Goal: Task Accomplishment & Management: Complete application form

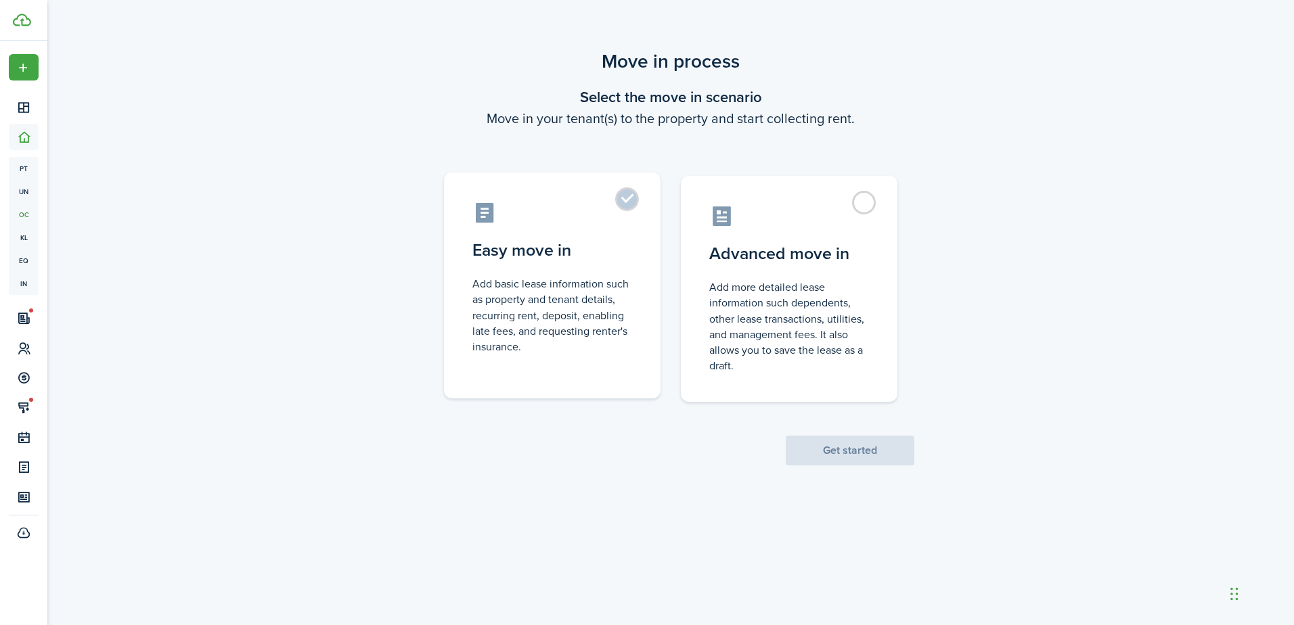
click at [562, 325] on control-radio-card-description "Add basic lease information such as property and tenant details, recurring rent…" at bounding box center [552, 315] width 160 height 78
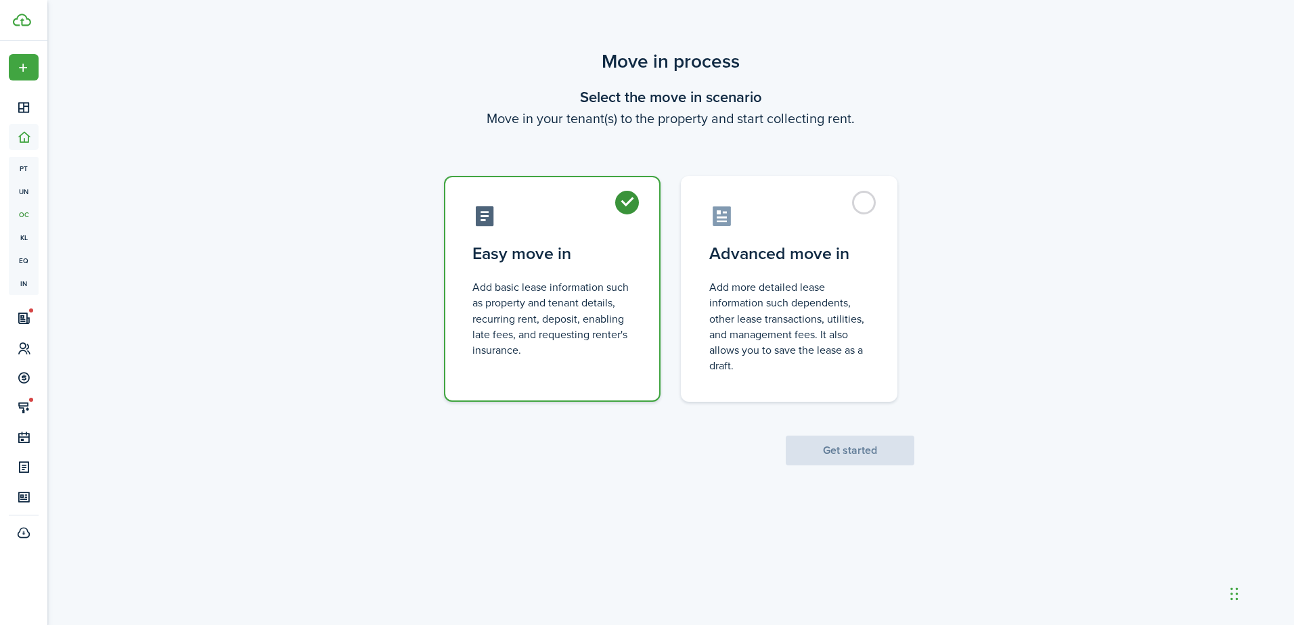
radio input "true"
click at [827, 447] on button "Get started" at bounding box center [849, 451] width 129 height 30
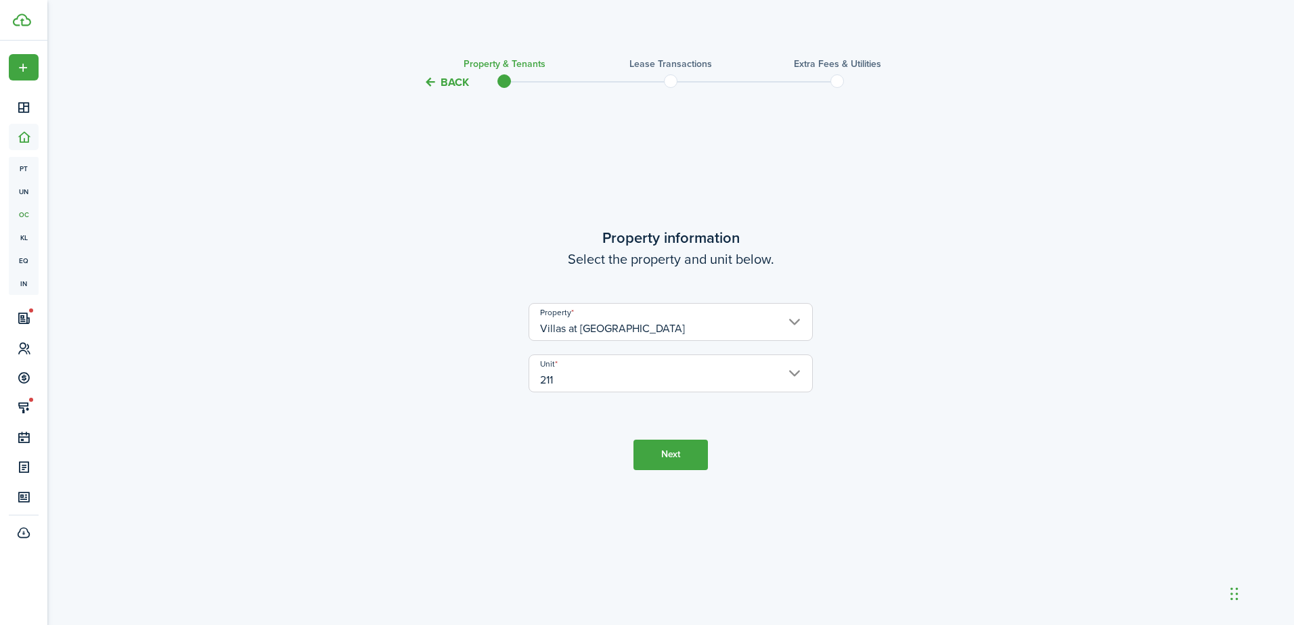
click at [671, 455] on button "Next" at bounding box center [670, 455] width 74 height 30
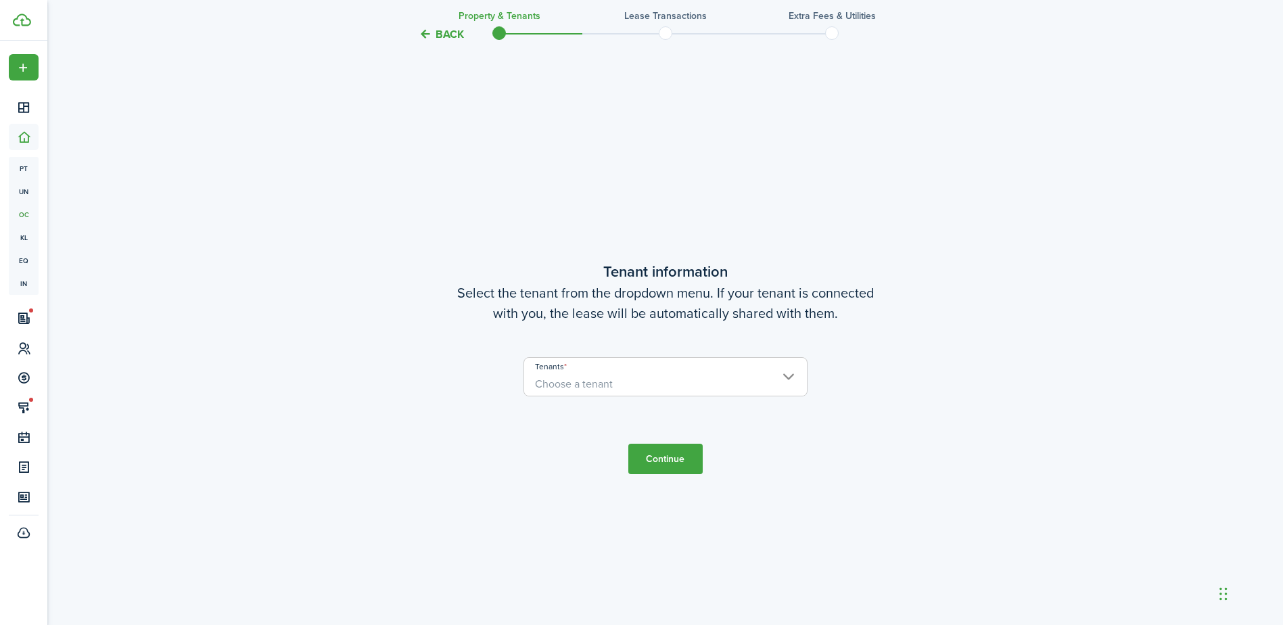
scroll to position [534, 0]
click at [727, 388] on span "Choose a tenant" at bounding box center [665, 382] width 283 height 23
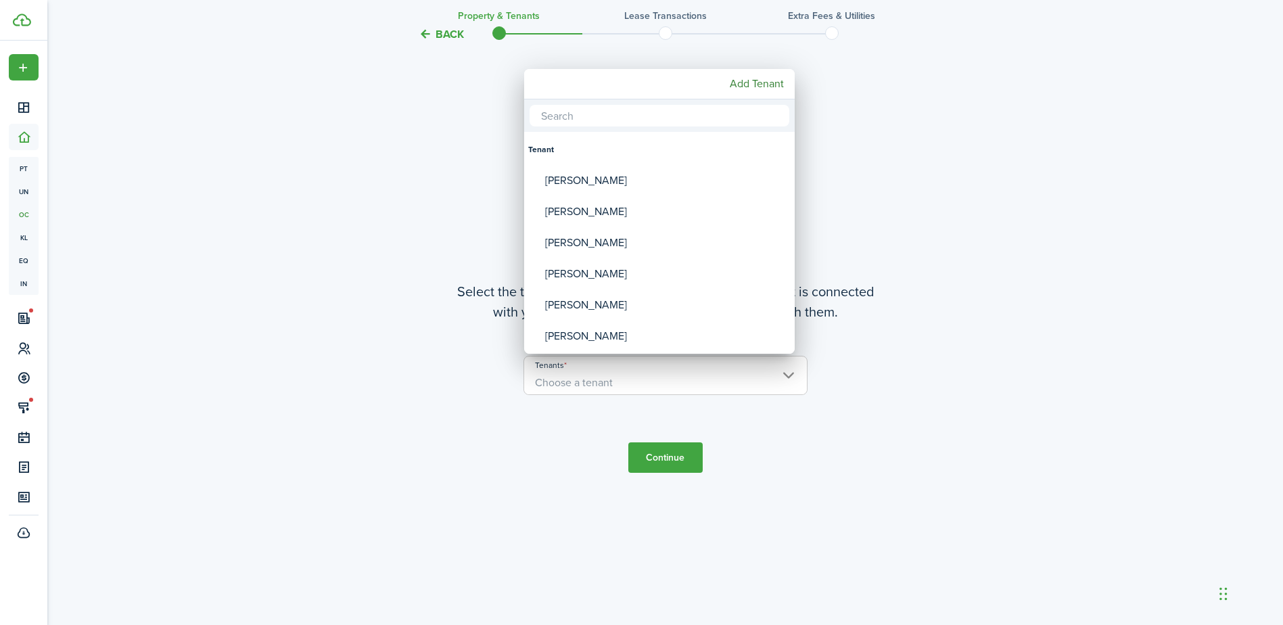
click at [442, 37] on div at bounding box center [642, 313] width 1500 height 842
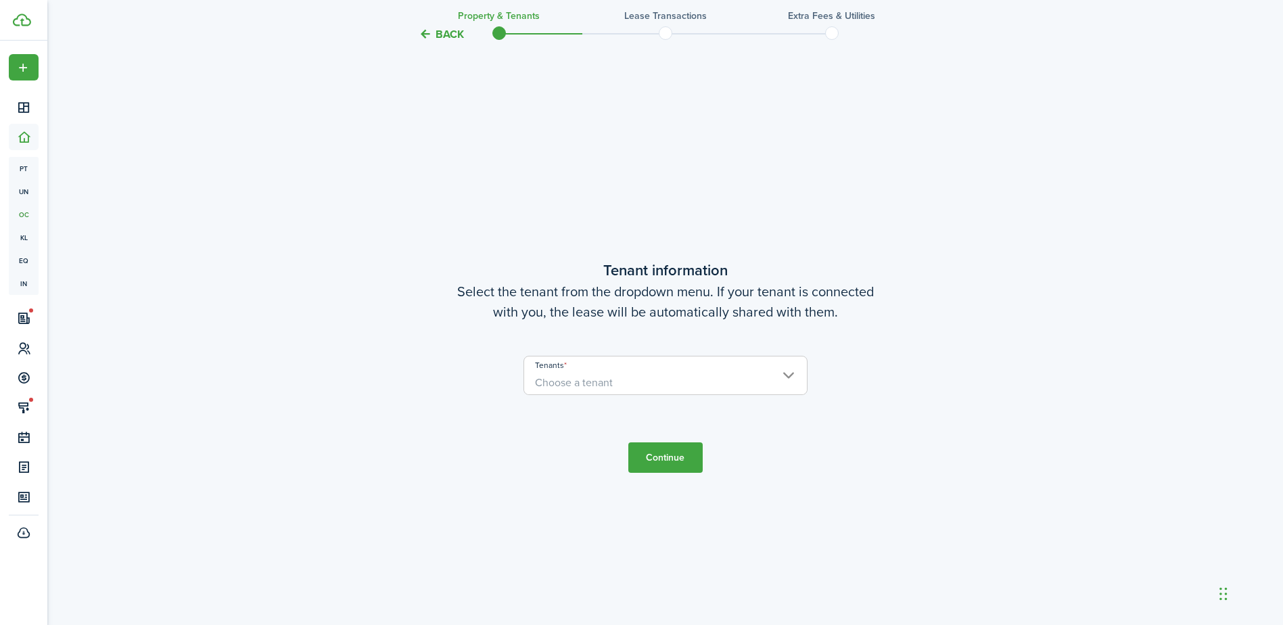
click at [438, 41] on button "Back" at bounding box center [441, 34] width 45 height 14
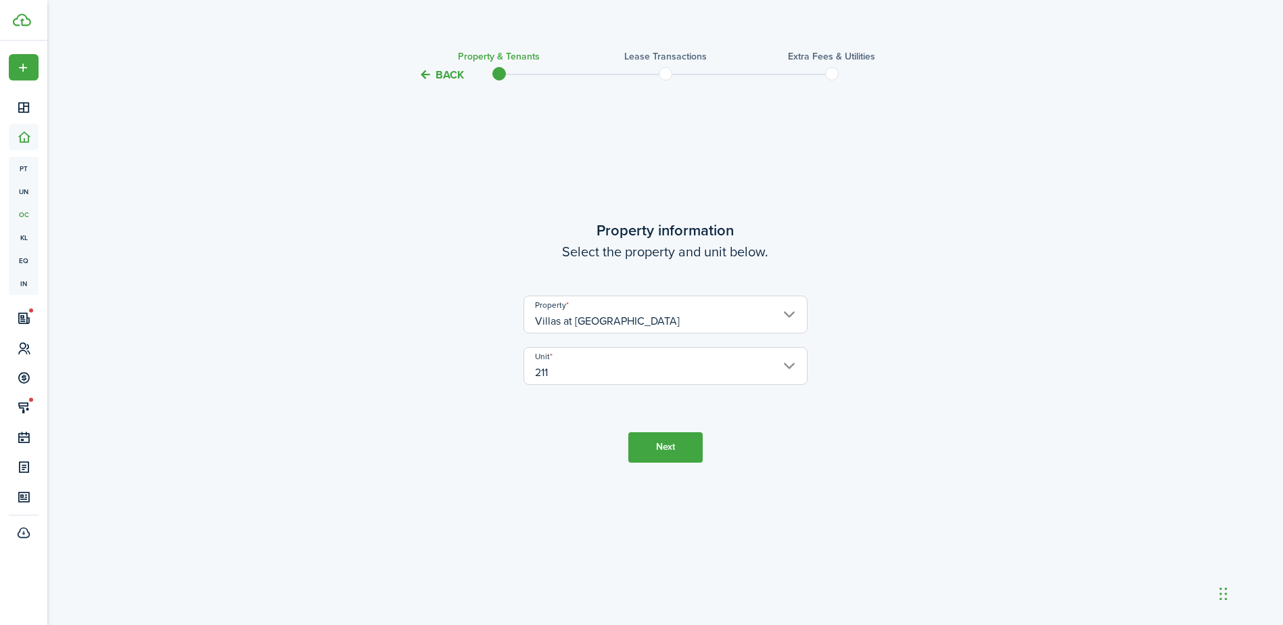
scroll to position [0, 0]
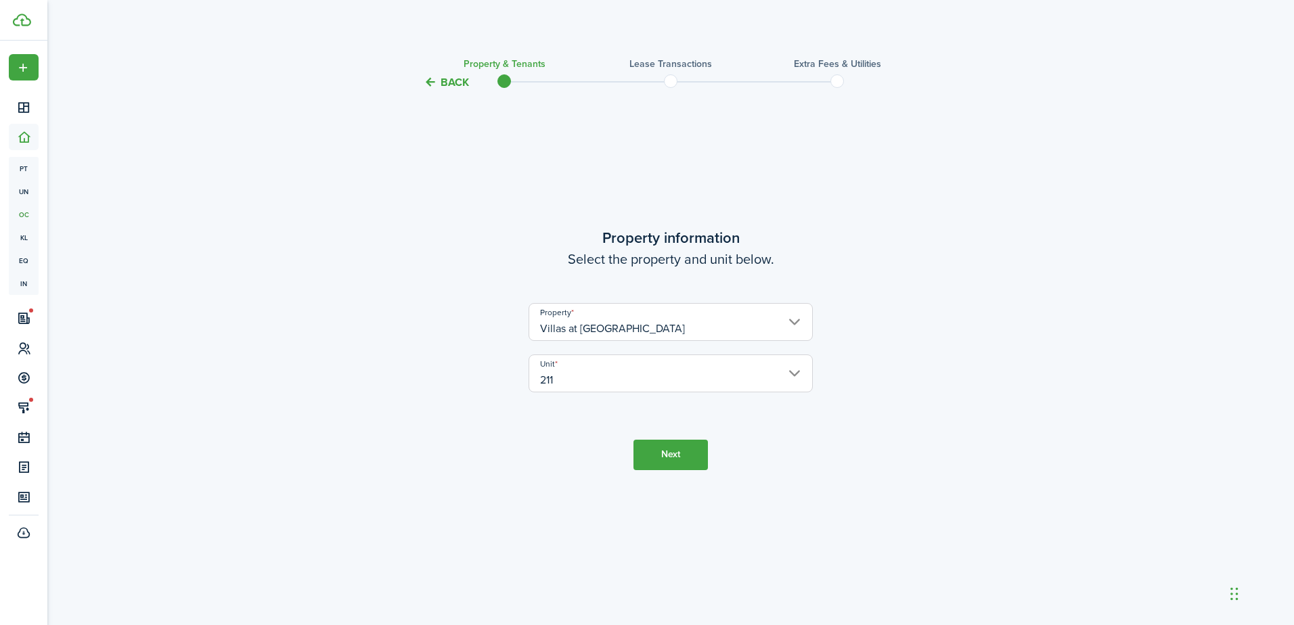
click at [440, 86] on button "Back" at bounding box center [445, 82] width 45 height 14
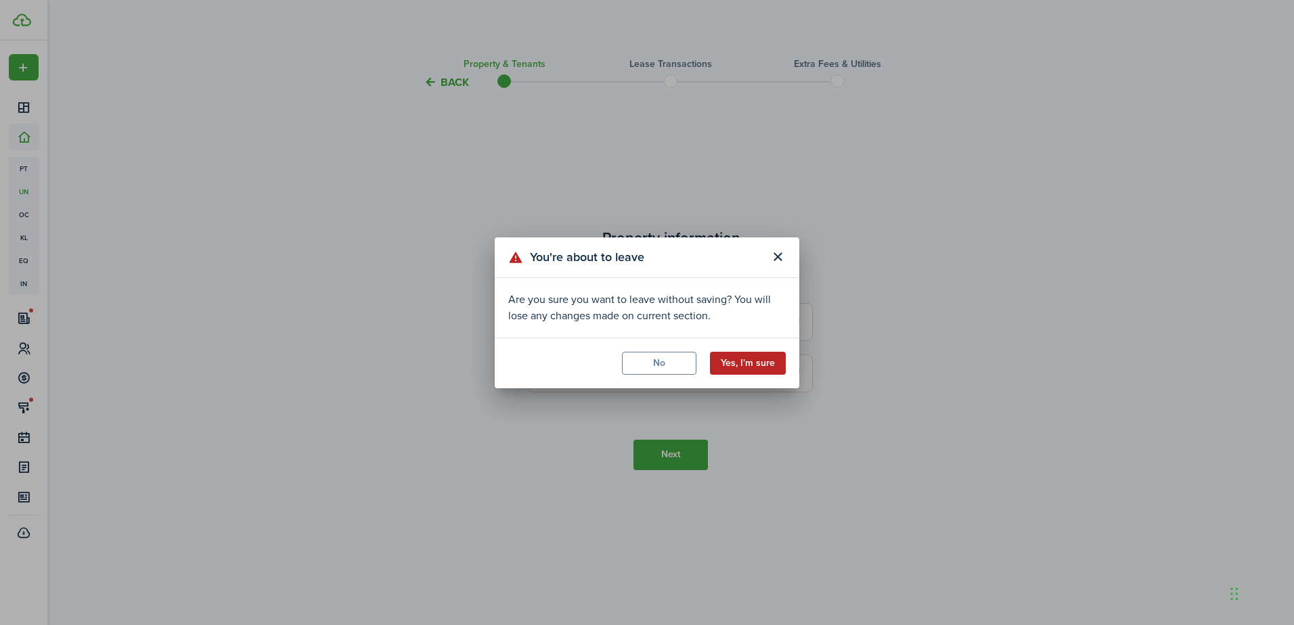
click at [739, 363] on button "Yes, I'm sure" at bounding box center [748, 363] width 76 height 23
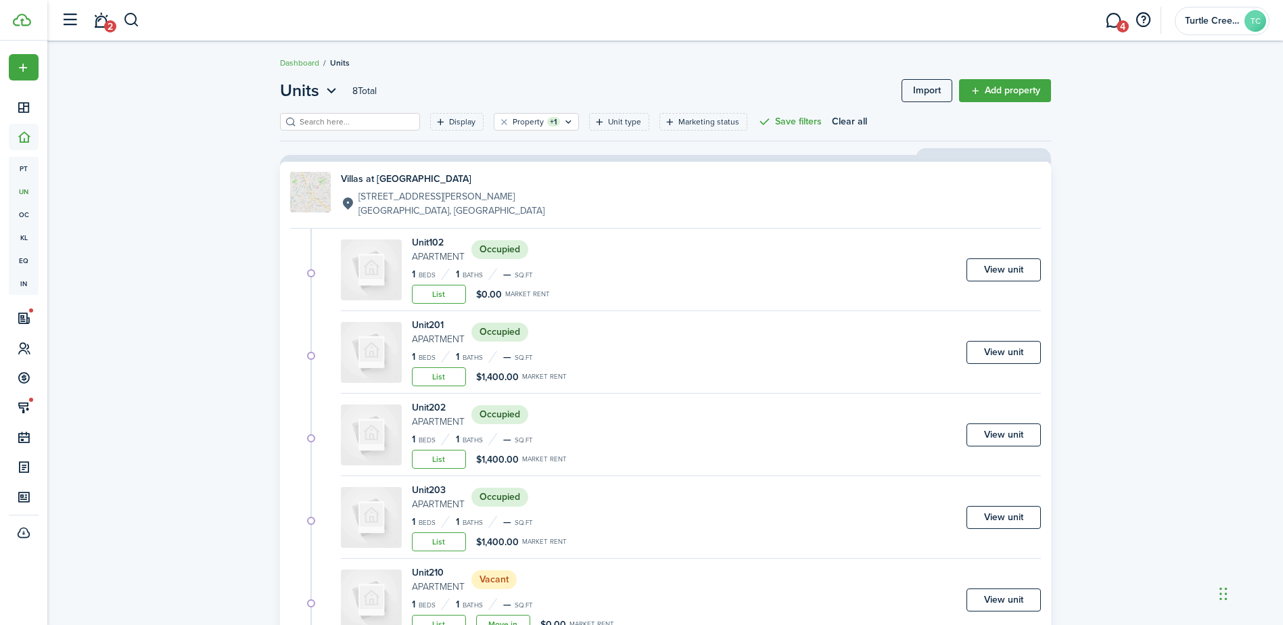
click at [92, 25] on link "2" at bounding box center [101, 20] width 26 height 35
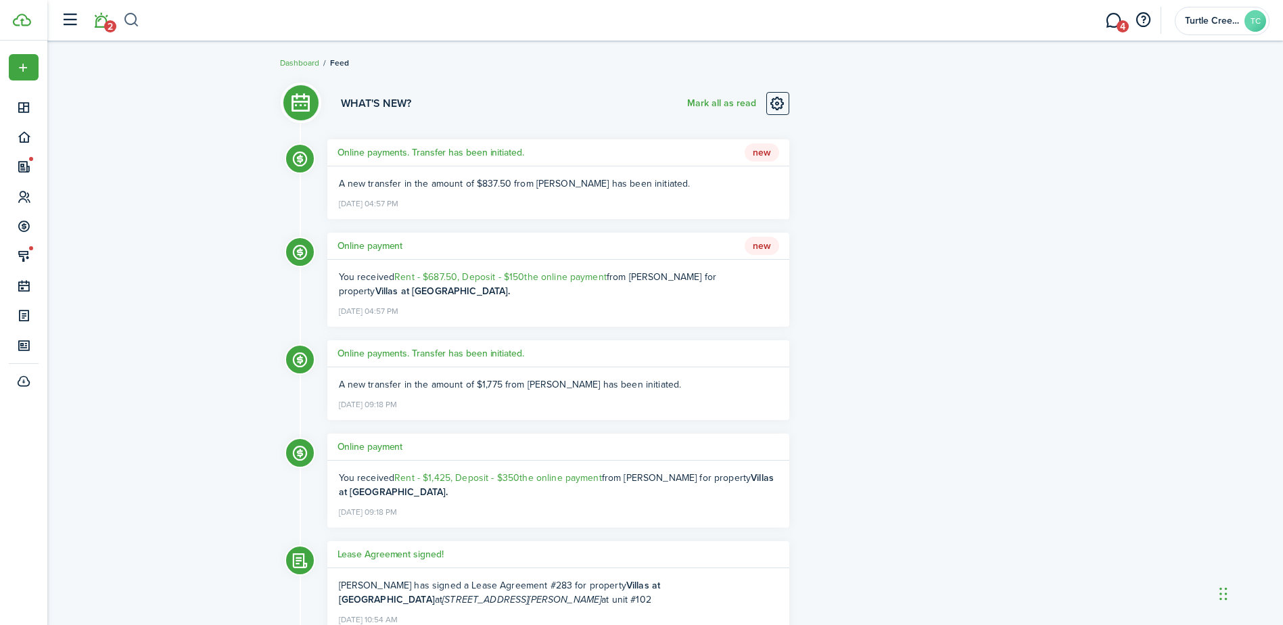
click at [131, 14] on button "button" at bounding box center [131, 20] width 17 height 23
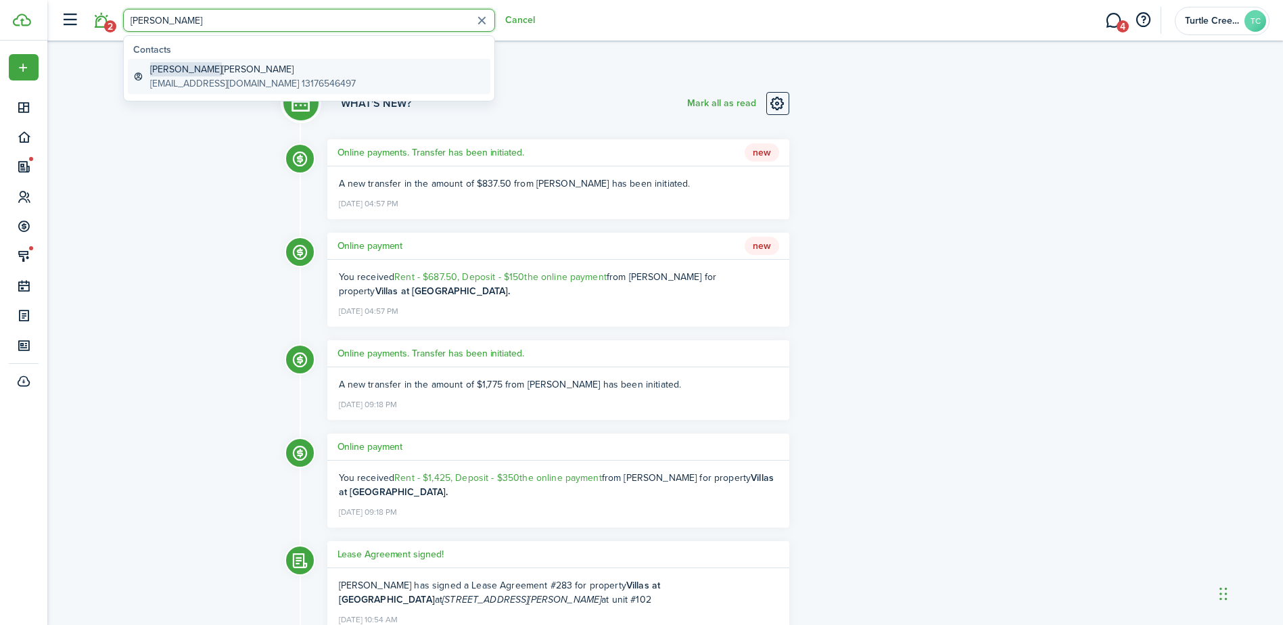
type input "[PERSON_NAME]"
click at [219, 78] on global-search-item-description "[EMAIL_ADDRESS][DOMAIN_NAME] 13176546497" at bounding box center [253, 83] width 206 height 14
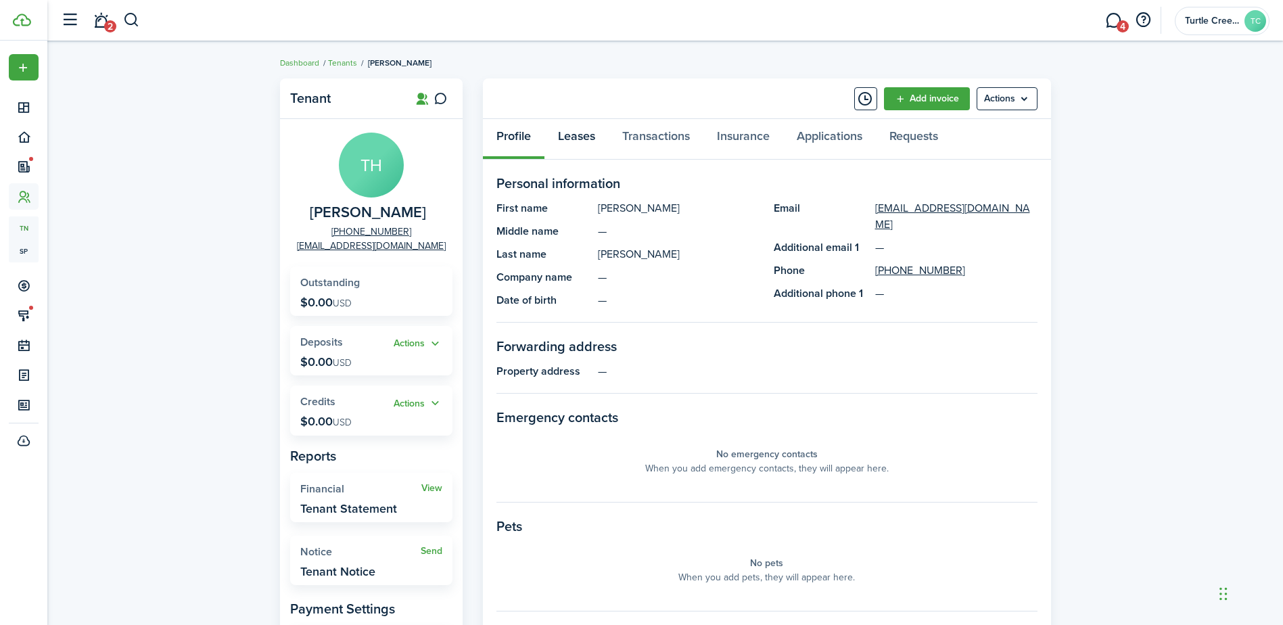
click at [601, 141] on link "Leases" at bounding box center [577, 139] width 64 height 41
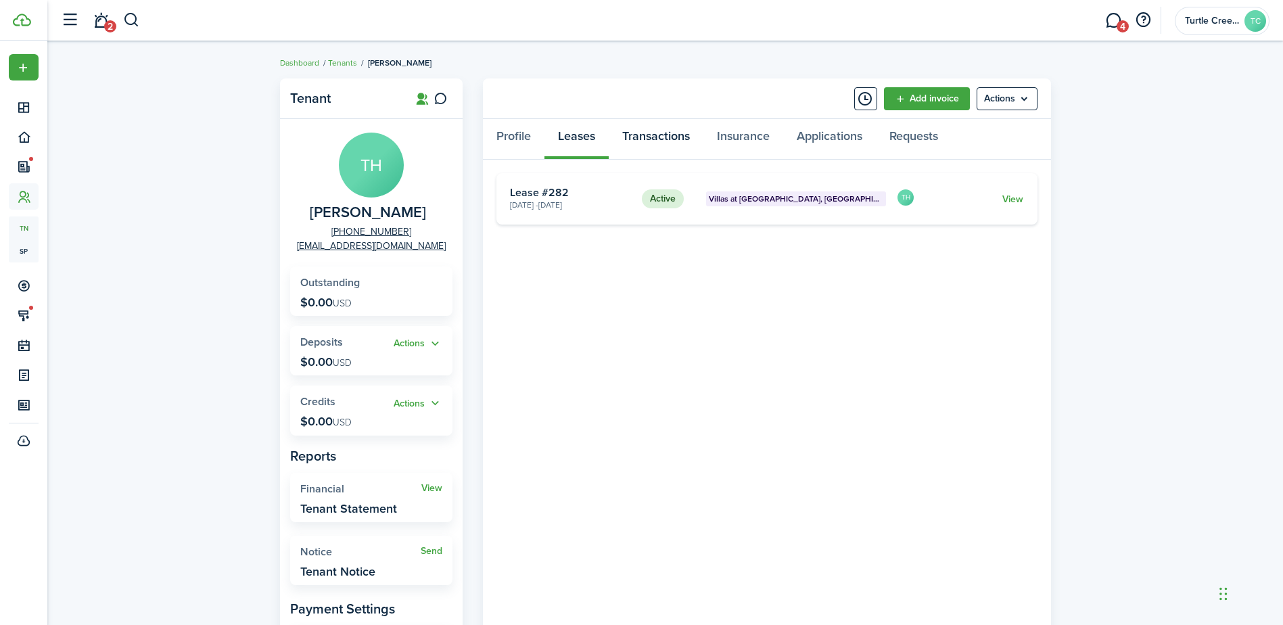
click at [677, 136] on link "Transactions" at bounding box center [656, 139] width 95 height 41
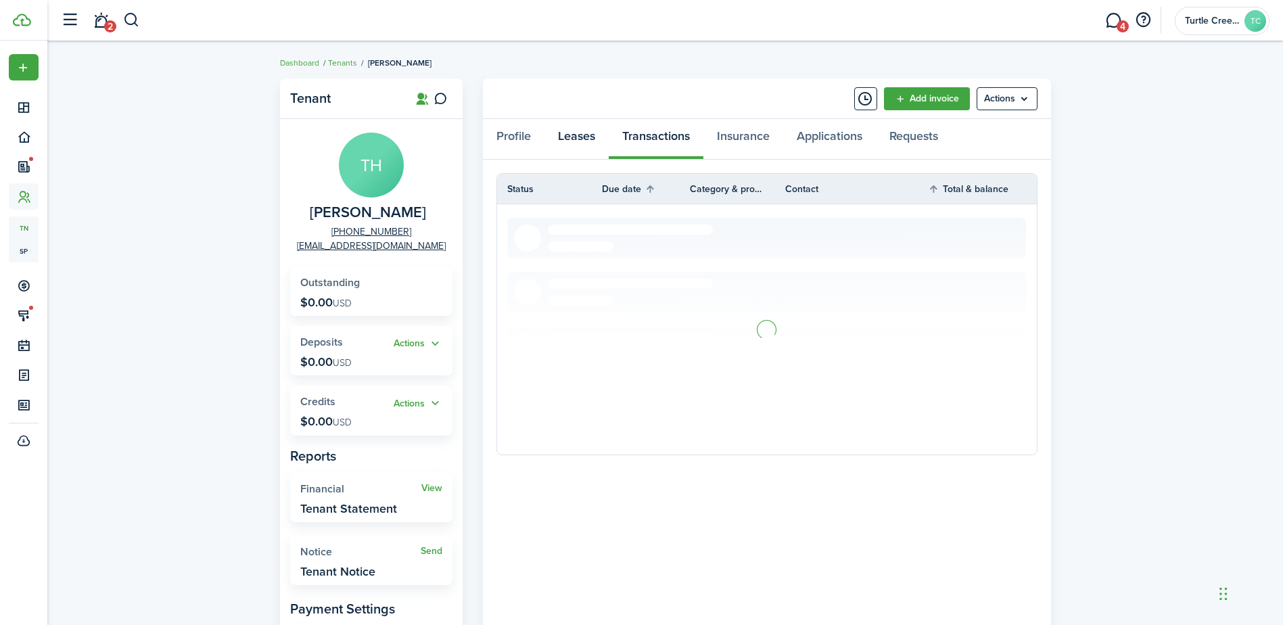
click at [591, 137] on link "Leases" at bounding box center [577, 139] width 64 height 41
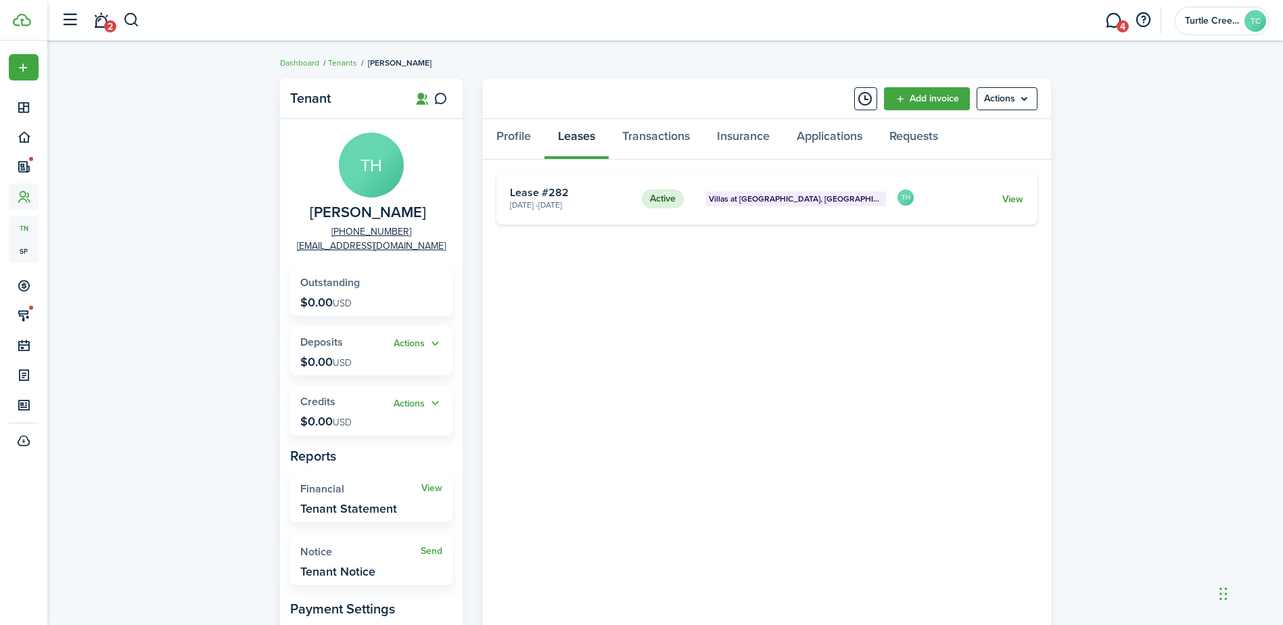
click at [1010, 196] on link "View" at bounding box center [1013, 199] width 21 height 14
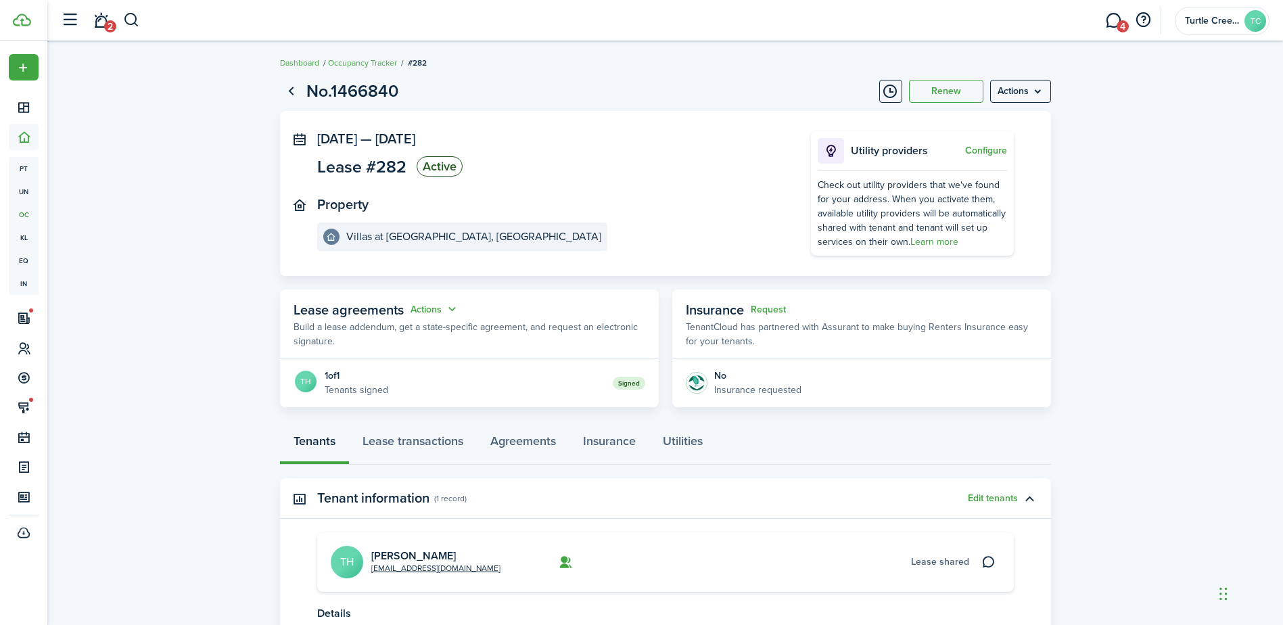
scroll to position [124, 0]
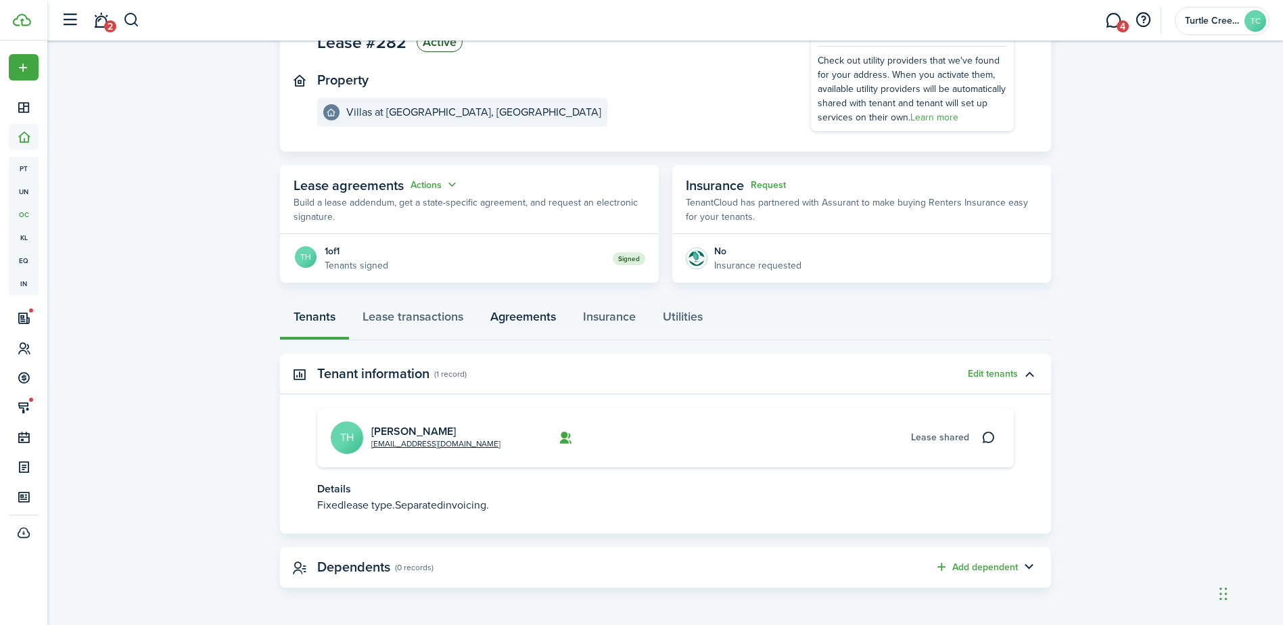
click at [516, 315] on link "Agreements" at bounding box center [523, 320] width 93 height 41
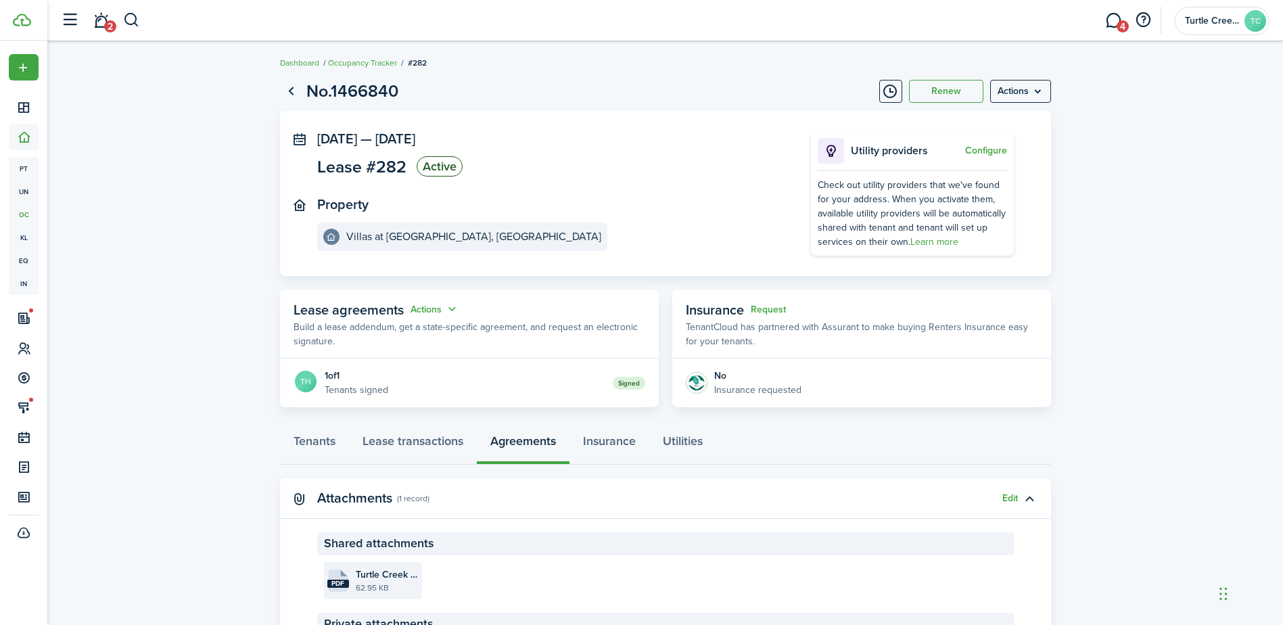
click at [369, 586] on file-size "62.95 KB" at bounding box center [387, 588] width 63 height 12
click at [313, 440] on link "Tenants" at bounding box center [314, 444] width 69 height 41
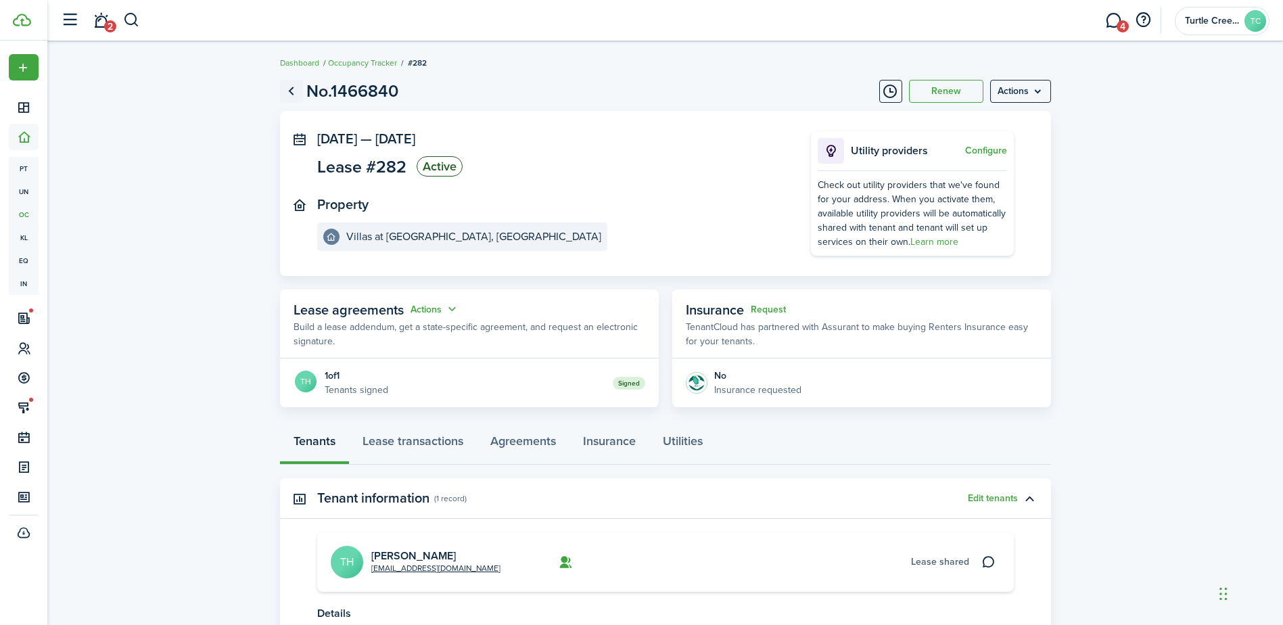
click at [288, 89] on link "Go back" at bounding box center [291, 91] width 23 height 23
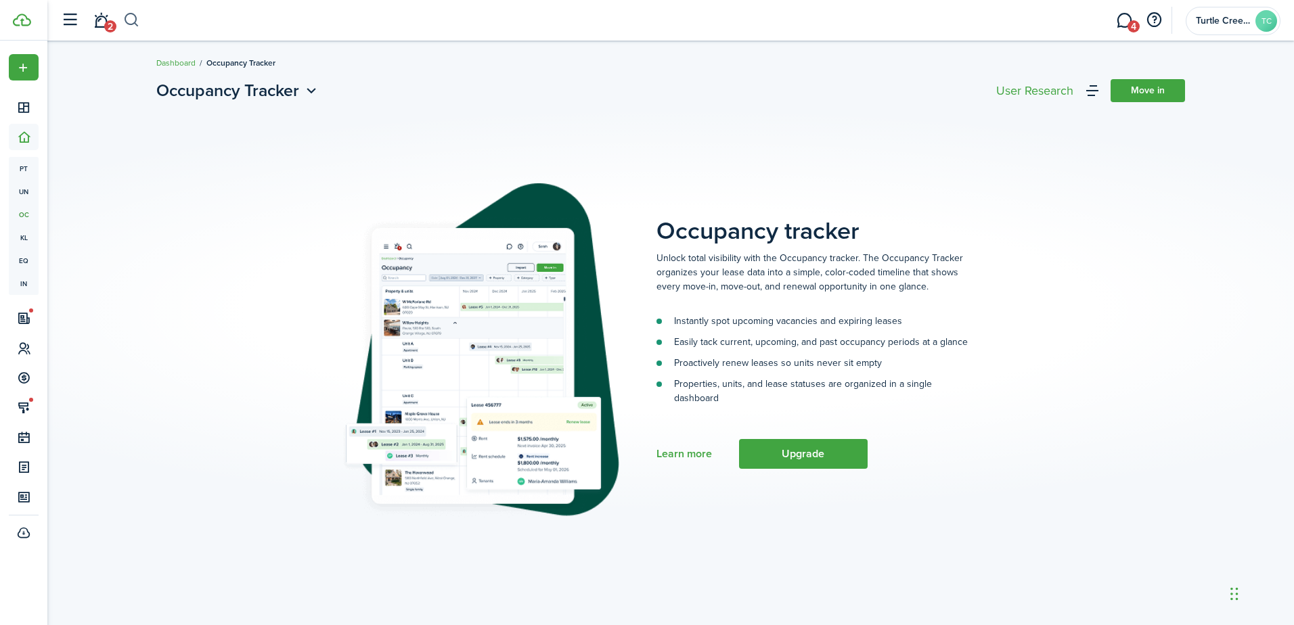
click at [137, 19] on button "button" at bounding box center [131, 20] width 17 height 23
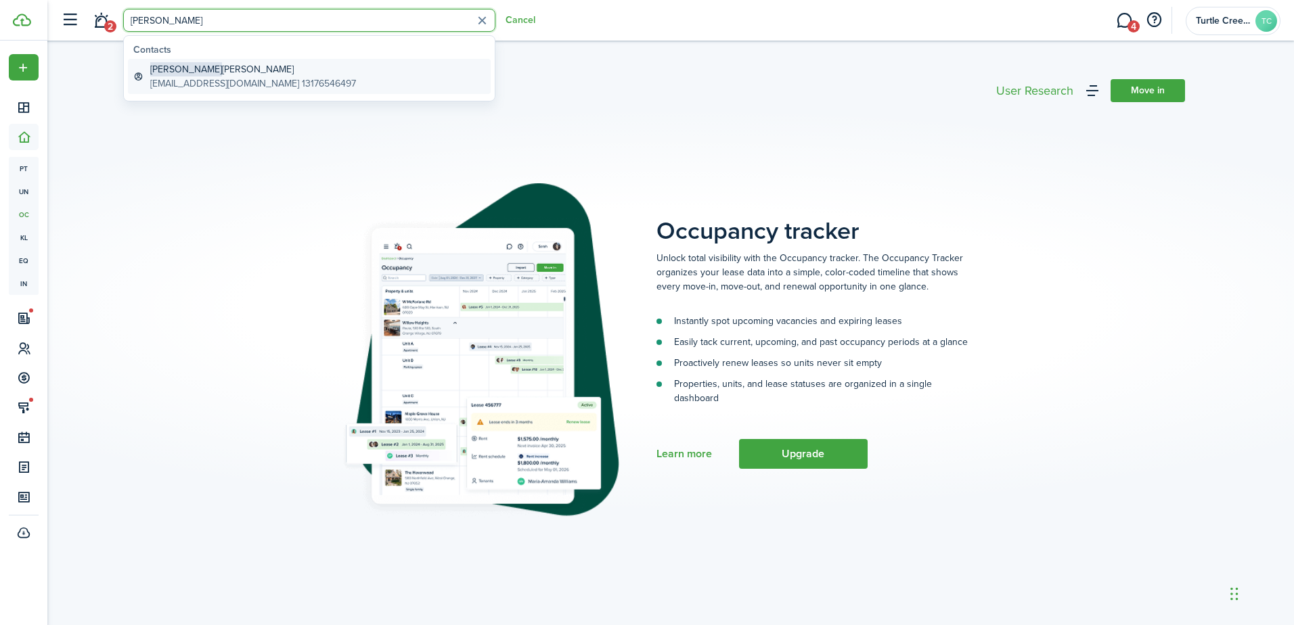
type input "[PERSON_NAME]"
click at [295, 66] on global-search-item-title "[PERSON_NAME]" at bounding box center [253, 69] width 206 height 14
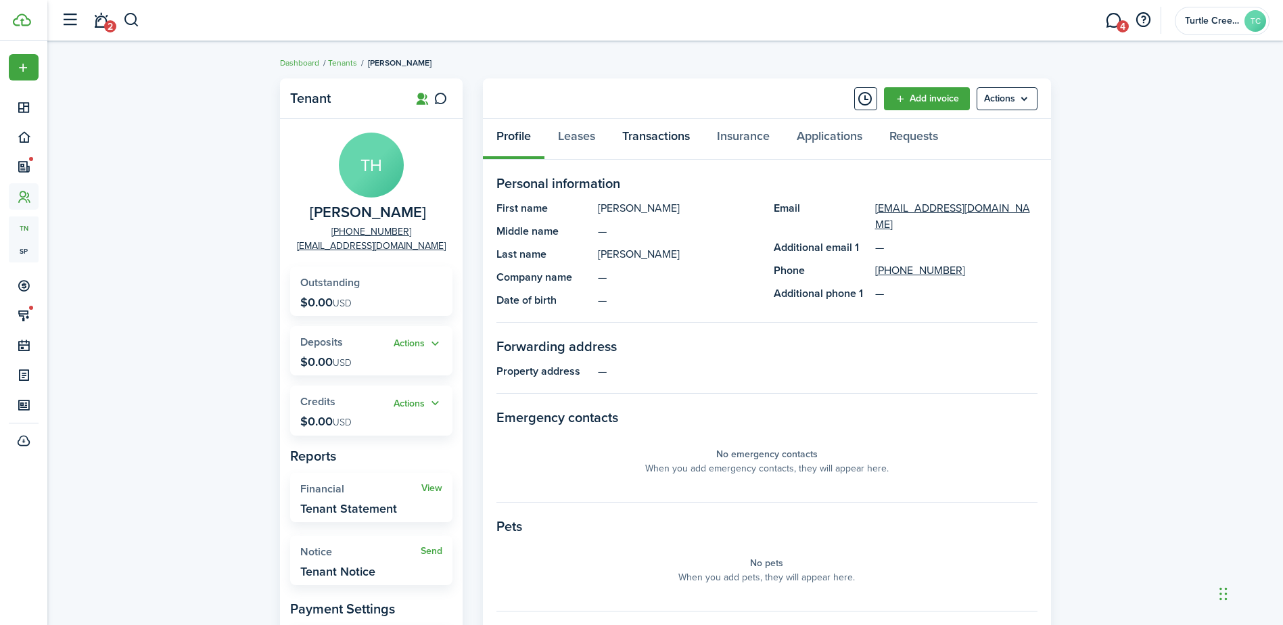
click at [660, 131] on link "Transactions" at bounding box center [656, 139] width 95 height 41
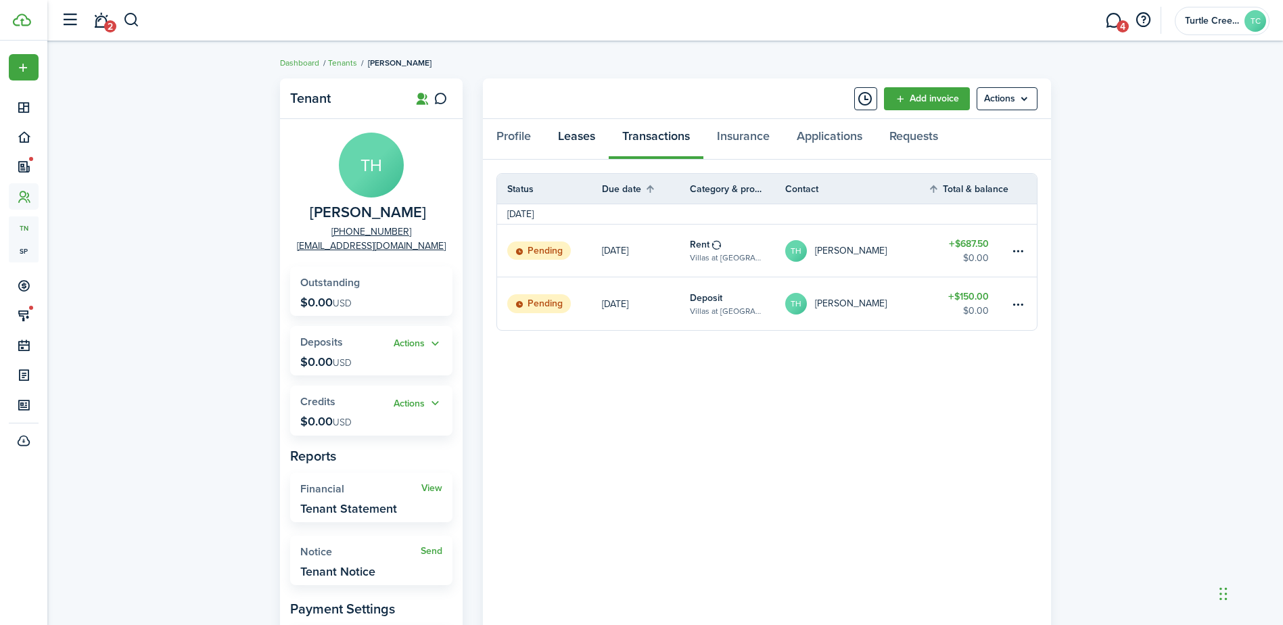
click at [576, 137] on link "Leases" at bounding box center [577, 139] width 64 height 41
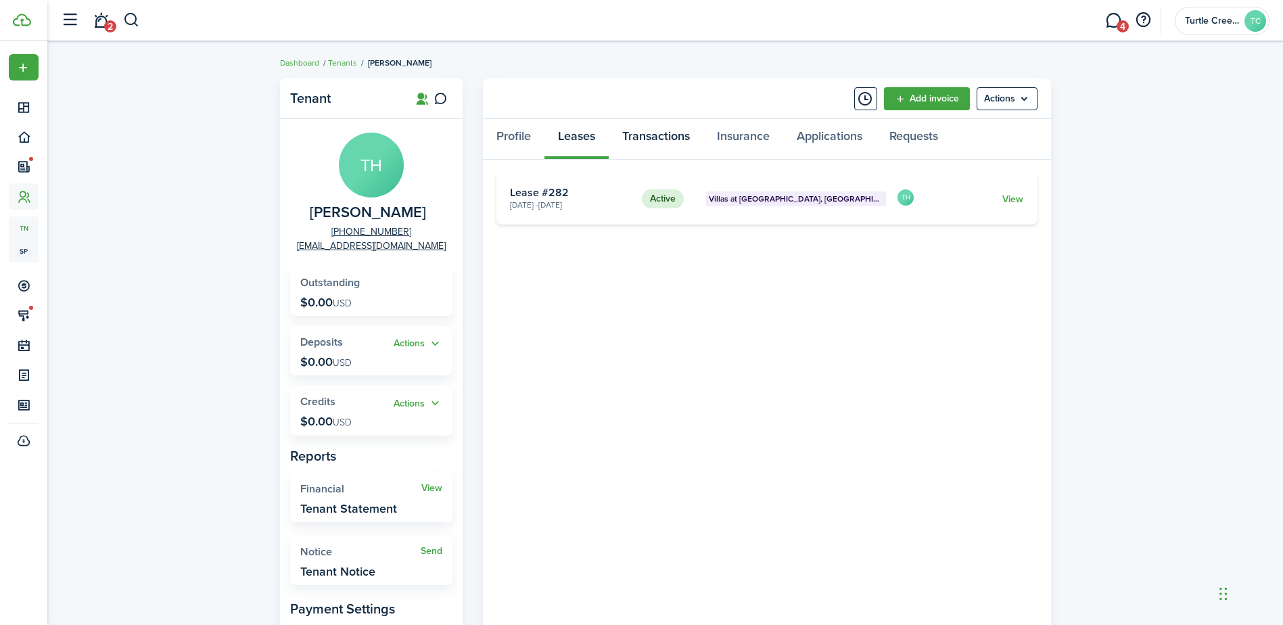
click at [663, 138] on link "Transactions" at bounding box center [656, 139] width 95 height 41
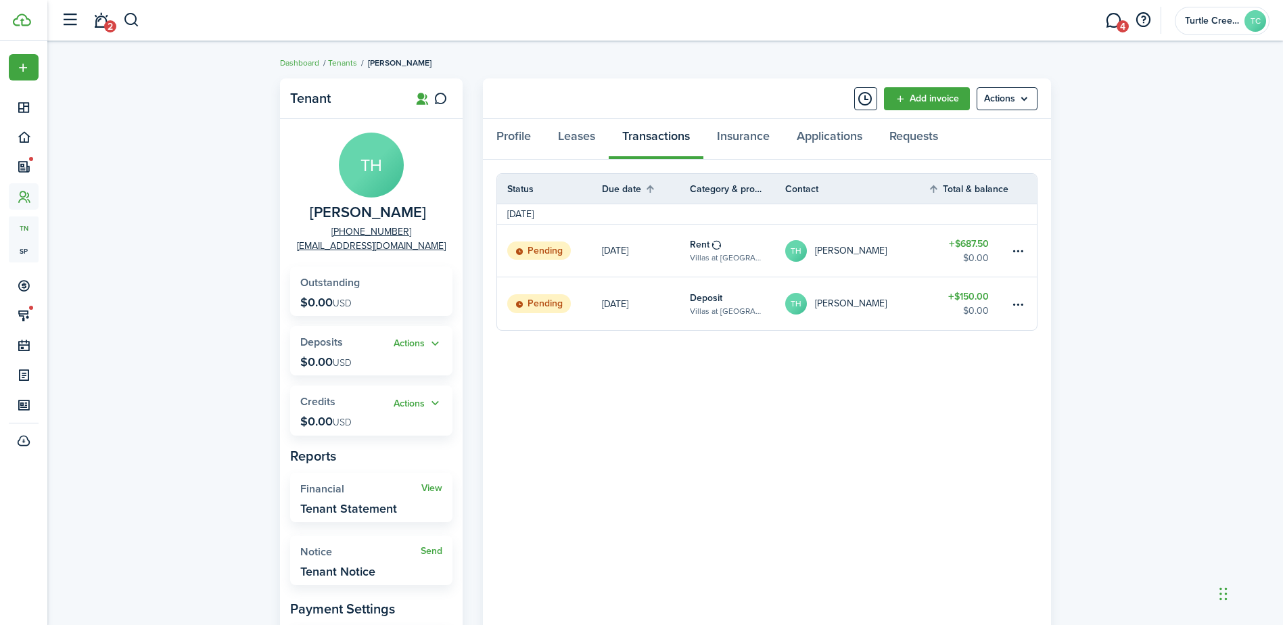
click at [1182, 110] on div "Tenant TH [PERSON_NAME] [PHONE_NUMBER] [EMAIL_ADDRESS][DOMAIN_NAME] Outstanding…" at bounding box center [665, 430] width 1236 height 716
click at [99, 21] on link "2" at bounding box center [101, 20] width 26 height 35
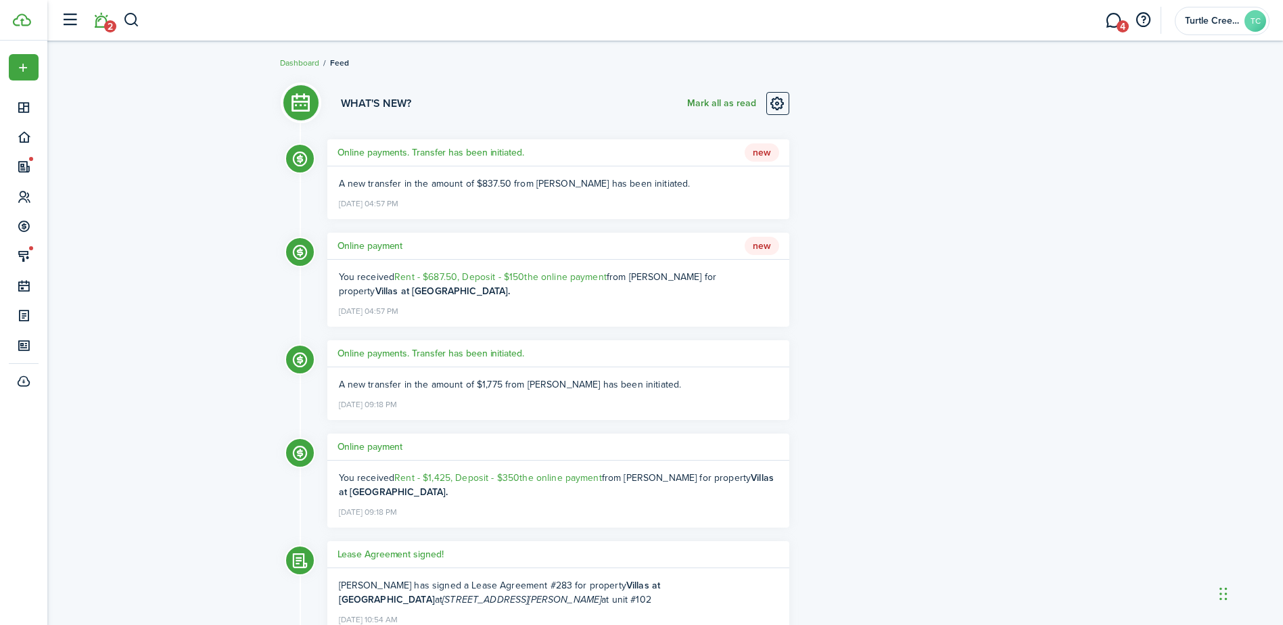
click at [716, 102] on button "Mark all as read" at bounding box center [721, 103] width 69 height 23
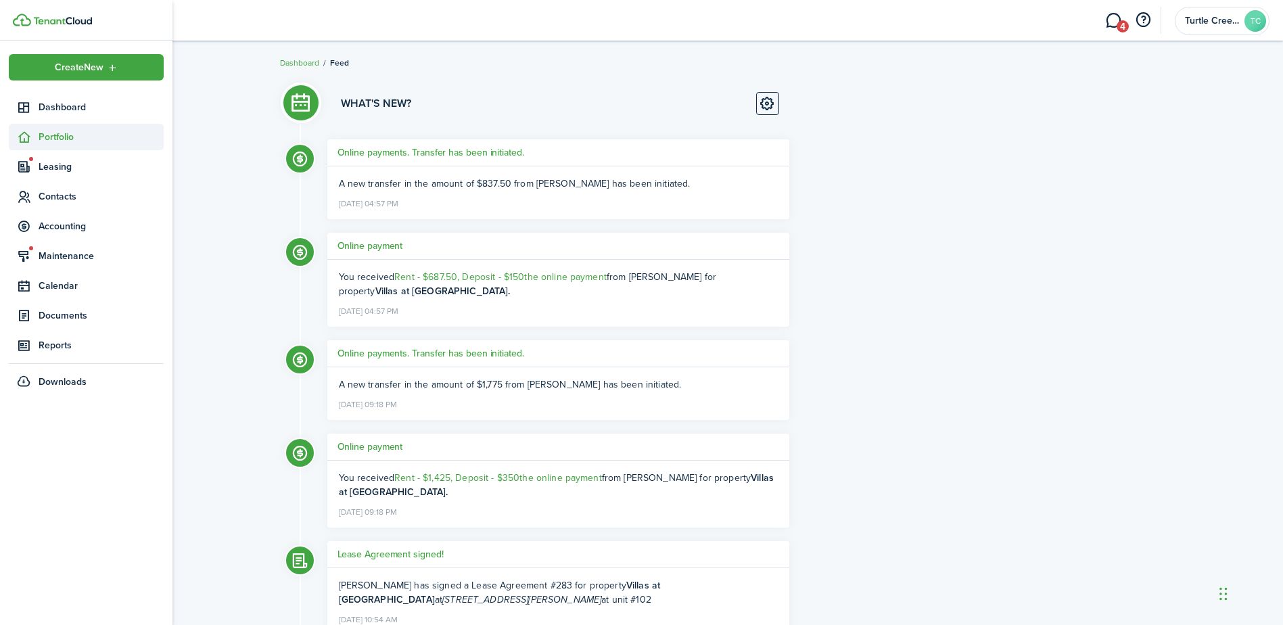
click at [49, 141] on span "Portfolio" at bounding box center [101, 137] width 125 height 14
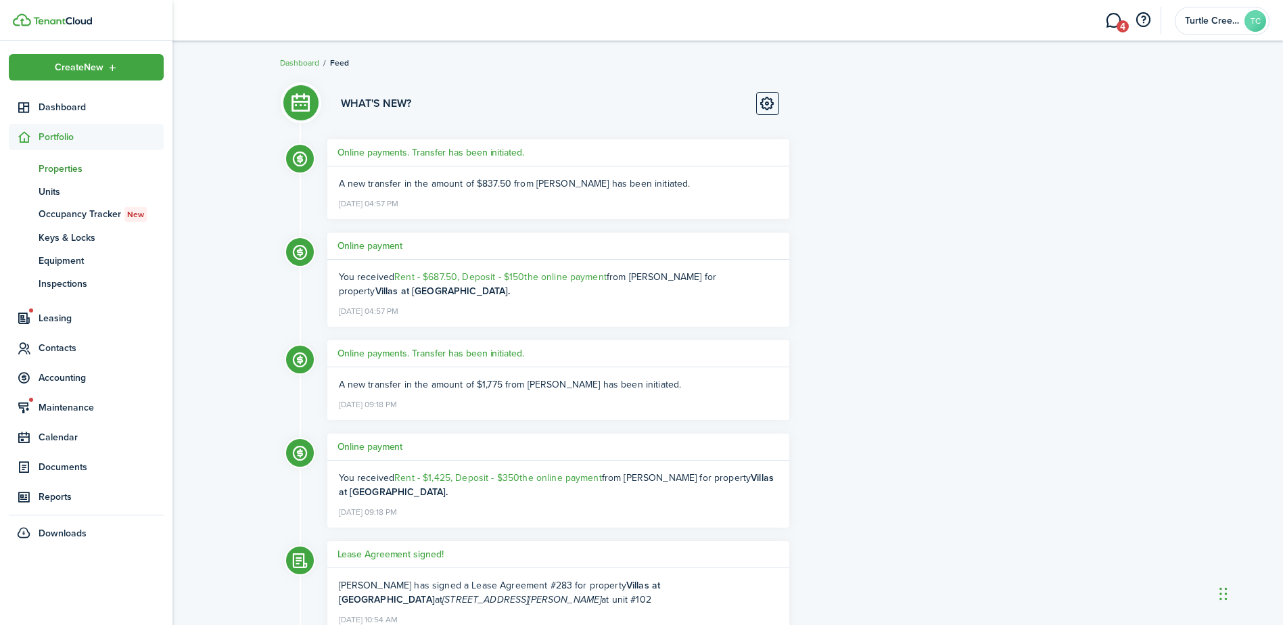
click at [78, 169] on span "Properties" at bounding box center [101, 169] width 125 height 14
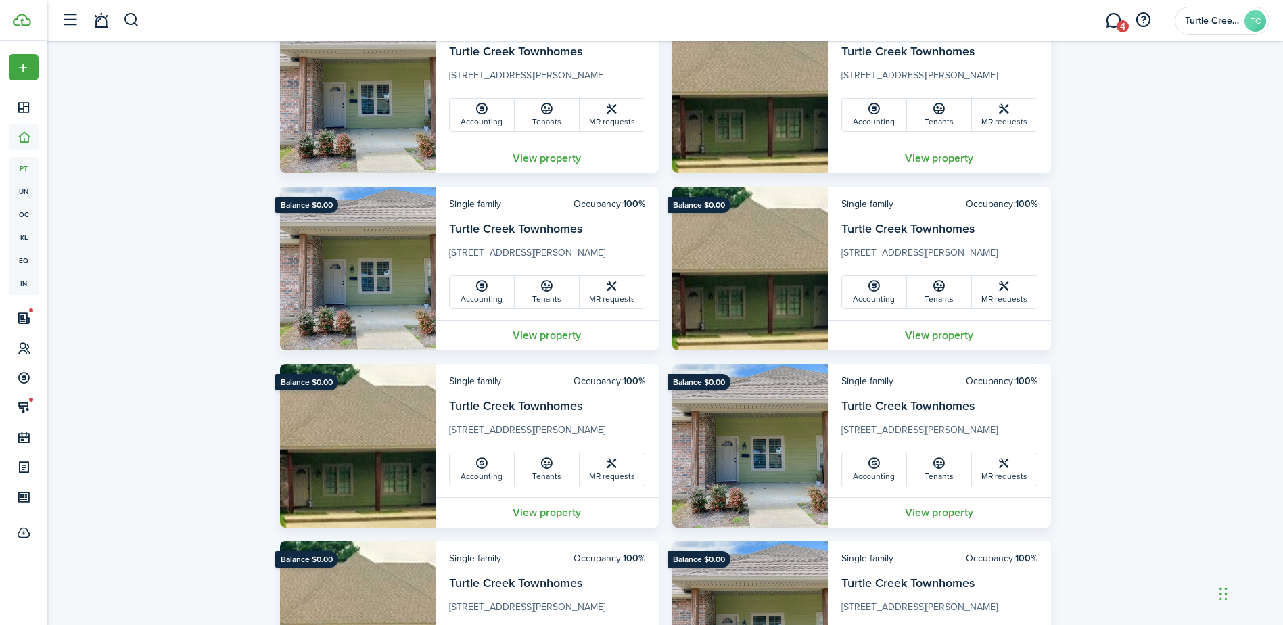
scroll to position [1677, 0]
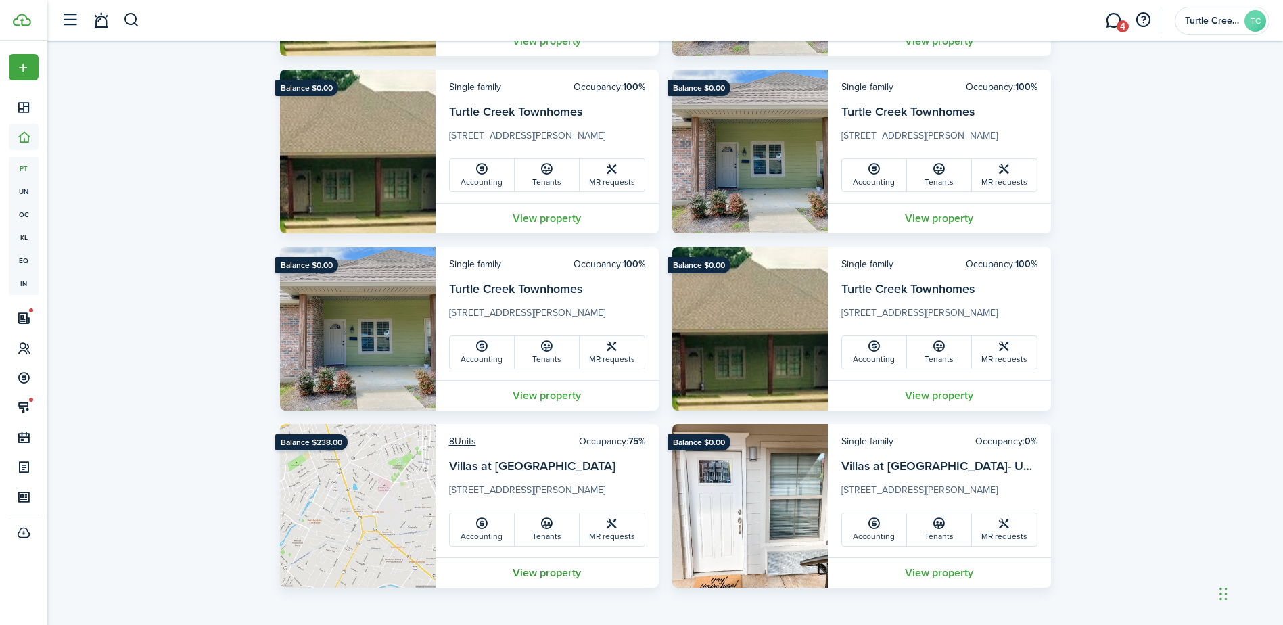
click at [534, 571] on link "View property" at bounding box center [547, 572] width 223 height 30
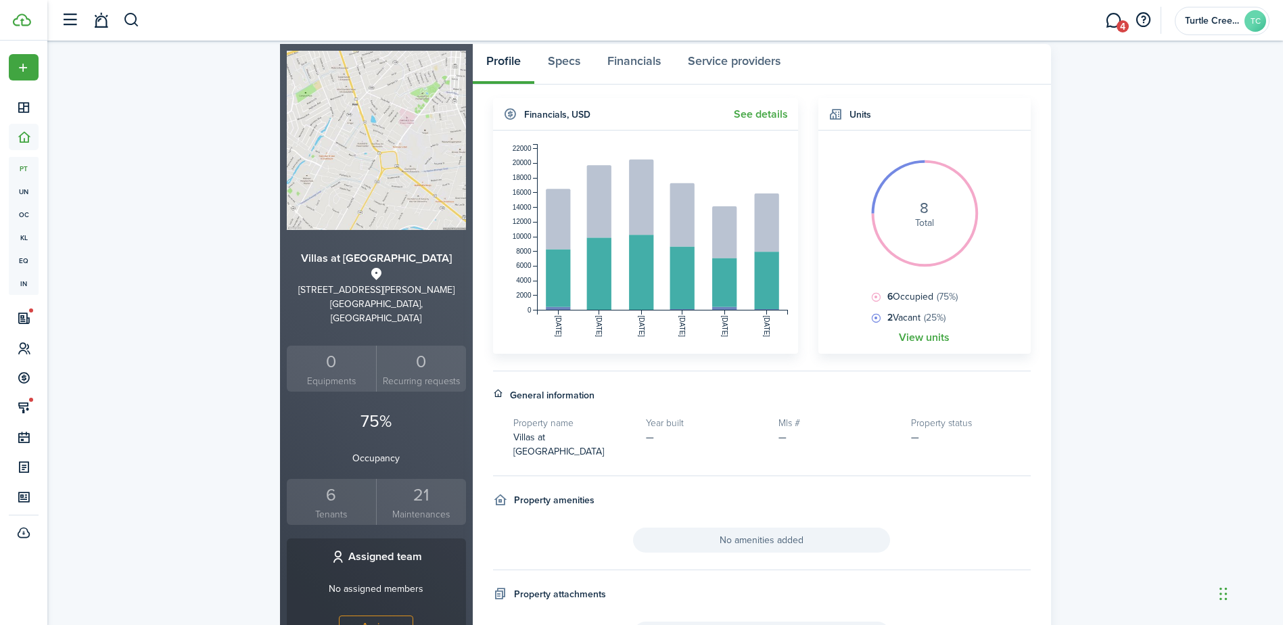
scroll to position [100, 0]
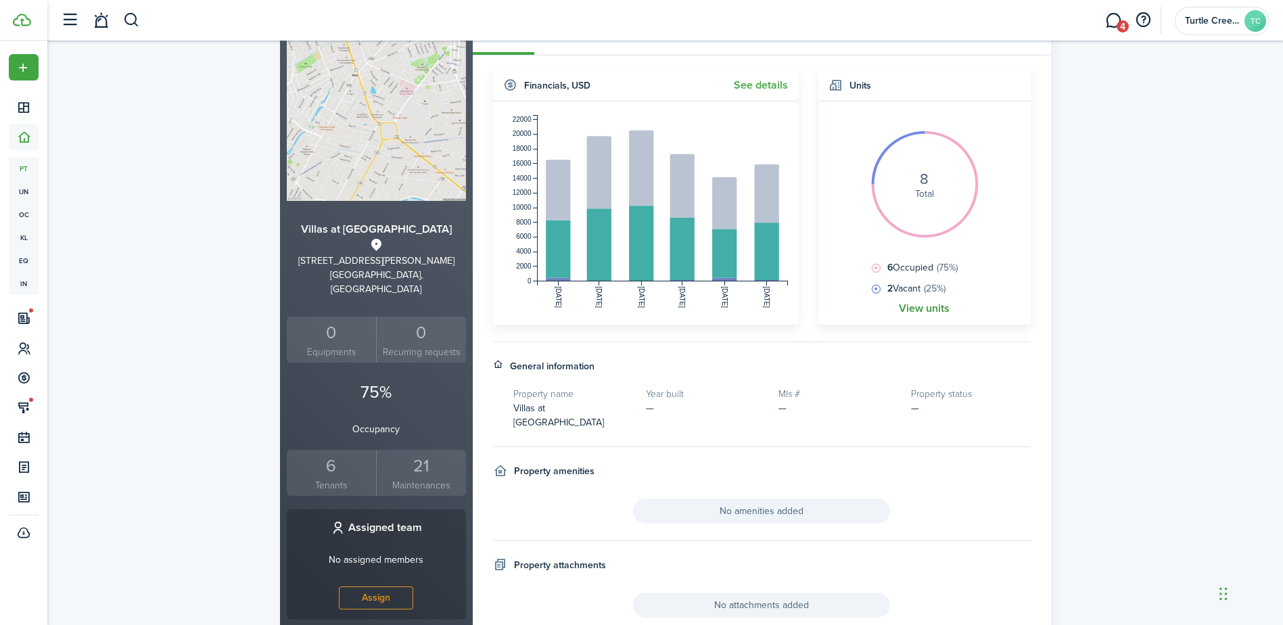
click at [916, 310] on link "View units" at bounding box center [924, 308] width 51 height 12
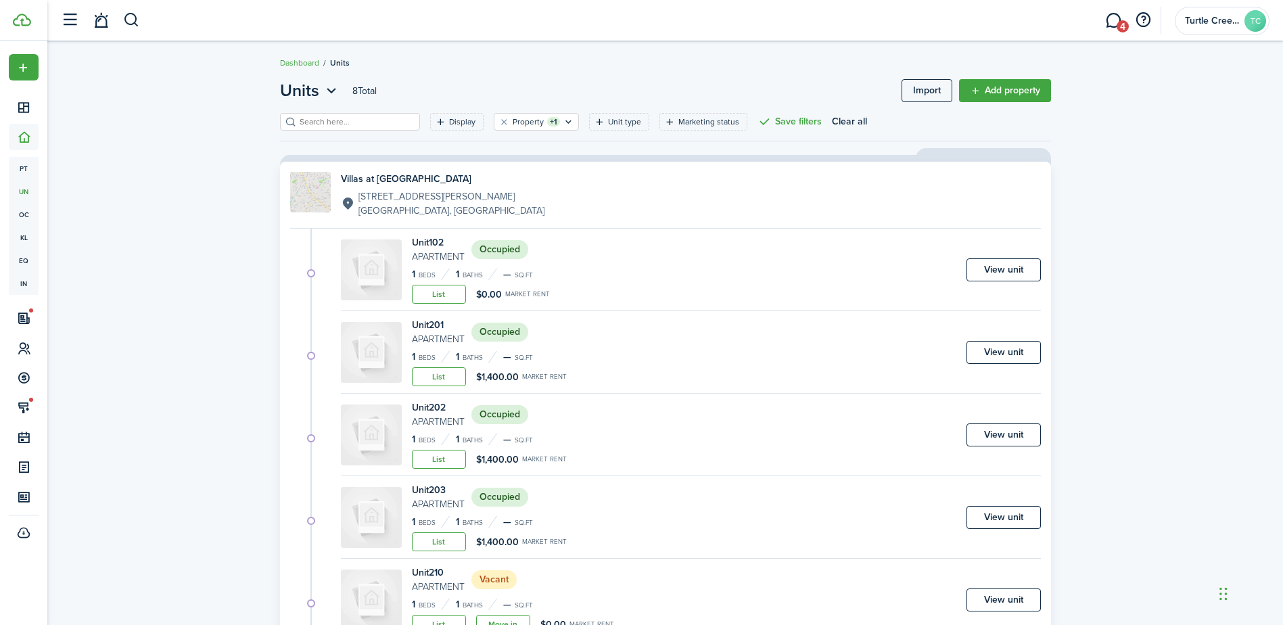
scroll to position [304, 0]
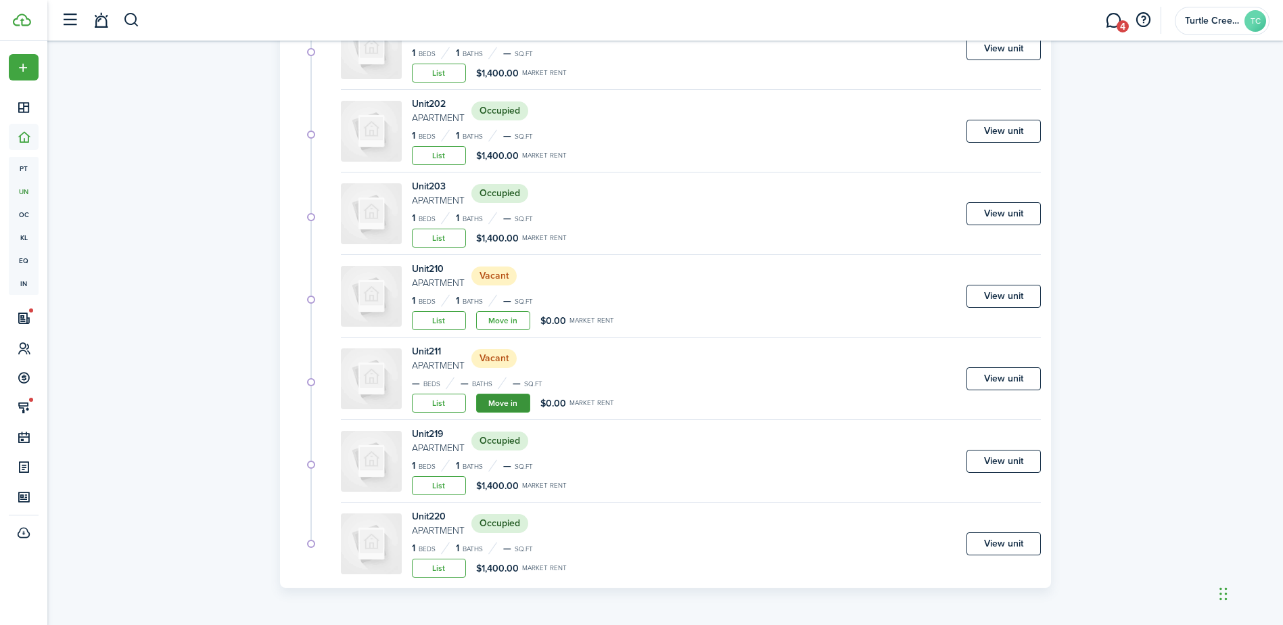
click at [504, 402] on link "Move in" at bounding box center [503, 403] width 54 height 19
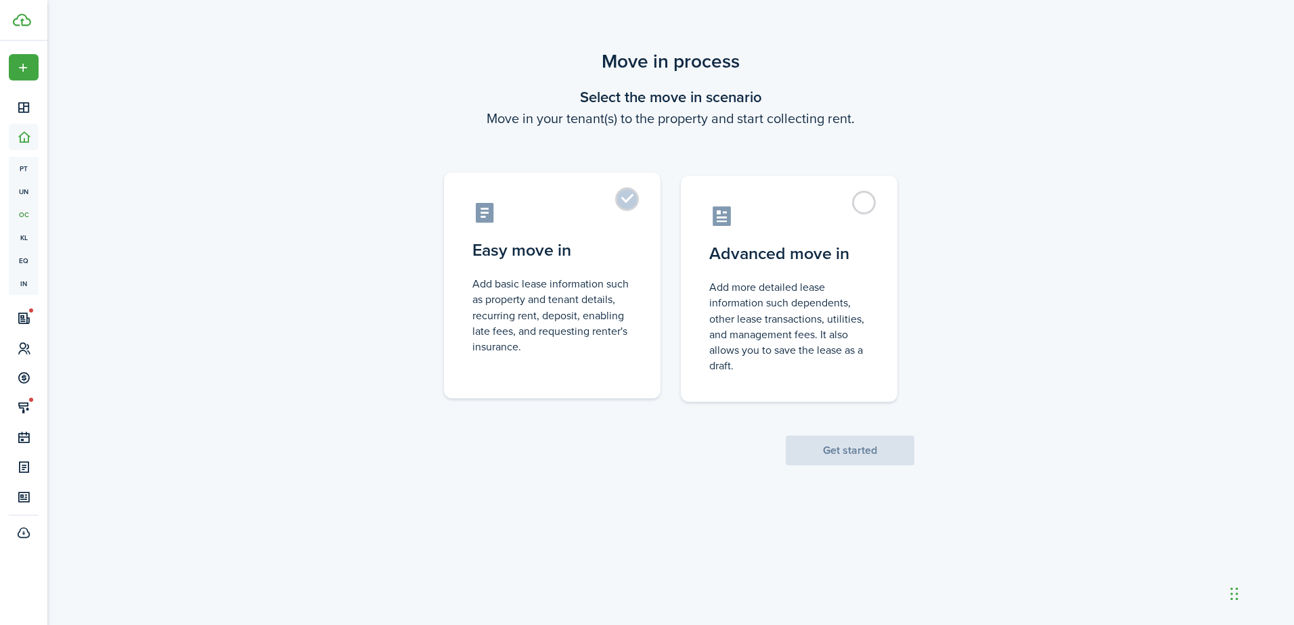
click at [530, 341] on control-radio-card-description "Add basic lease information such as property and tenant details, recurring rent…" at bounding box center [552, 315] width 160 height 78
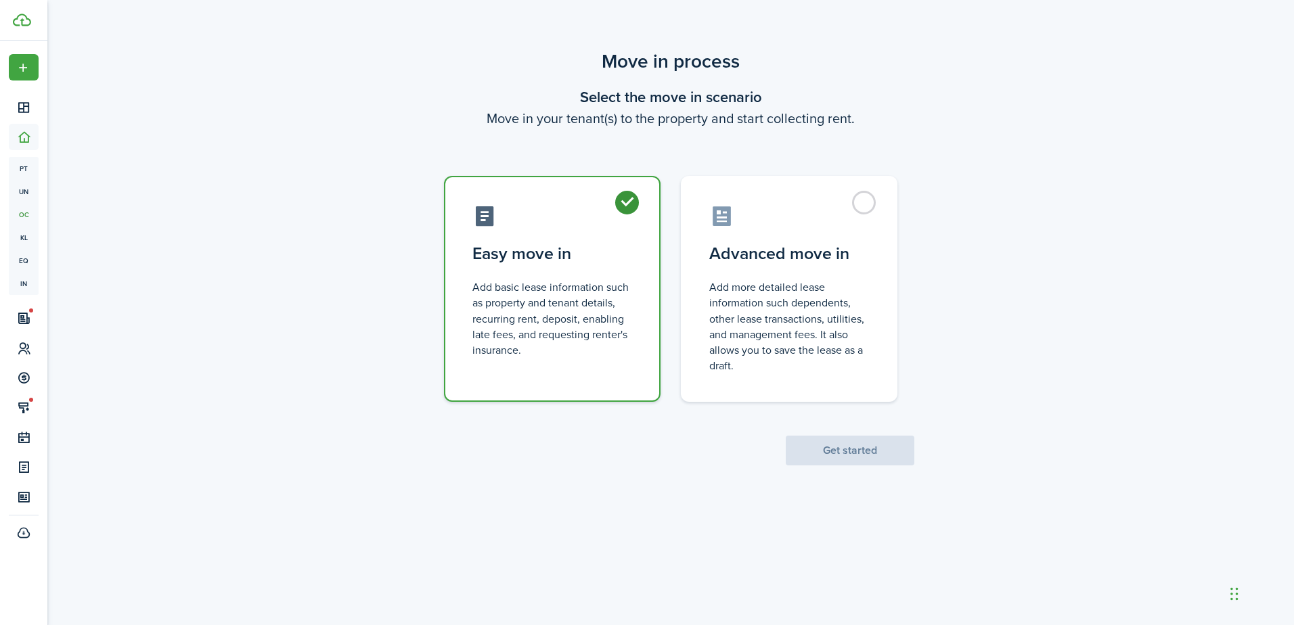
radio input "true"
click at [903, 451] on button "Get started" at bounding box center [849, 451] width 129 height 30
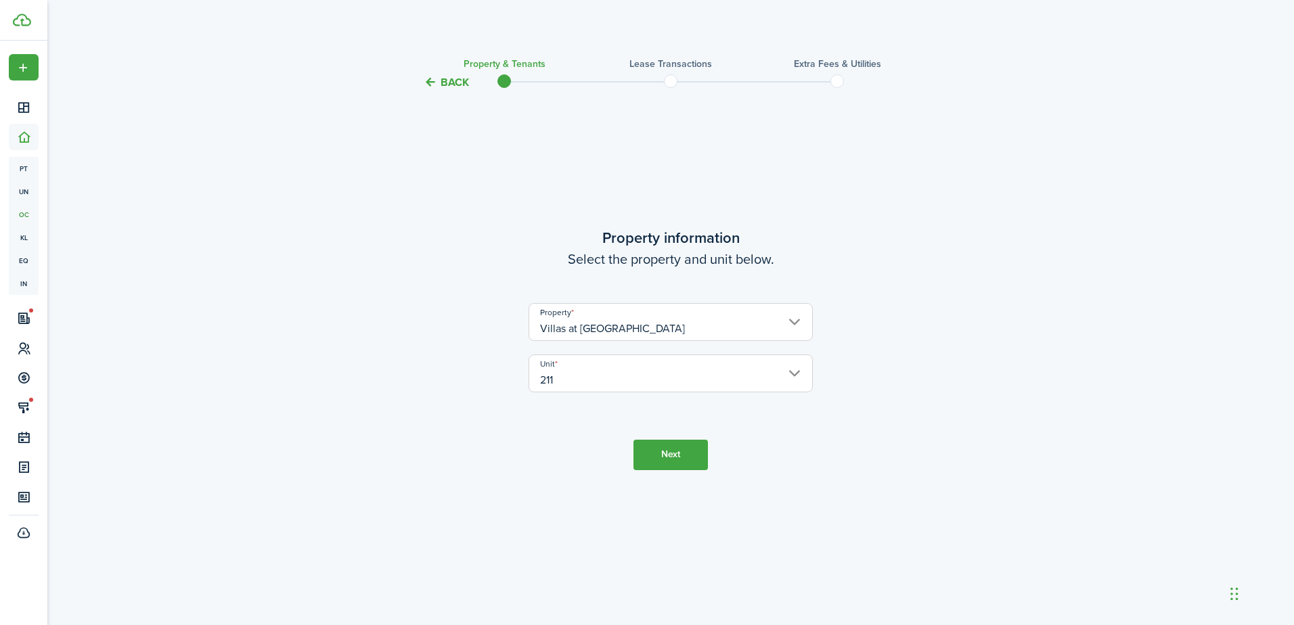
click at [647, 463] on button "Next" at bounding box center [670, 455] width 74 height 30
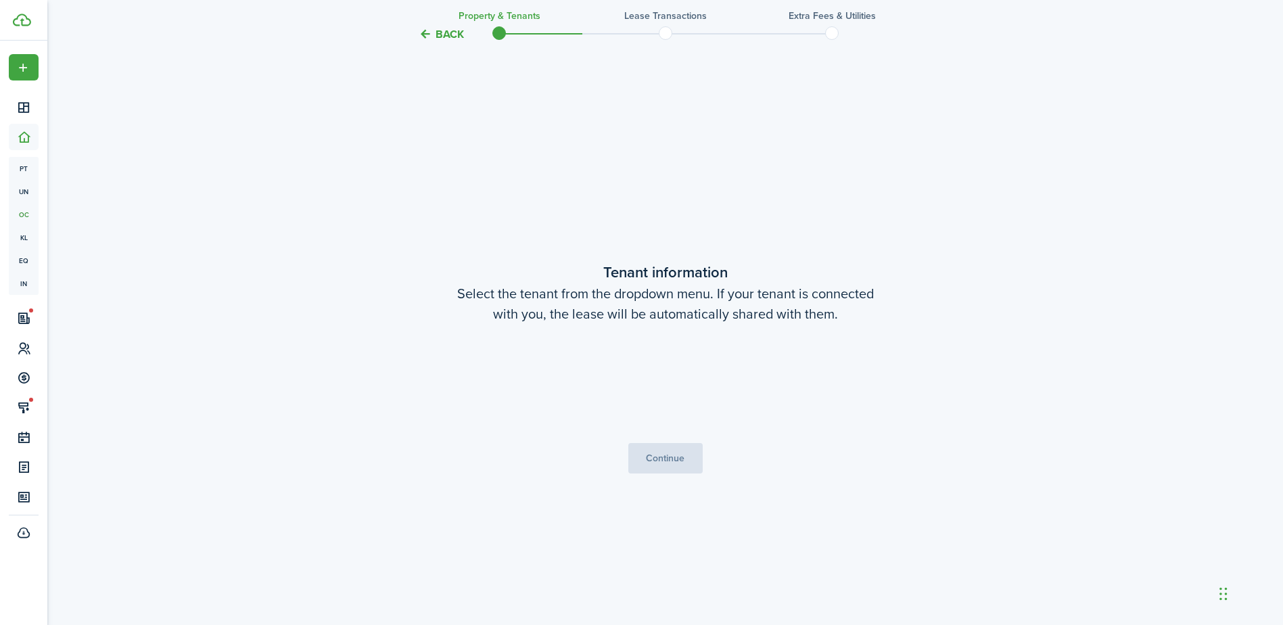
scroll to position [534, 0]
click at [656, 378] on span "Choose a tenant" at bounding box center [665, 382] width 283 height 23
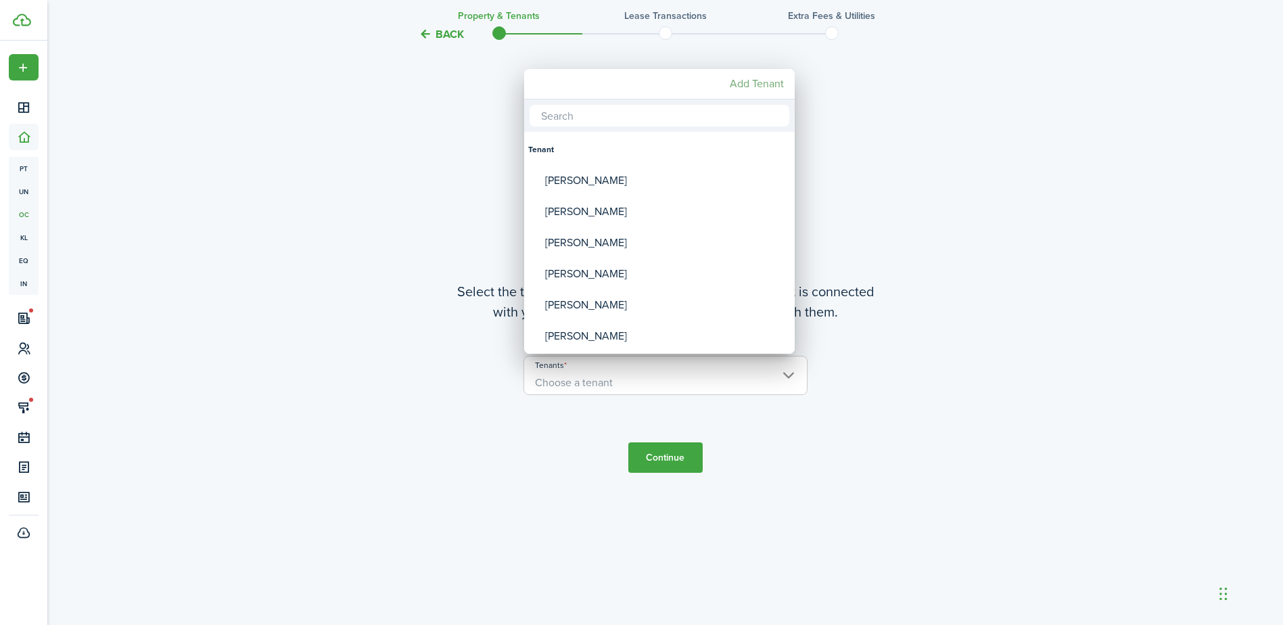
click at [773, 78] on mbsc-button "Add Tenant" at bounding box center [757, 84] width 65 height 24
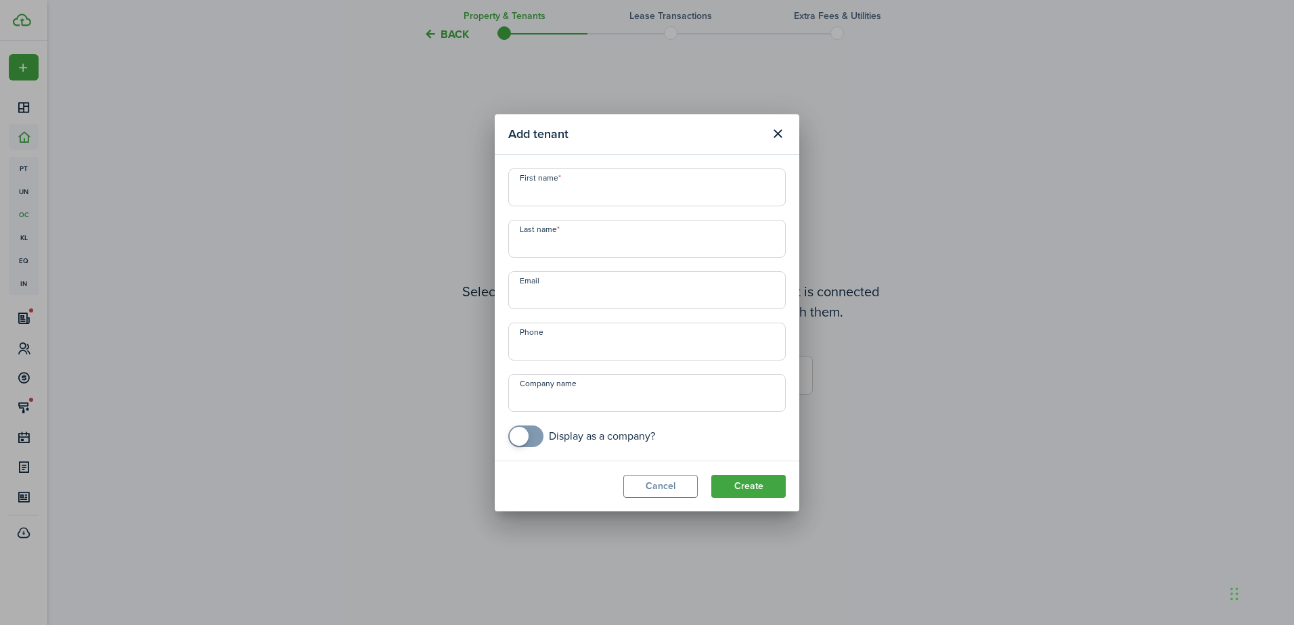
click at [707, 186] on input "First name" at bounding box center [646, 187] width 277 height 38
type input "Kasi"
type input "[PERSON_NAME]"
click at [581, 307] on input "Email" at bounding box center [646, 290] width 277 height 38
type input "kasi.[PERSON_NAME]@yah"
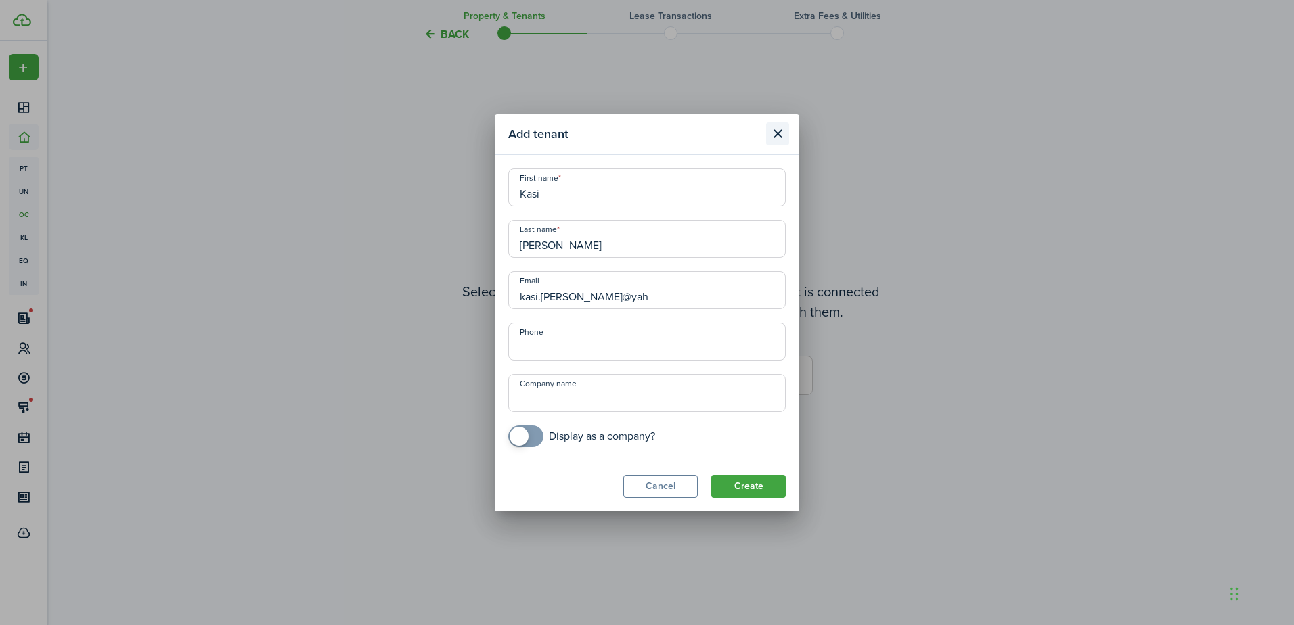
click at [777, 126] on button "Close modal" at bounding box center [777, 133] width 23 height 23
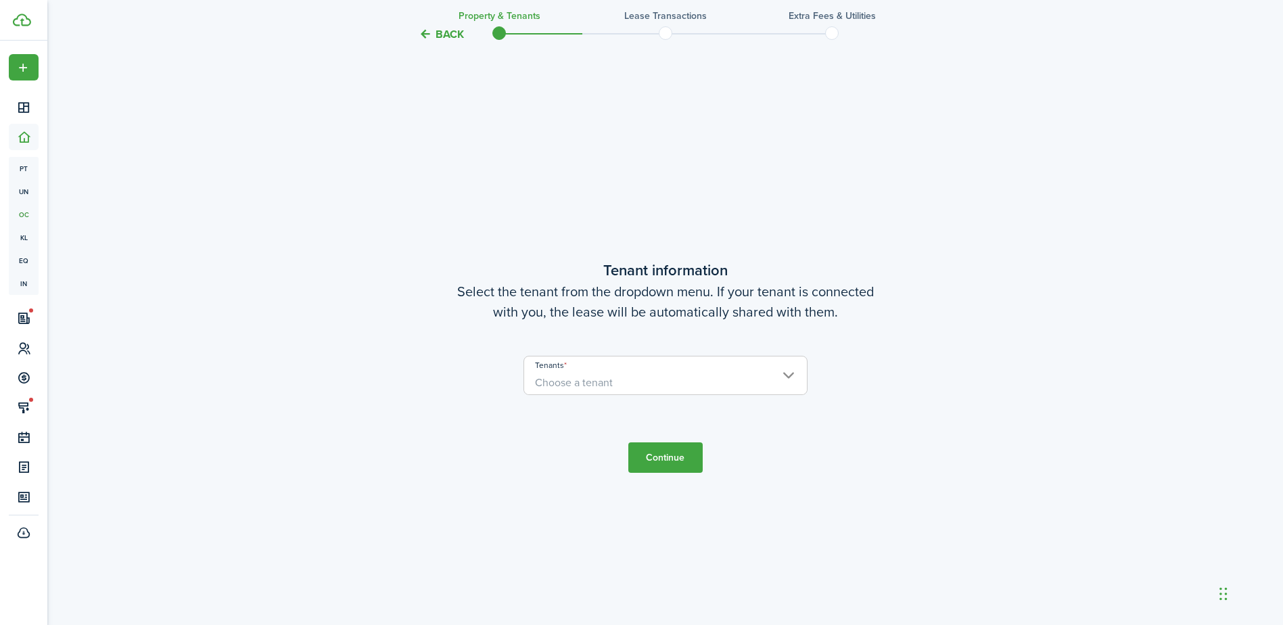
click at [444, 30] on button "Back" at bounding box center [441, 34] width 45 height 14
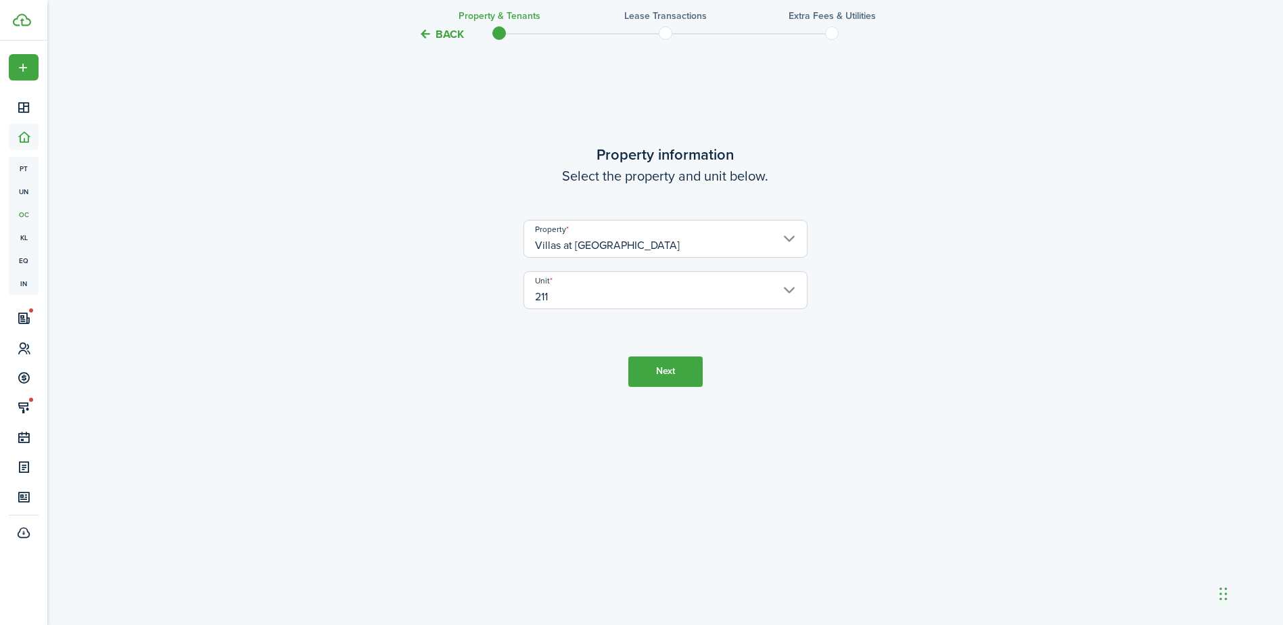
scroll to position [0, 0]
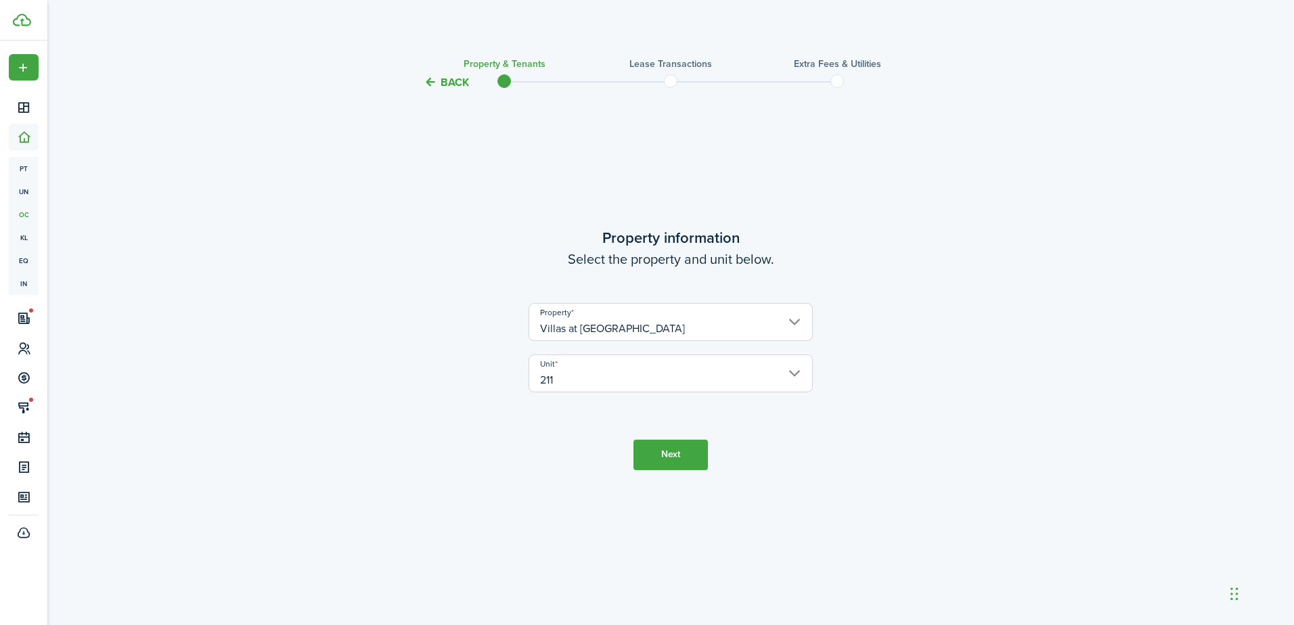
click at [442, 31] on dashboard-content "Back Property & Tenants Lease Transactions Extra fees & Utilities Property info…" at bounding box center [670, 312] width 1246 height 625
click at [449, 91] on tc-wizard-header "Back Property & Tenants Lease Transactions Extra fees & Utilities" at bounding box center [670, 77] width 589 height 61
click at [449, 82] on button "Back" at bounding box center [445, 82] width 45 height 14
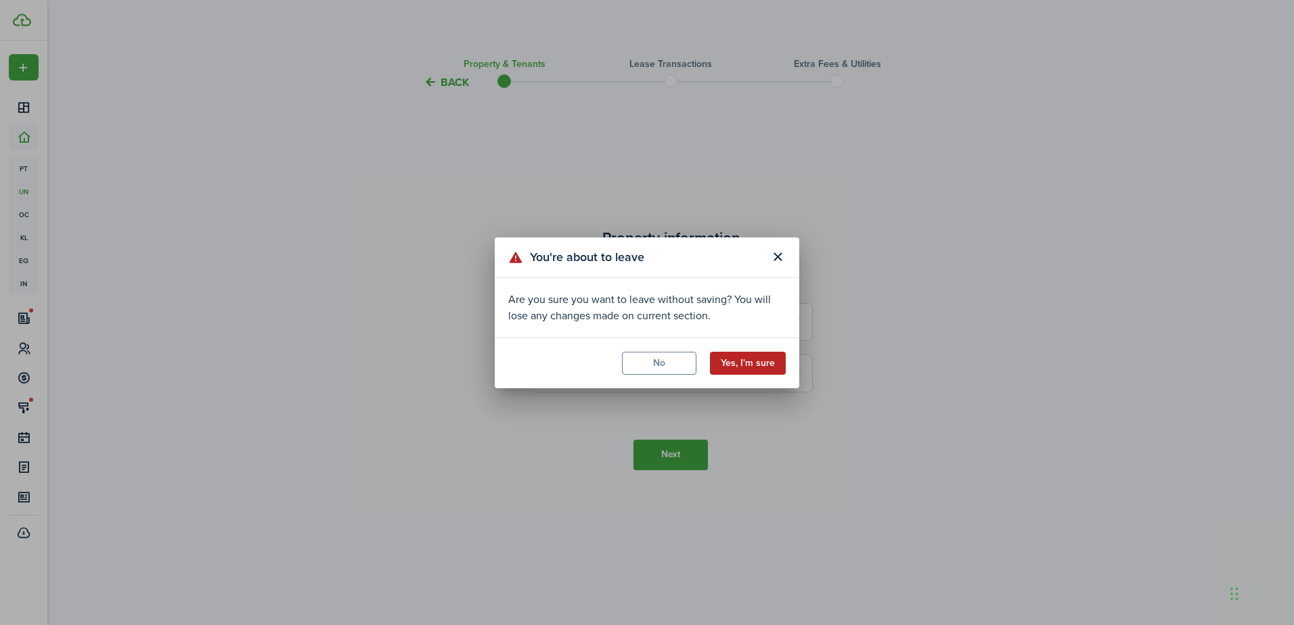
click at [725, 363] on button "Yes, I'm sure" at bounding box center [748, 363] width 76 height 23
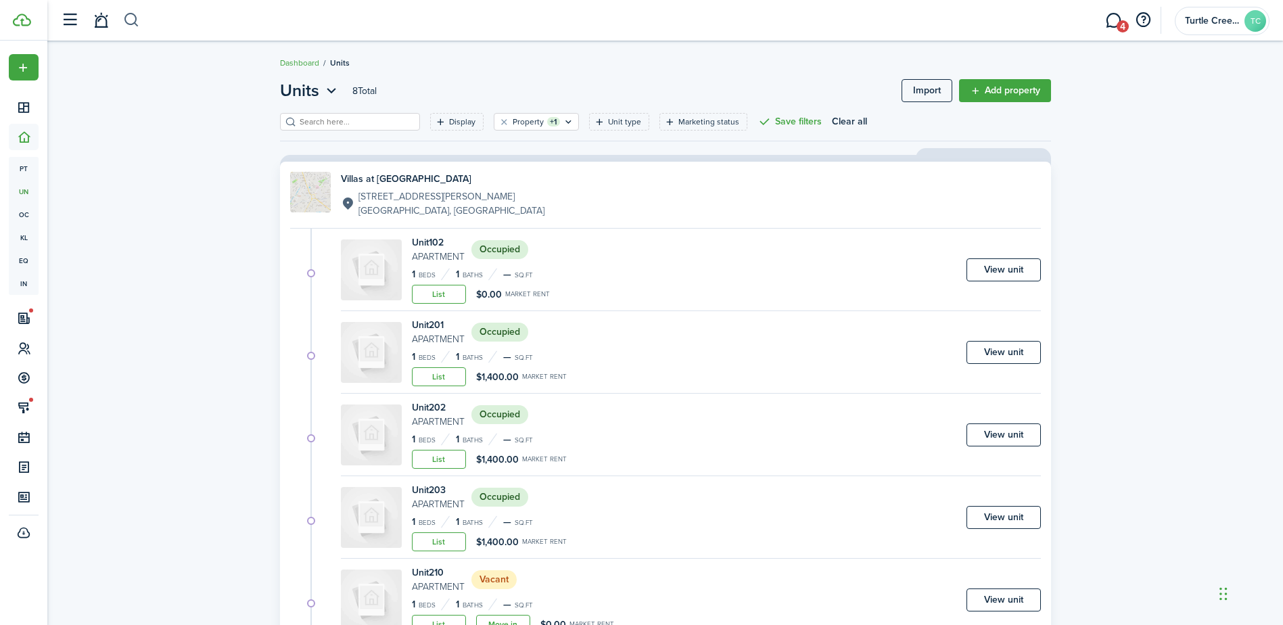
click at [141, 18] on header-wrapper "4 Turtle Creek Townhomes TC" at bounding box center [662, 20] width 1216 height 41
click at [127, 24] on button "button" at bounding box center [131, 20] width 17 height 23
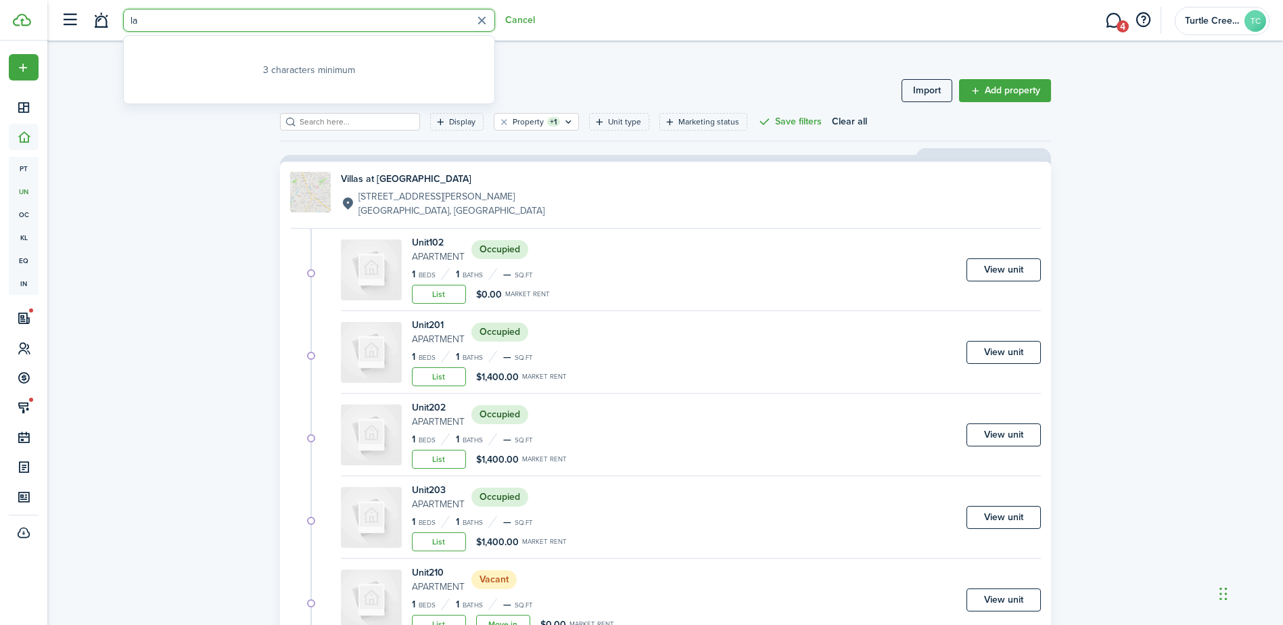
type input "l"
type input "alyssa"
click at [335, 89] on link "[PERSON_NAME] [EMAIL_ADDRESS][DOMAIN_NAME] 16014053992" at bounding box center [309, 76] width 363 height 35
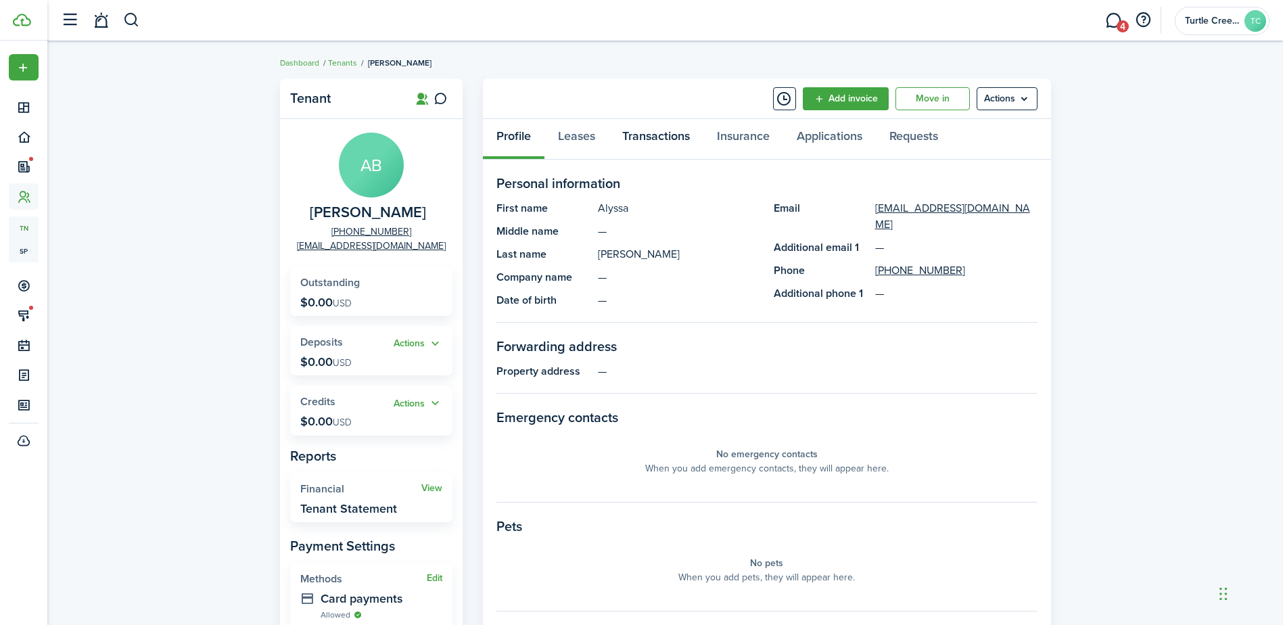
click at [666, 133] on link "Transactions" at bounding box center [656, 139] width 95 height 41
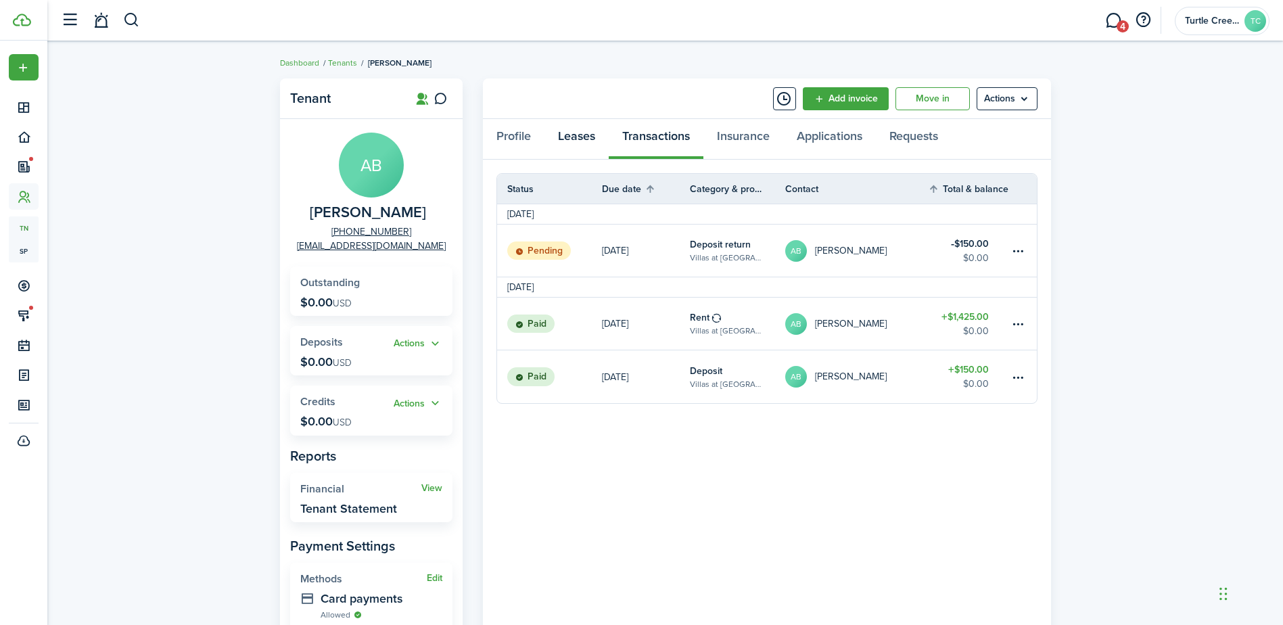
click at [576, 143] on link "Leases" at bounding box center [577, 139] width 64 height 41
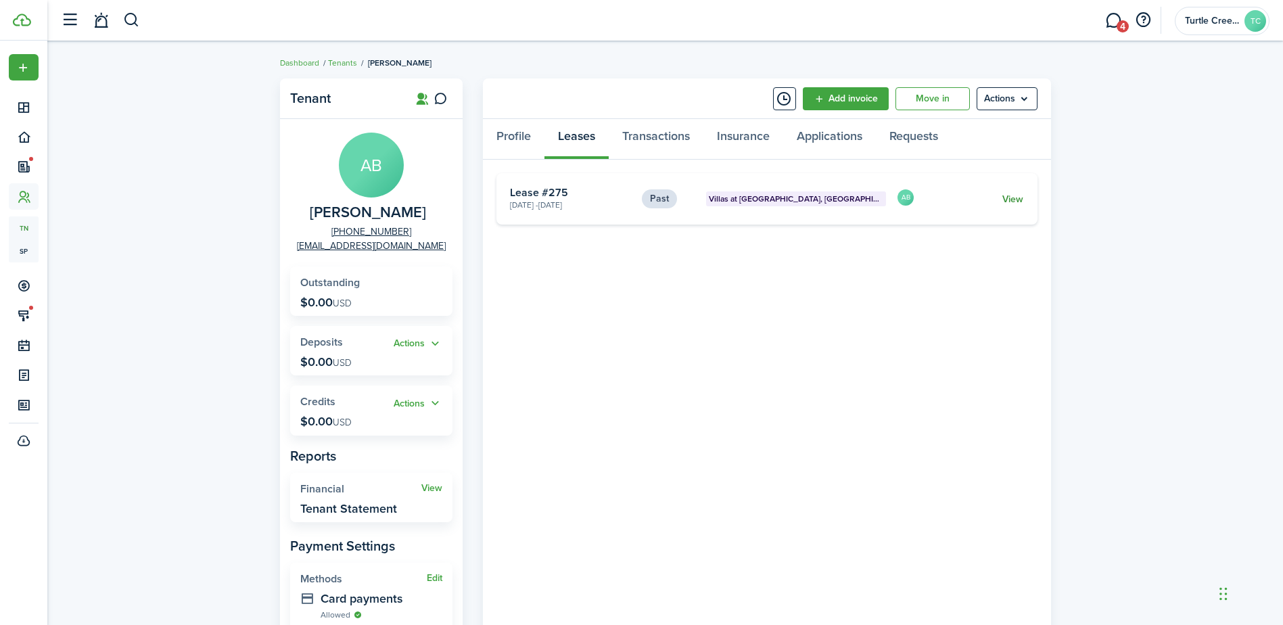
click at [1014, 198] on link "View" at bounding box center [1013, 199] width 21 height 14
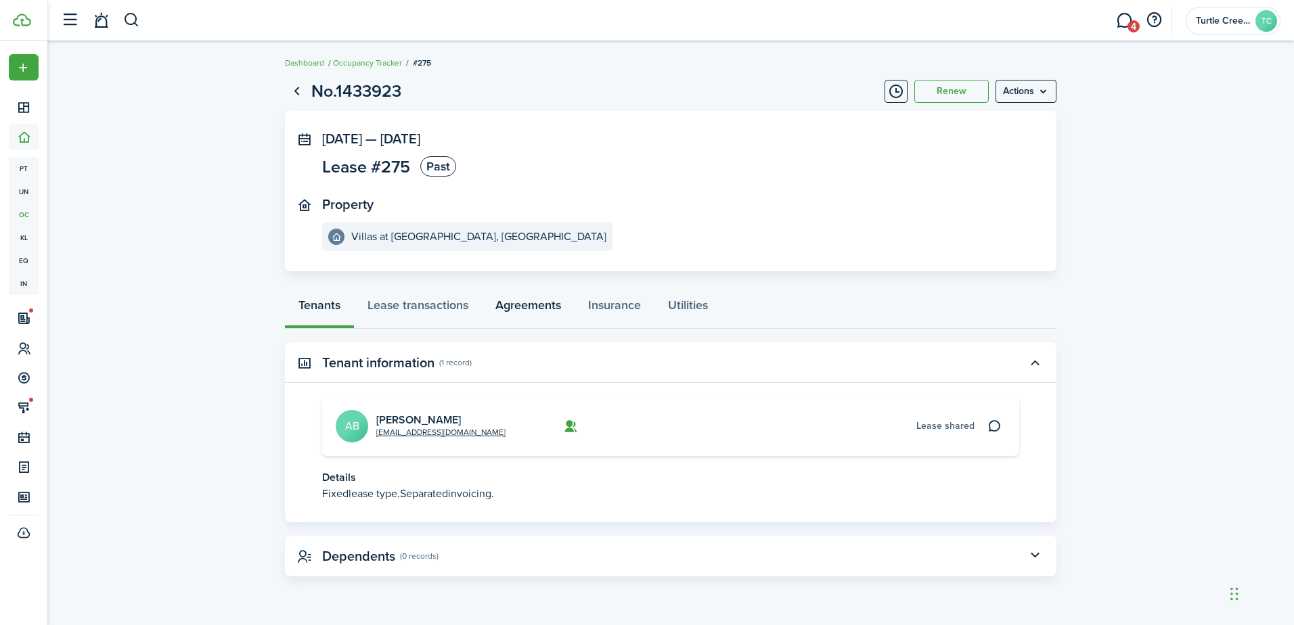
click at [515, 306] on link "Agreements" at bounding box center [528, 308] width 93 height 41
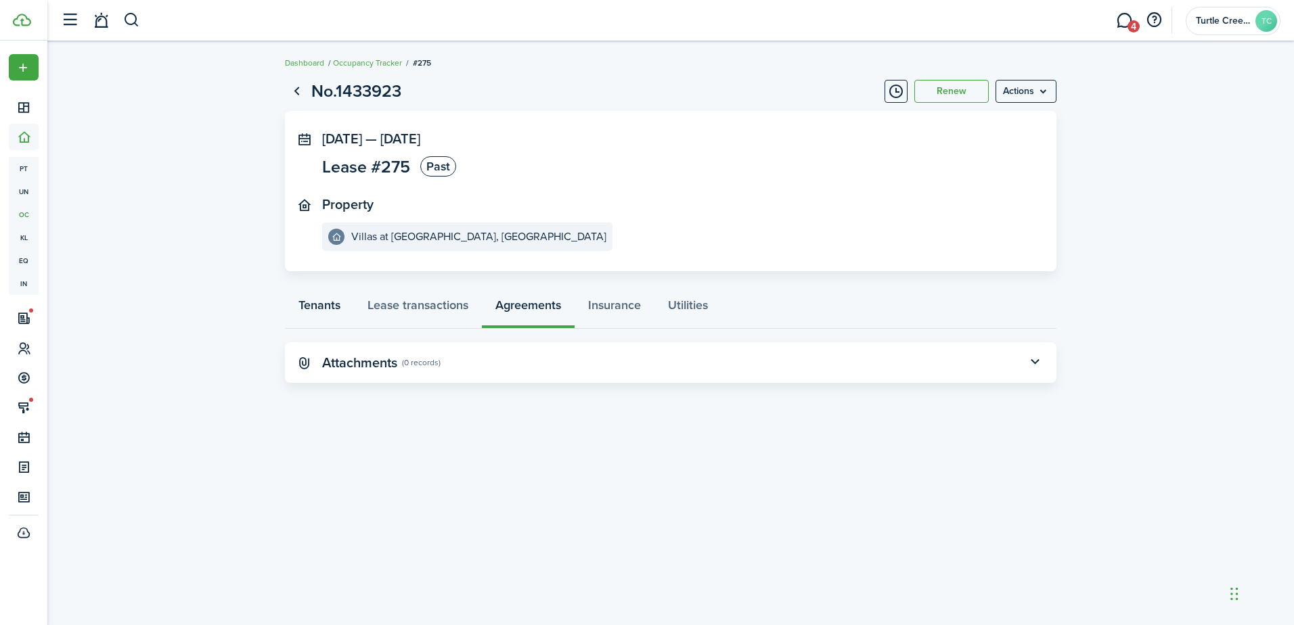
click at [322, 302] on link "Tenants" at bounding box center [319, 308] width 69 height 41
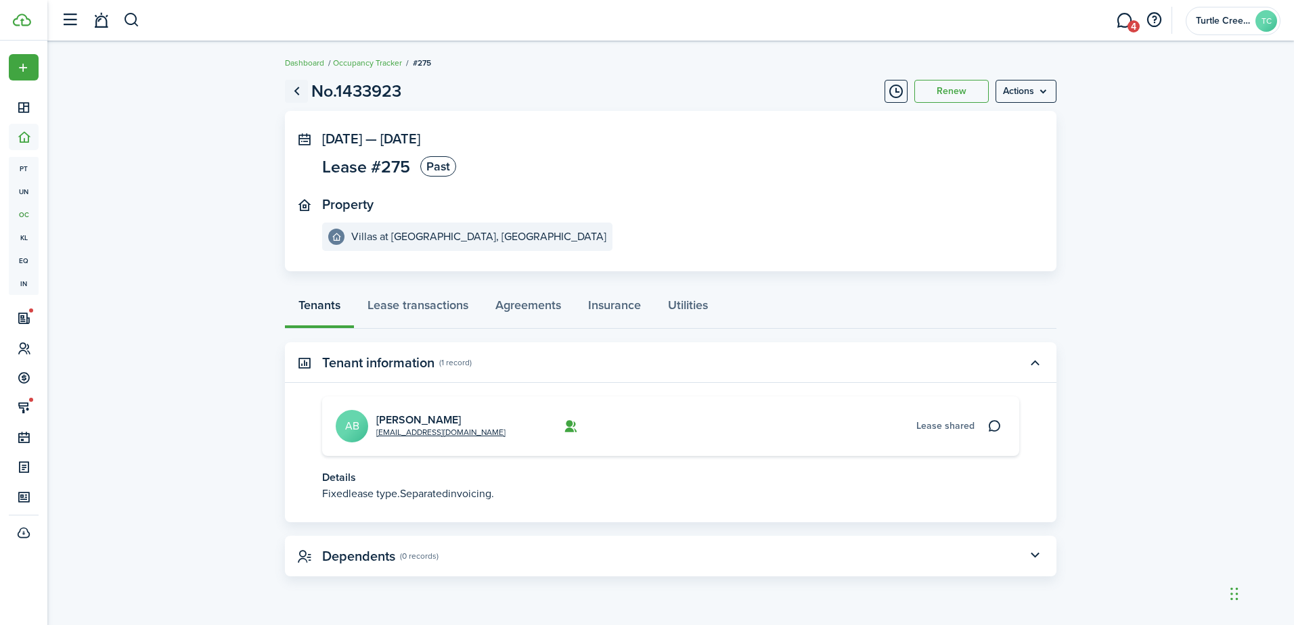
click at [295, 93] on link "Go back" at bounding box center [296, 91] width 23 height 23
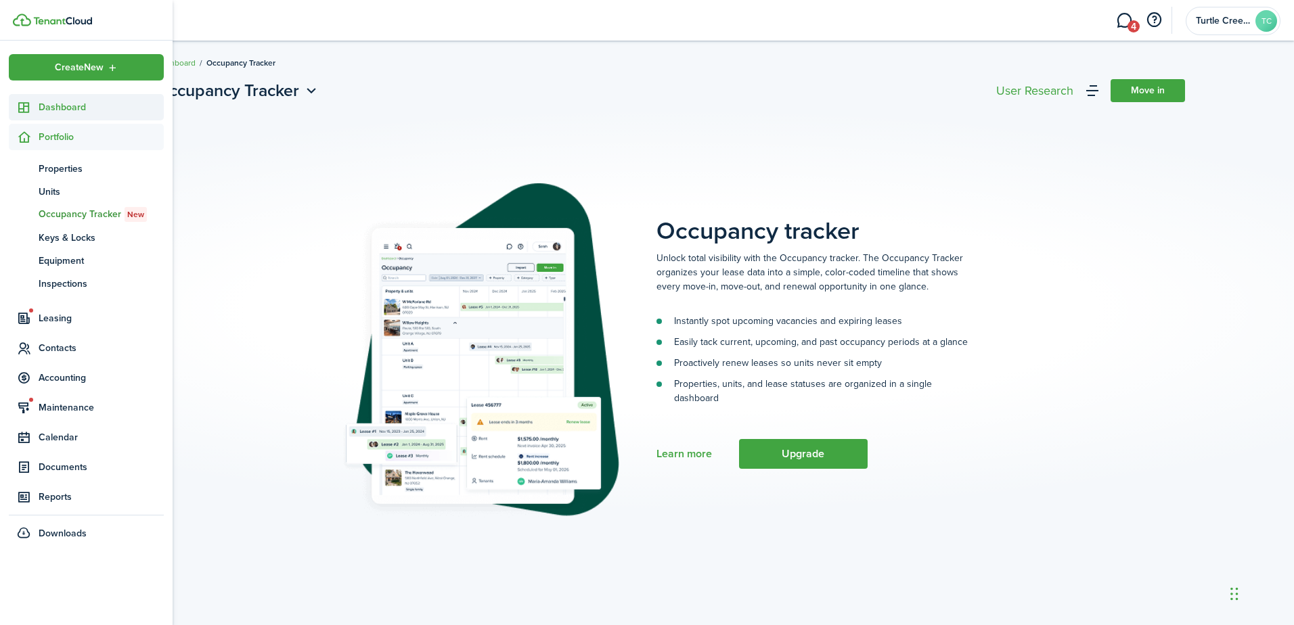
click at [26, 103] on icon at bounding box center [24, 108] width 14 height 14
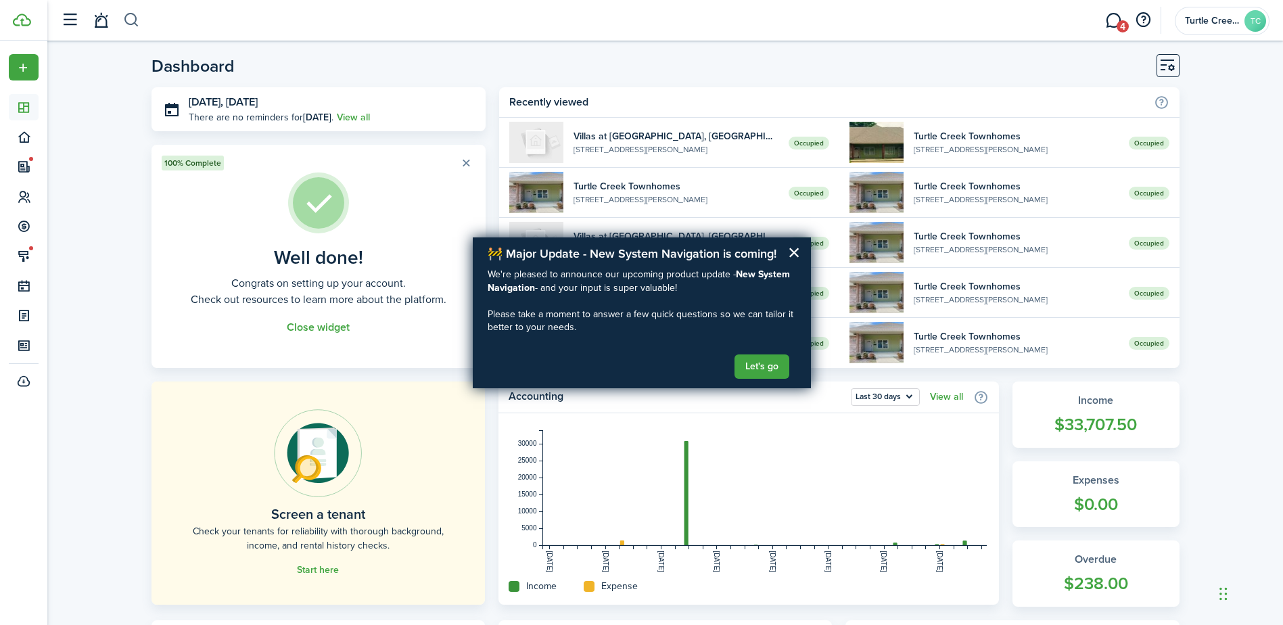
click at [136, 20] on button "button" at bounding box center [131, 20] width 17 height 23
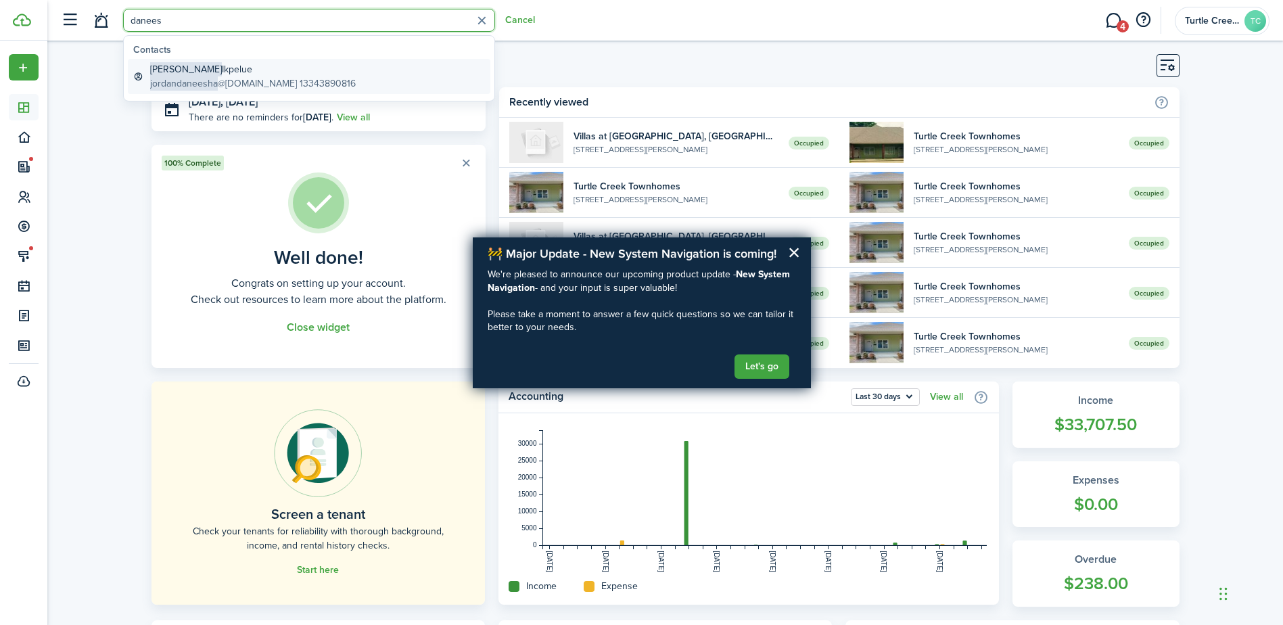
type input "danees"
click at [349, 74] on link "[PERSON_NAME] jordandaneesha @[DOMAIN_NAME] 13343890816" at bounding box center [309, 76] width 363 height 35
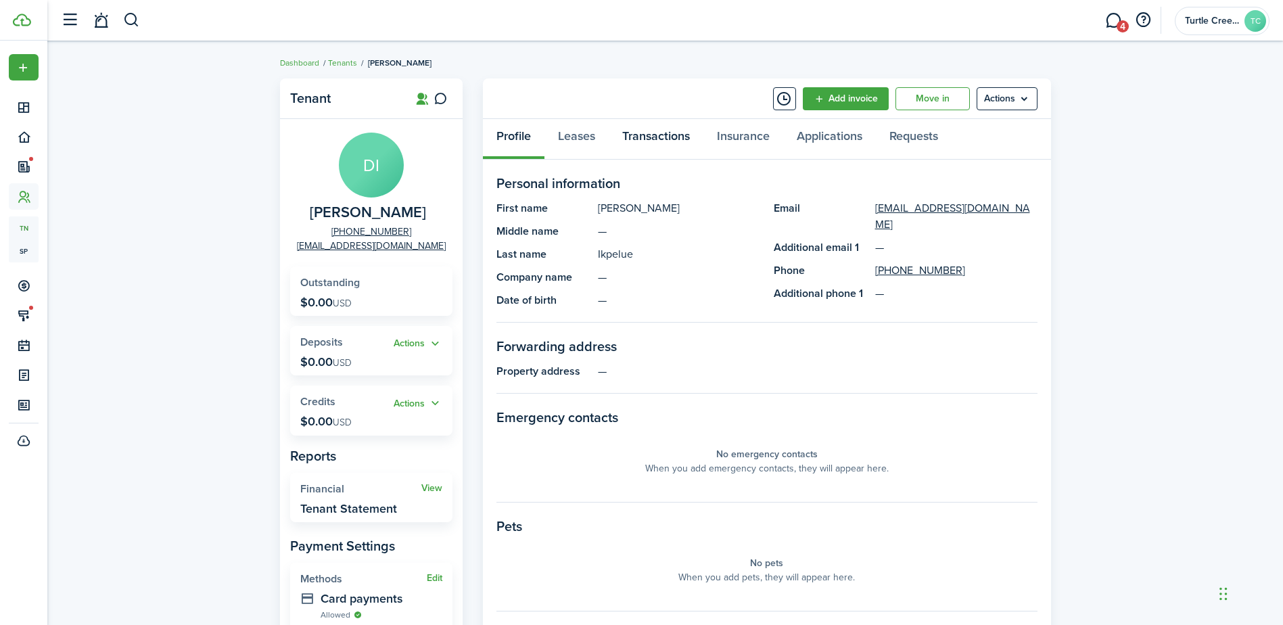
click at [643, 134] on link "Transactions" at bounding box center [656, 139] width 95 height 41
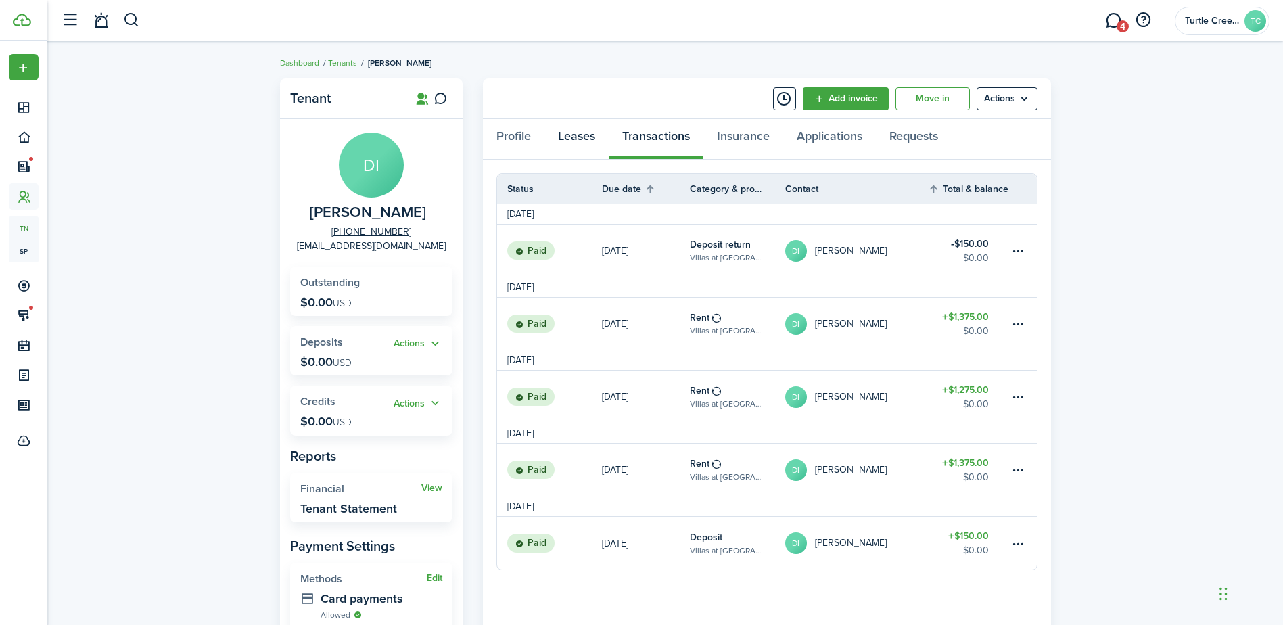
click at [567, 136] on link "Leases" at bounding box center [577, 139] width 64 height 41
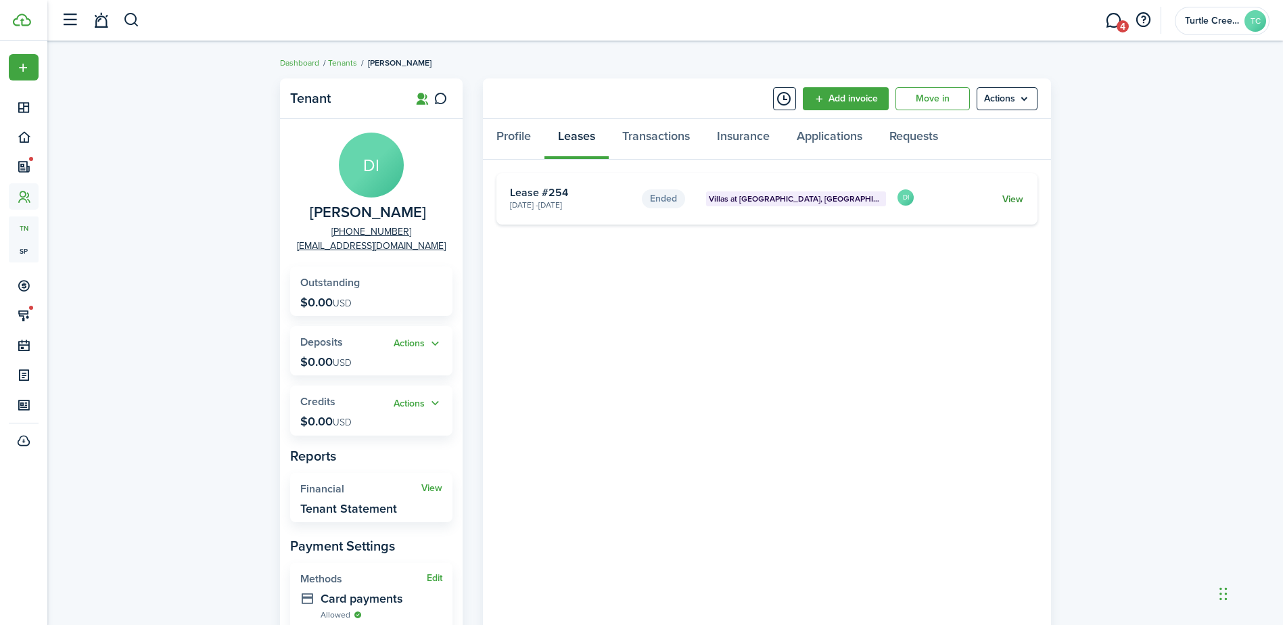
click at [1006, 196] on link "View" at bounding box center [1013, 199] width 21 height 14
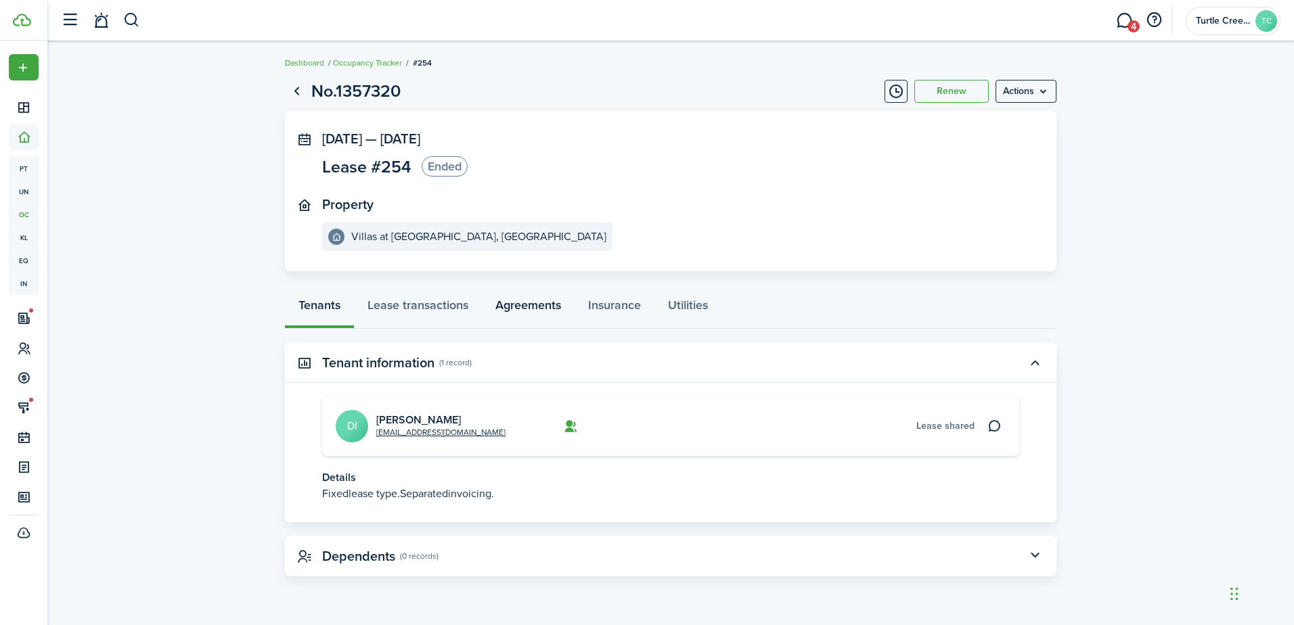
click at [554, 306] on link "Agreements" at bounding box center [528, 308] width 93 height 41
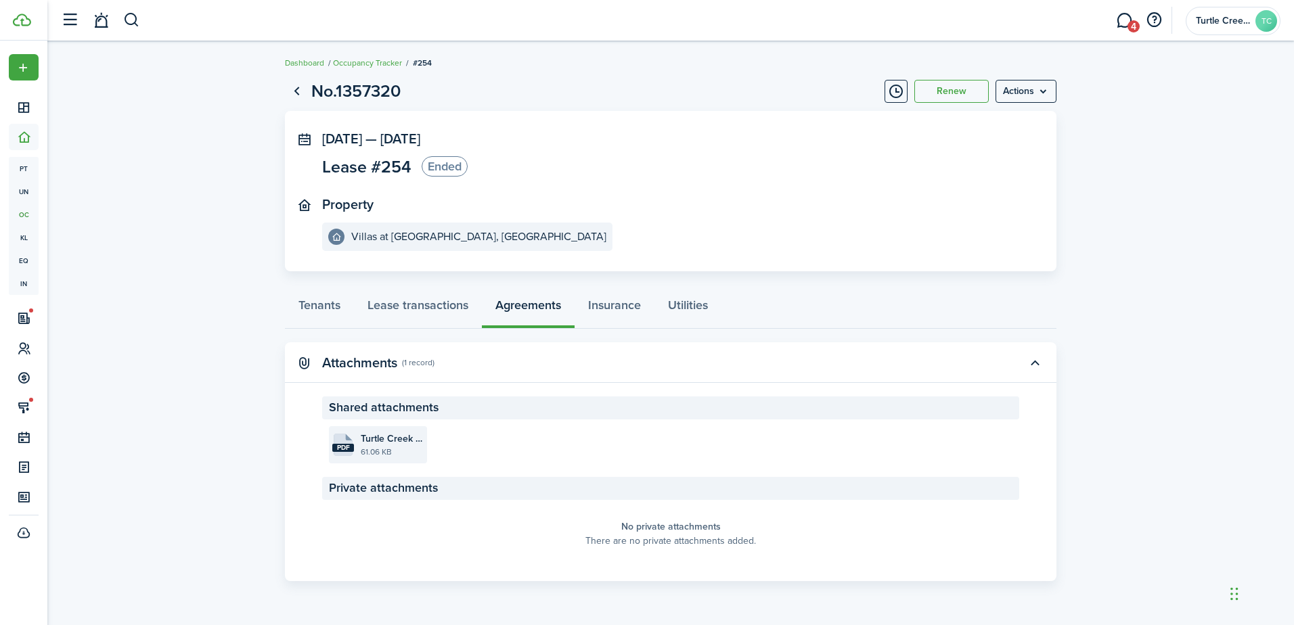
click at [361, 455] on file-size "61.06 KB" at bounding box center [392, 452] width 63 height 12
click at [134, 20] on button "button" at bounding box center [131, 20] width 17 height 23
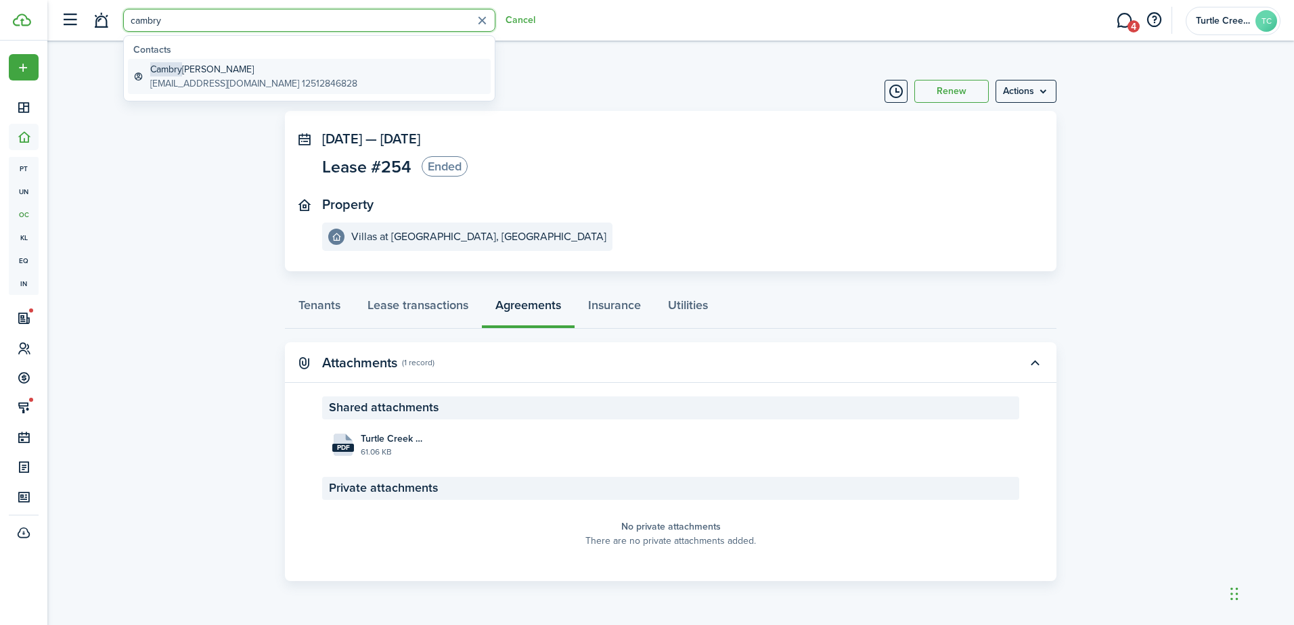
type input "cambry"
click at [260, 71] on global-search-item-title "[PERSON_NAME]" at bounding box center [253, 69] width 207 height 14
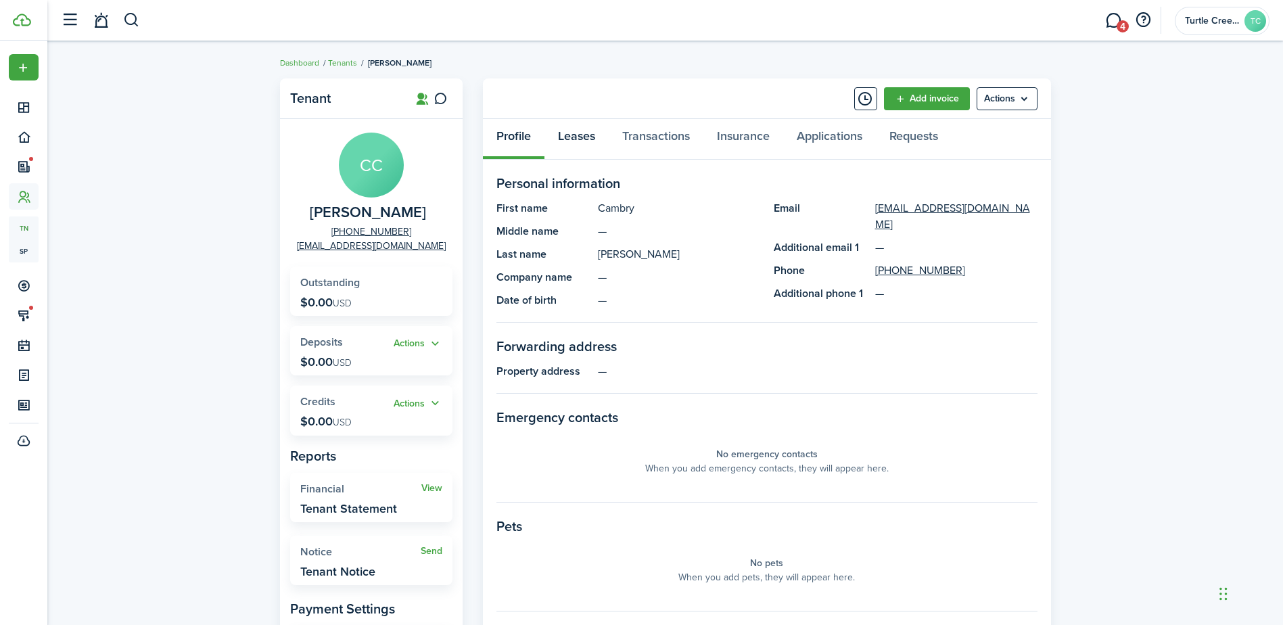
click at [596, 136] on link "Leases" at bounding box center [577, 139] width 64 height 41
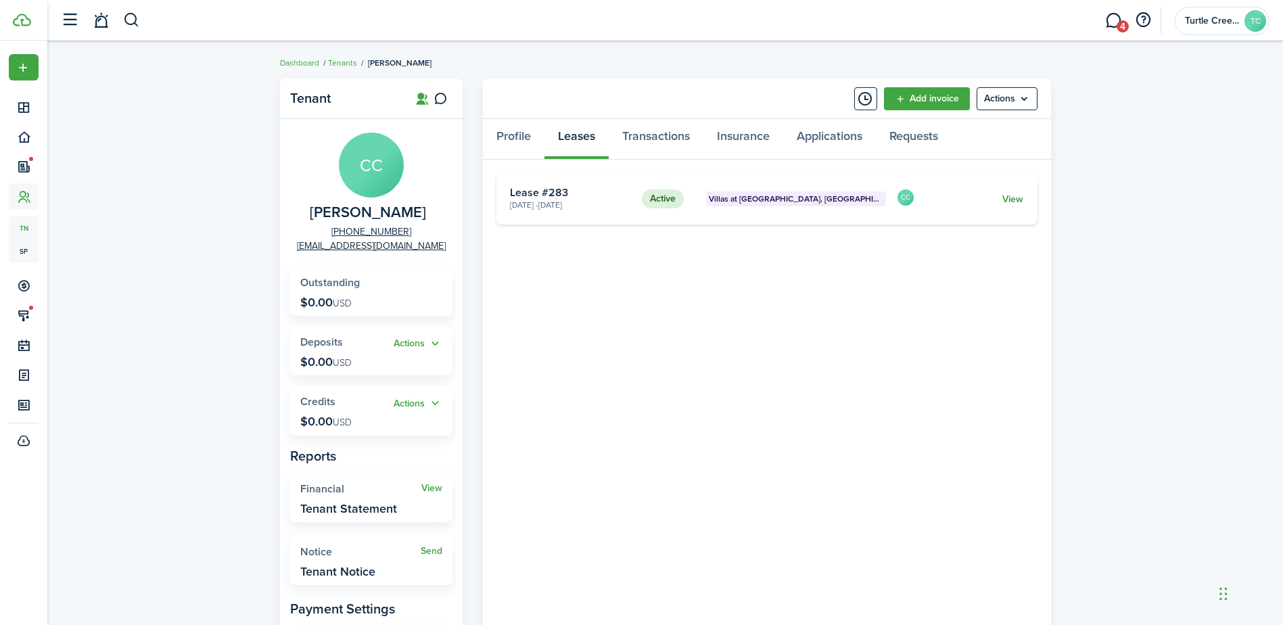
click at [1003, 202] on link "View" at bounding box center [1013, 199] width 21 height 14
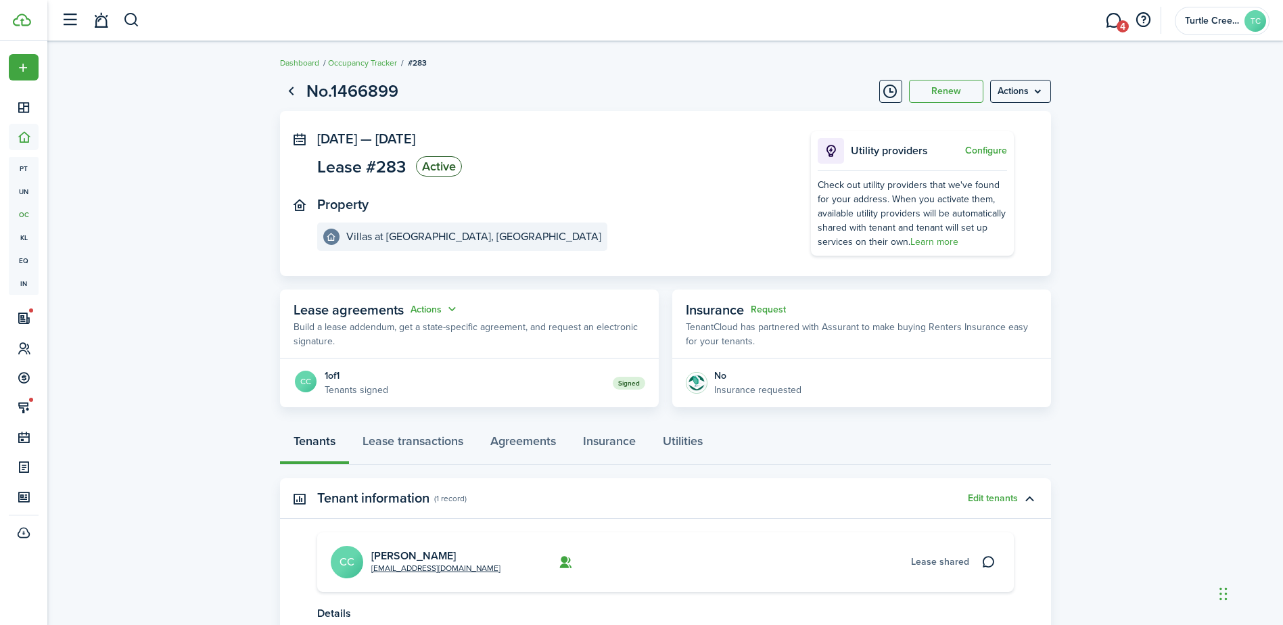
scroll to position [124, 0]
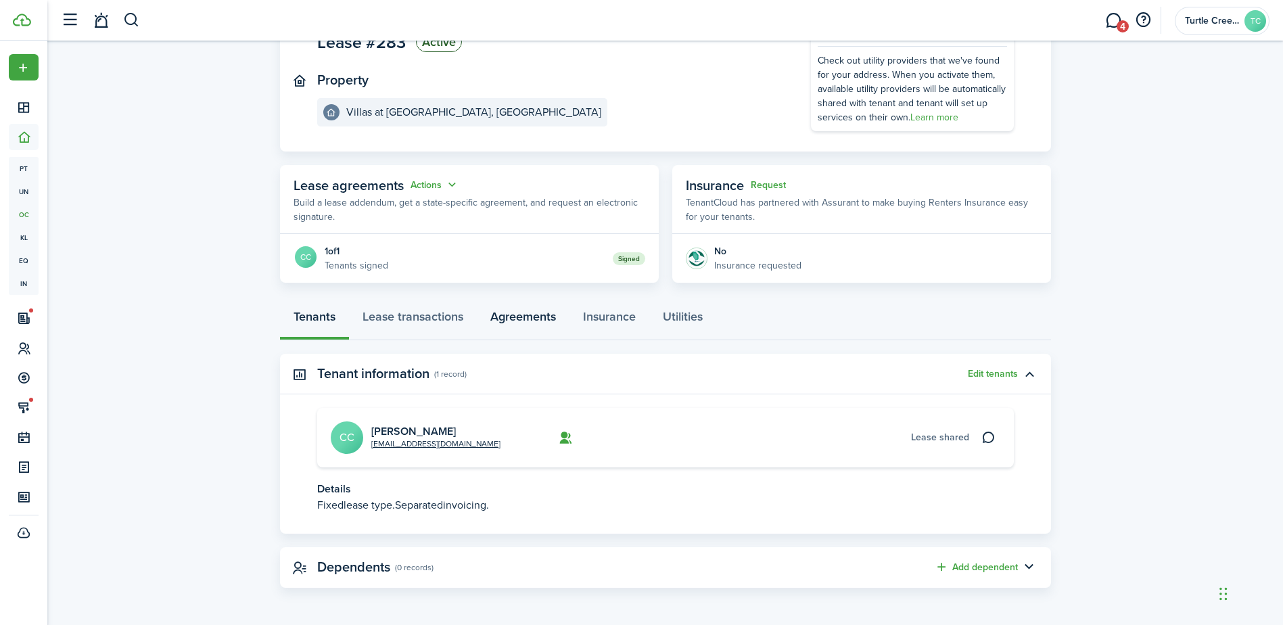
click at [532, 310] on link "Agreements" at bounding box center [523, 320] width 93 height 41
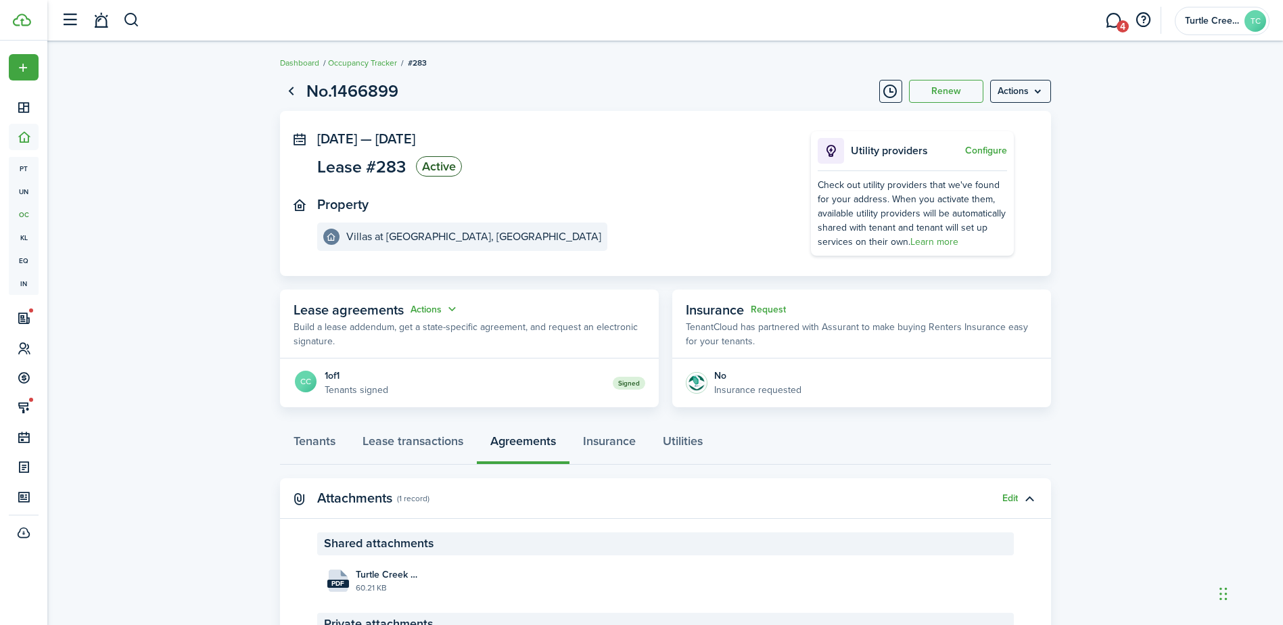
scroll to position [129, 0]
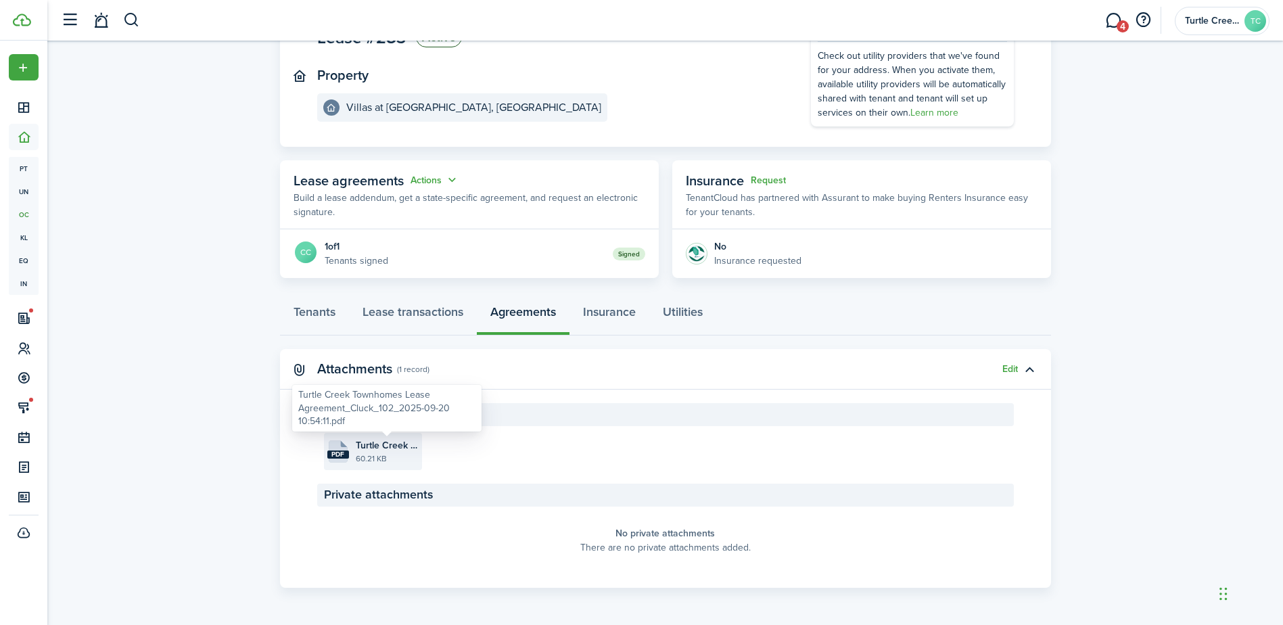
click at [386, 440] on span "Turtle Creek Townhomes Lease Agreement_Cluck_102_2025-09-20 10:54:11.pdf" at bounding box center [387, 445] width 63 height 14
click at [1166, 282] on lease-view "No.1466899 Renew Actions [DATE] — [DATE] Lease #283 Active Property Villas at […" at bounding box center [665, 268] width 1236 height 652
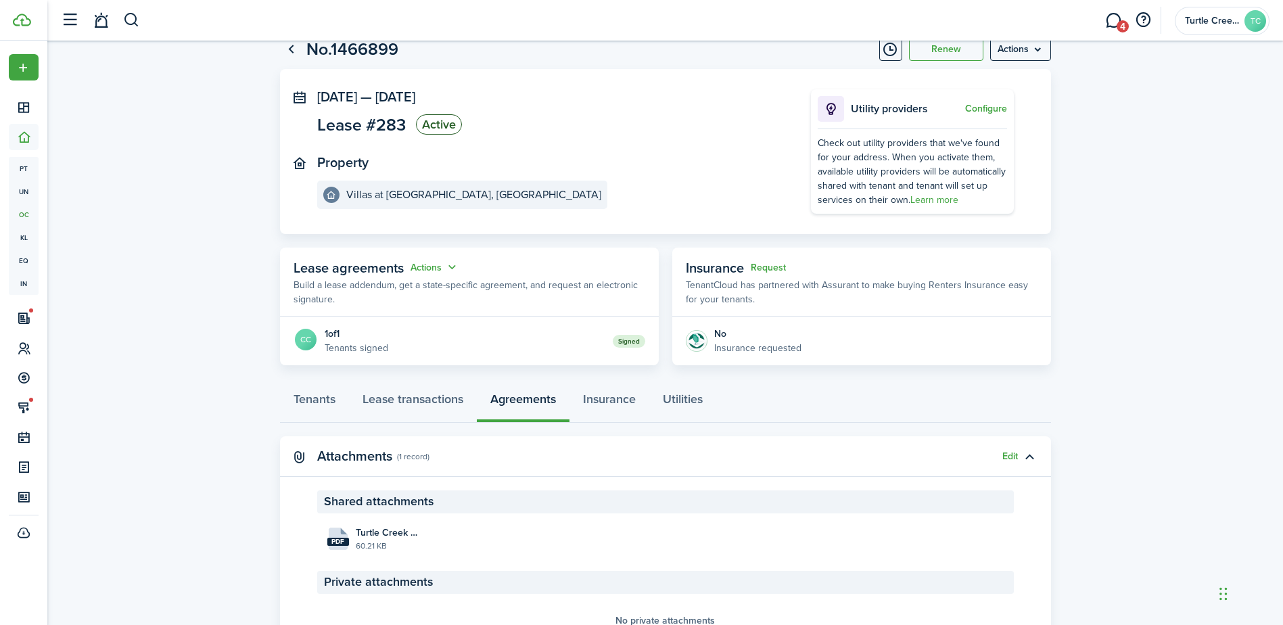
scroll to position [43, 0]
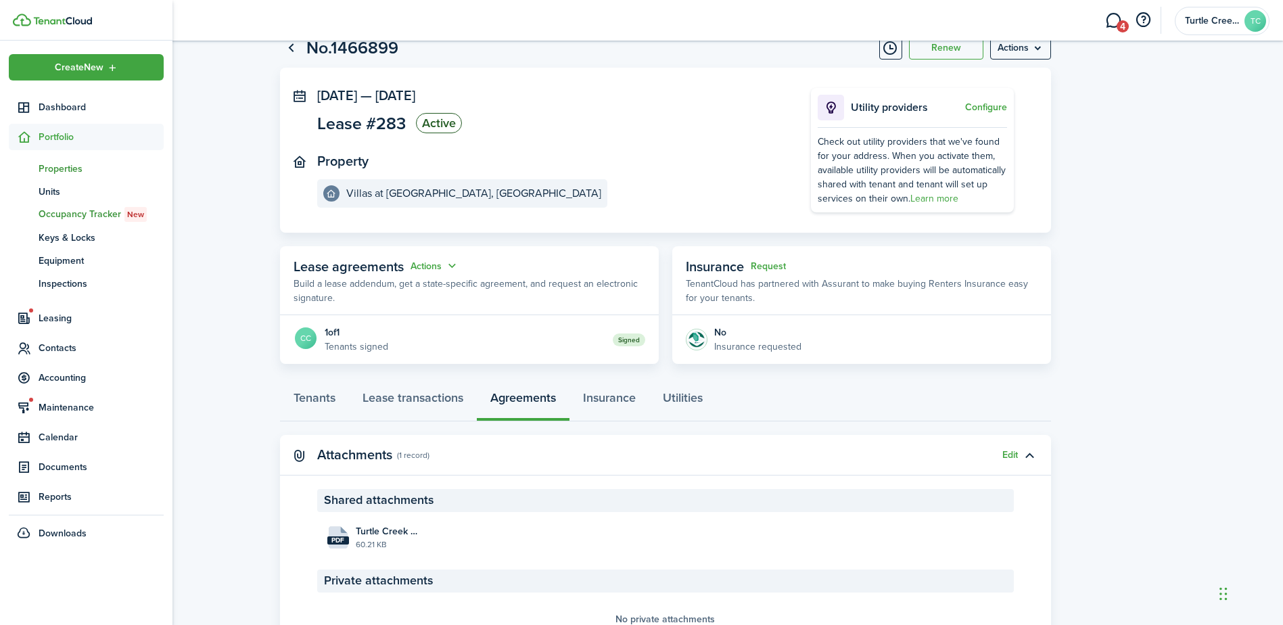
click at [59, 170] on span "Properties" at bounding box center [101, 169] width 125 height 14
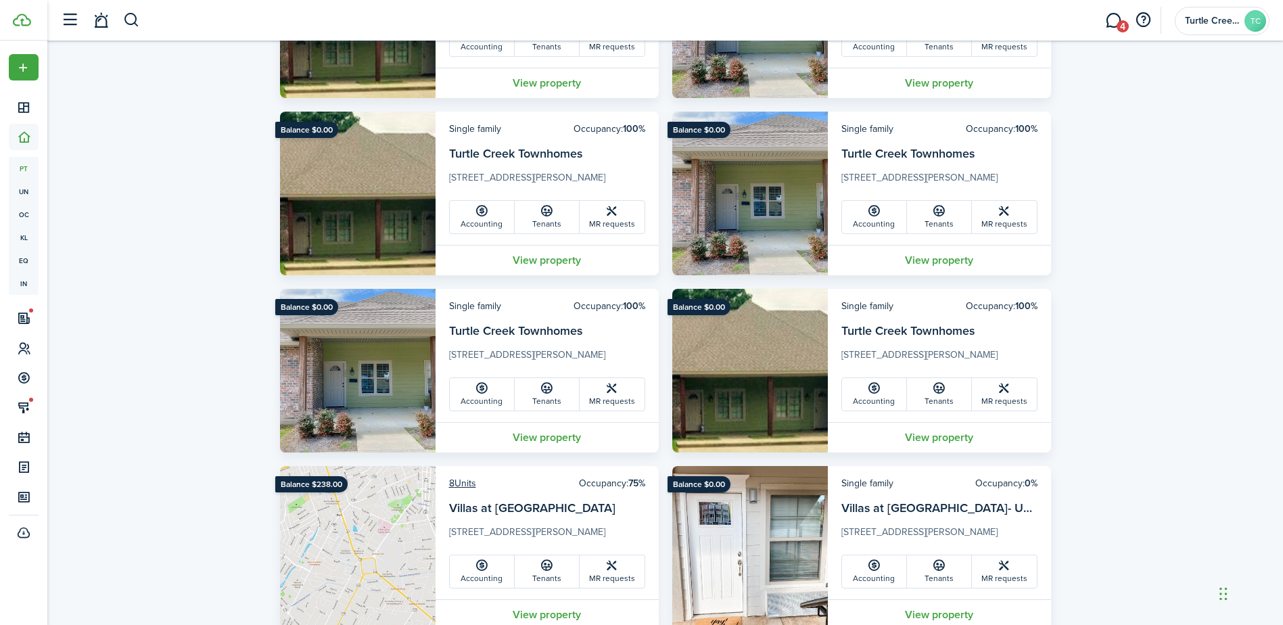
scroll to position [1677, 0]
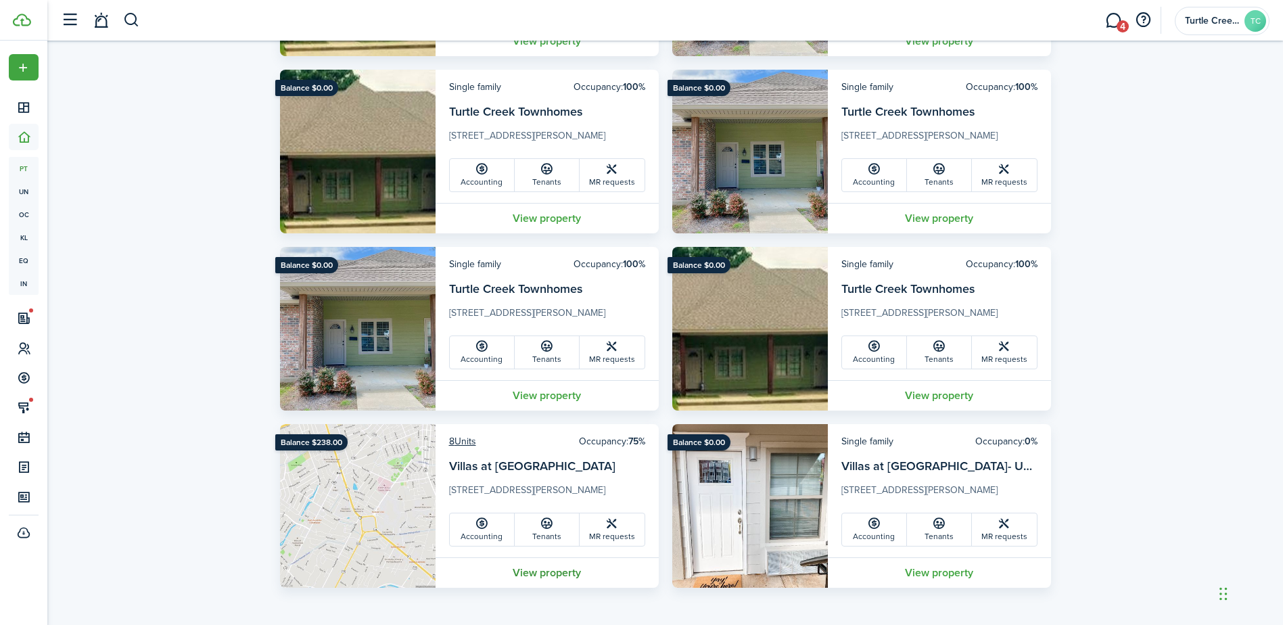
click at [536, 572] on link "View property" at bounding box center [547, 572] width 223 height 30
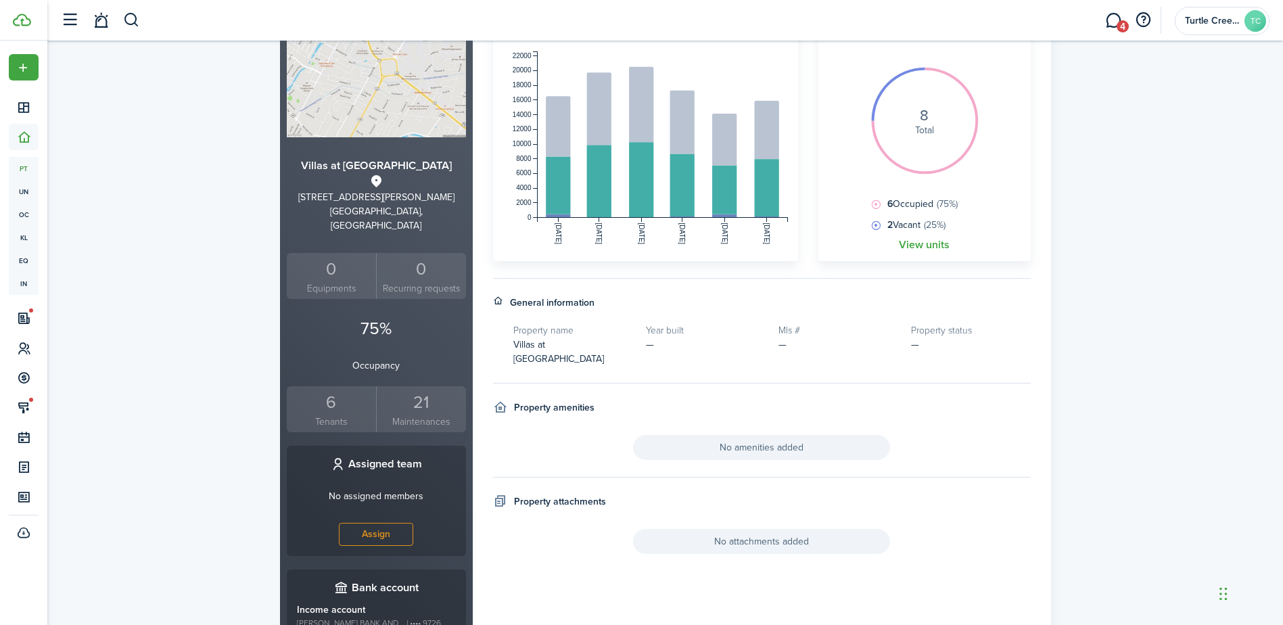
scroll to position [291, 0]
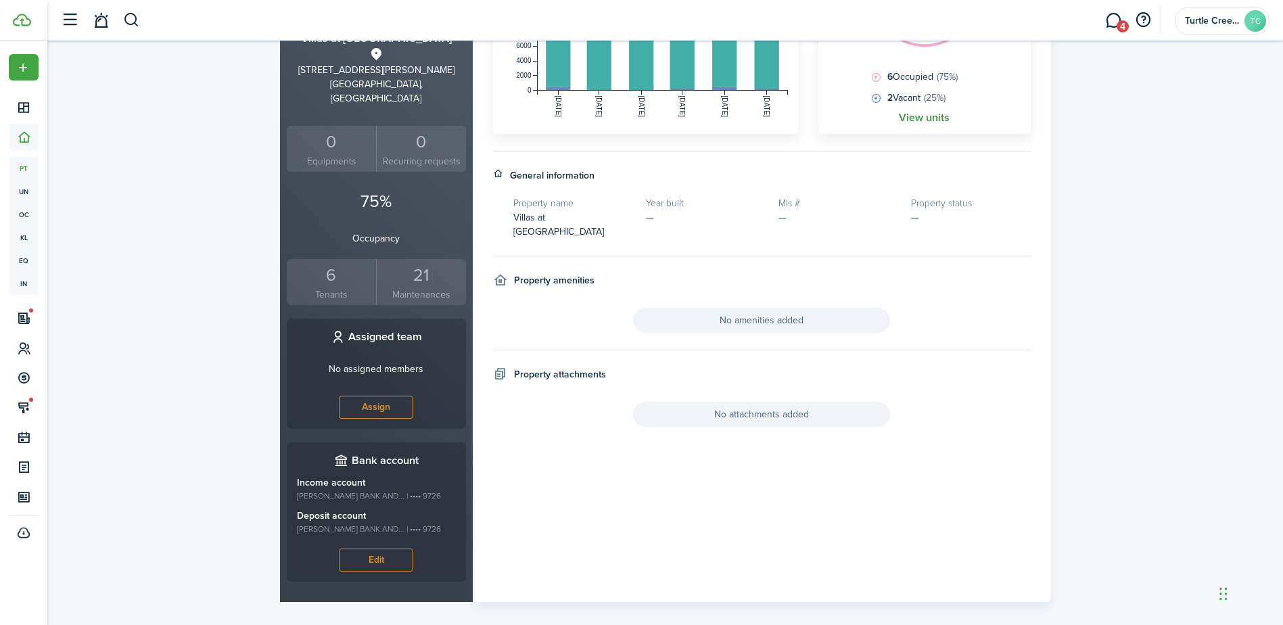
click at [922, 120] on link "View units" at bounding box center [924, 118] width 51 height 12
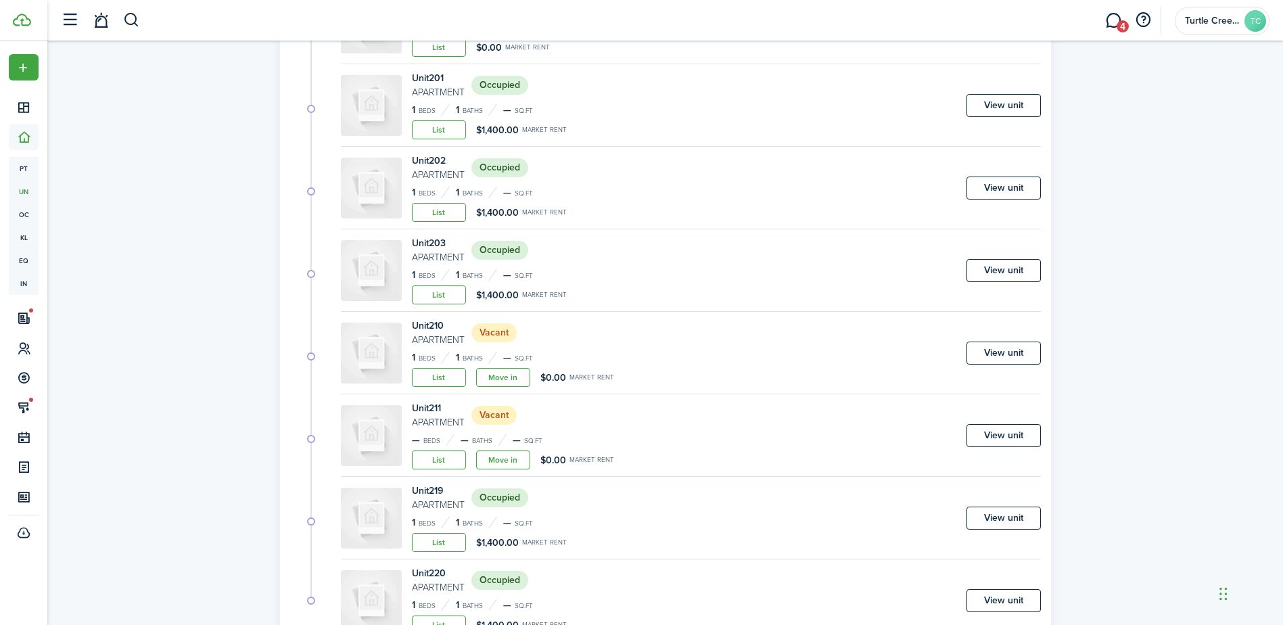
scroll to position [304, 0]
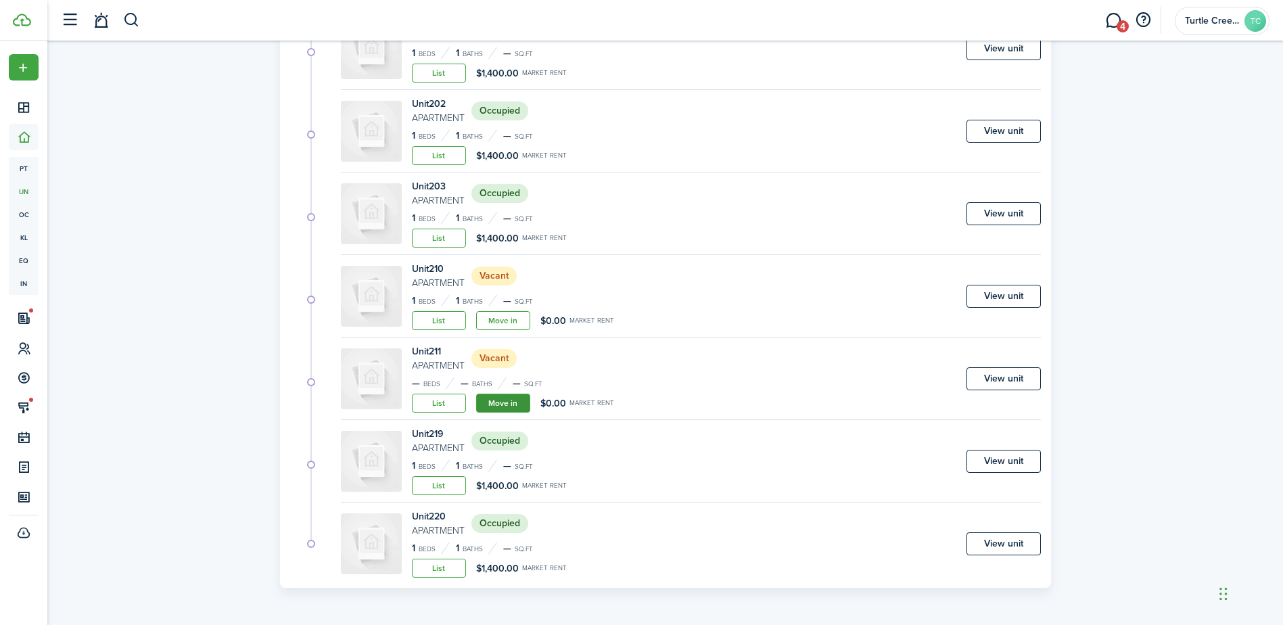
click at [511, 404] on link "Move in" at bounding box center [503, 403] width 54 height 19
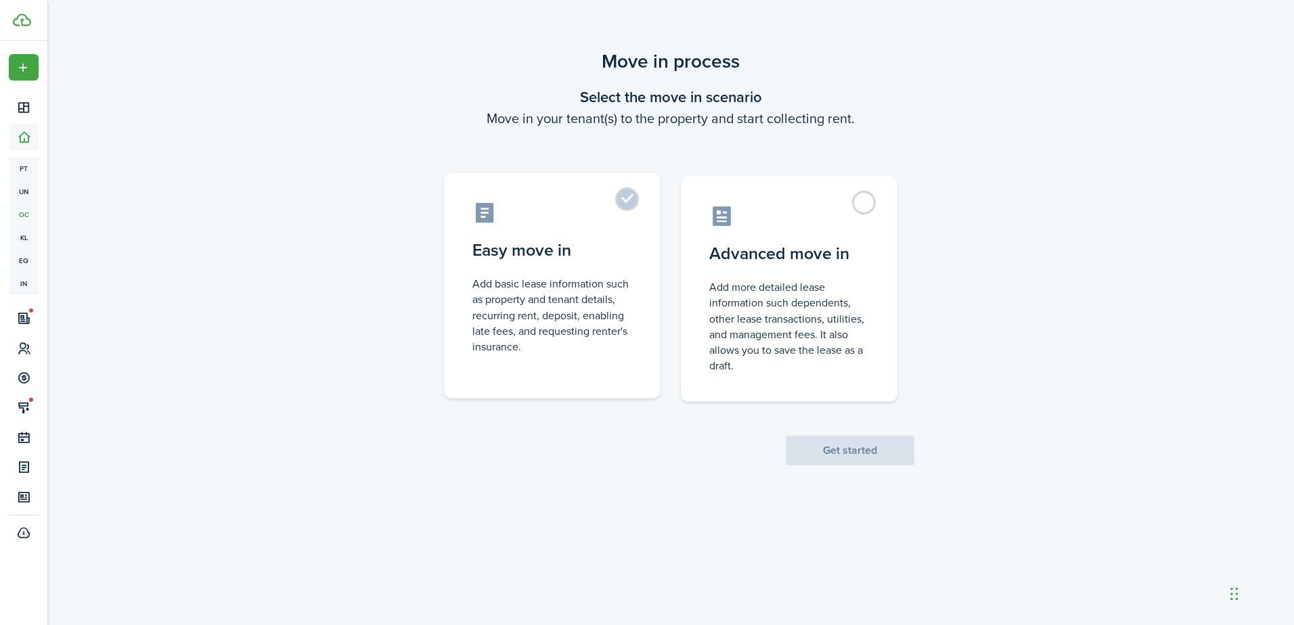
click at [573, 338] on control-radio-card-description "Add basic lease information such as property and tenant details, recurring rent…" at bounding box center [552, 315] width 160 height 78
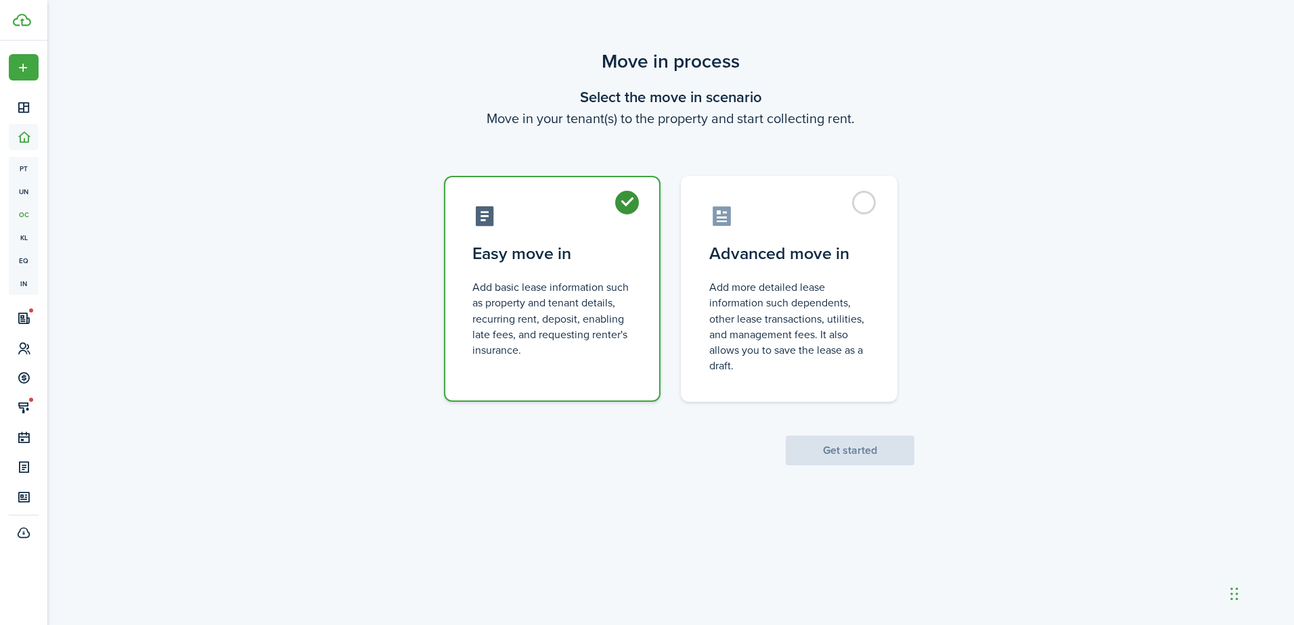
radio input "true"
click at [827, 449] on button "Get started" at bounding box center [849, 451] width 129 height 30
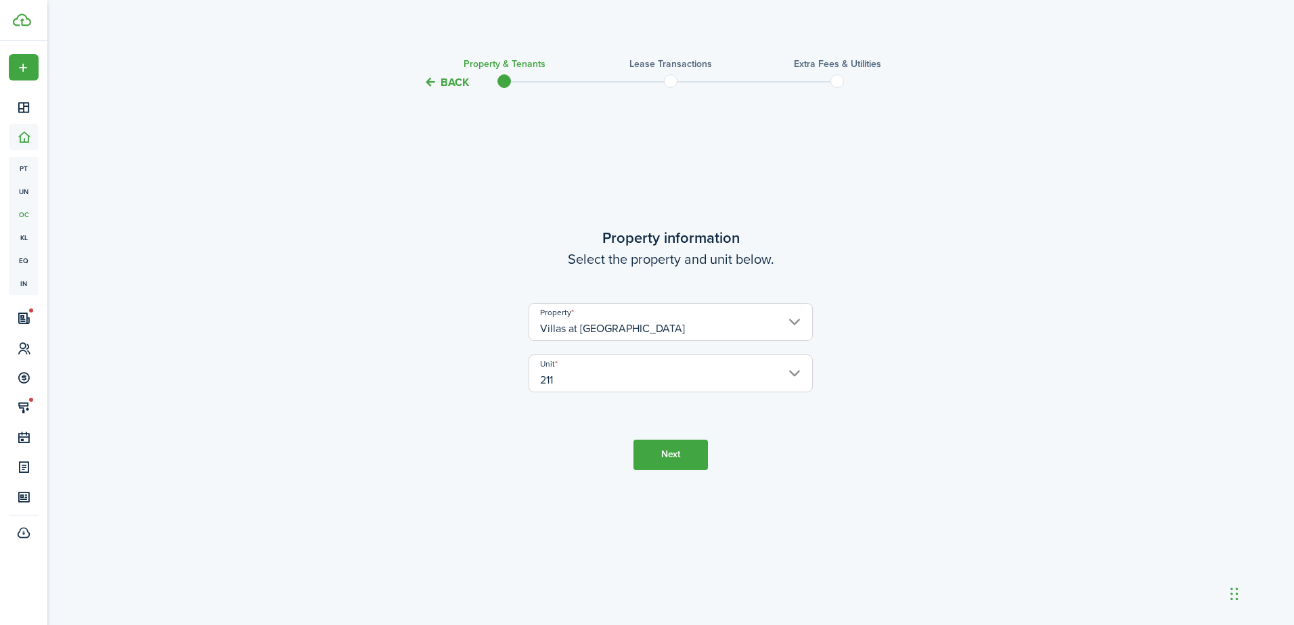
click at [690, 459] on button "Next" at bounding box center [670, 455] width 74 height 30
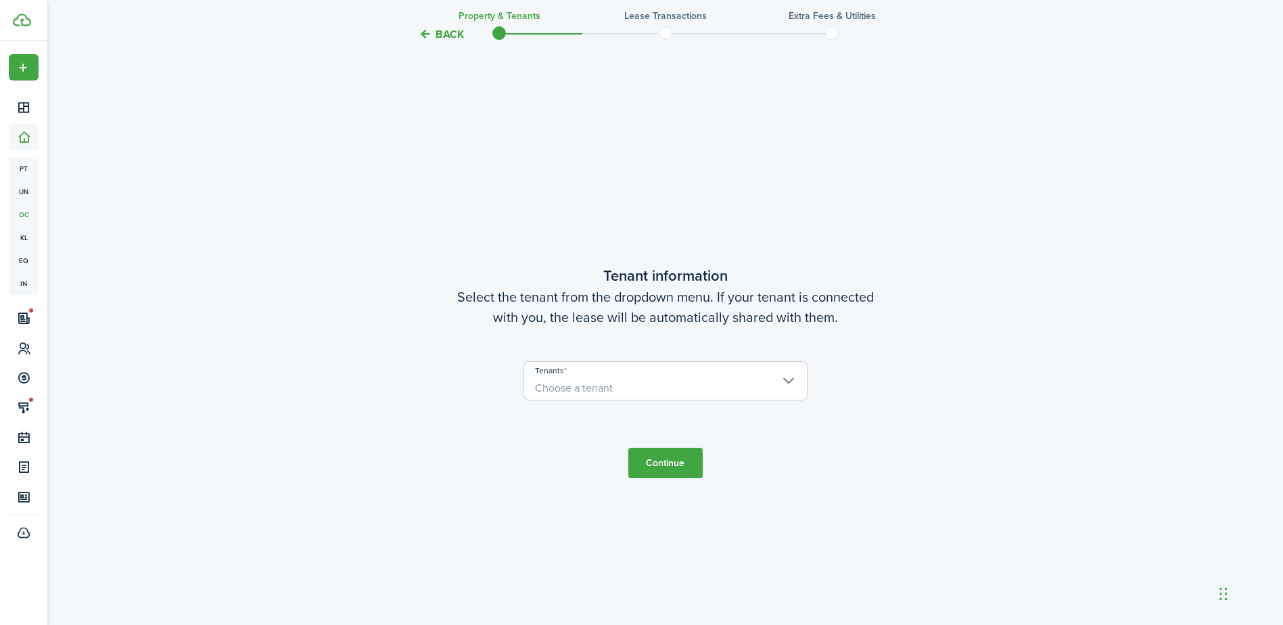
scroll to position [534, 0]
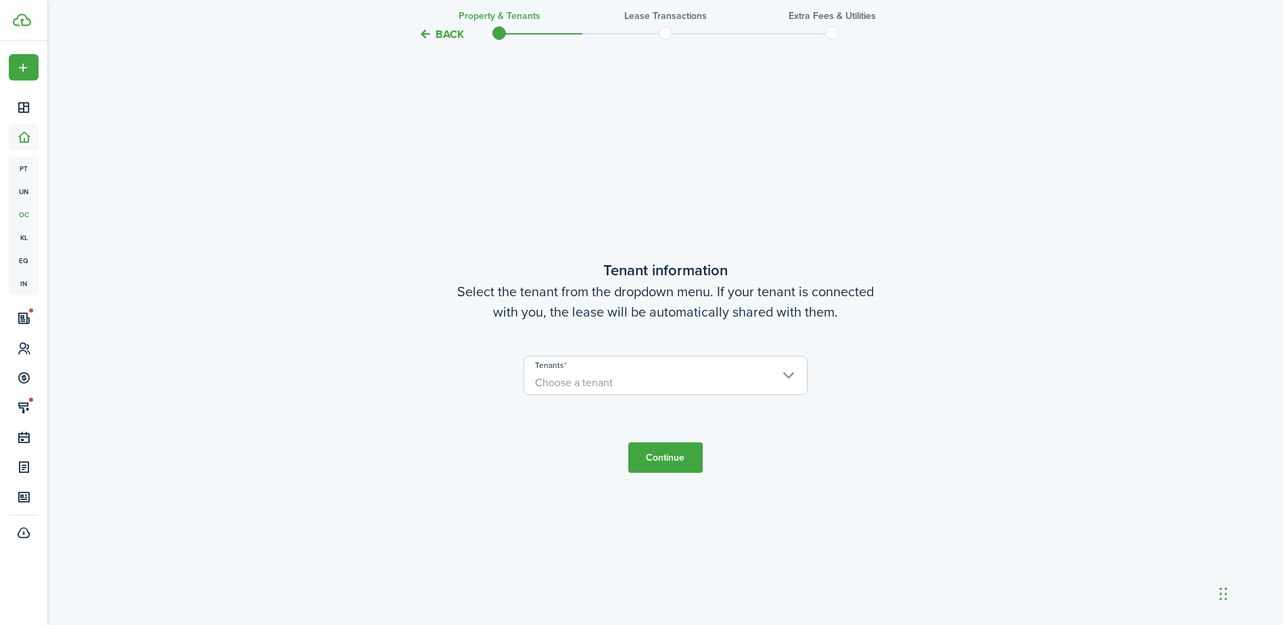
click at [617, 394] on span "Choose a tenant" at bounding box center [666, 375] width 284 height 39
click at [625, 385] on div at bounding box center [642, 313] width 1500 height 842
click at [590, 386] on span "Choose a tenant" at bounding box center [574, 383] width 78 height 16
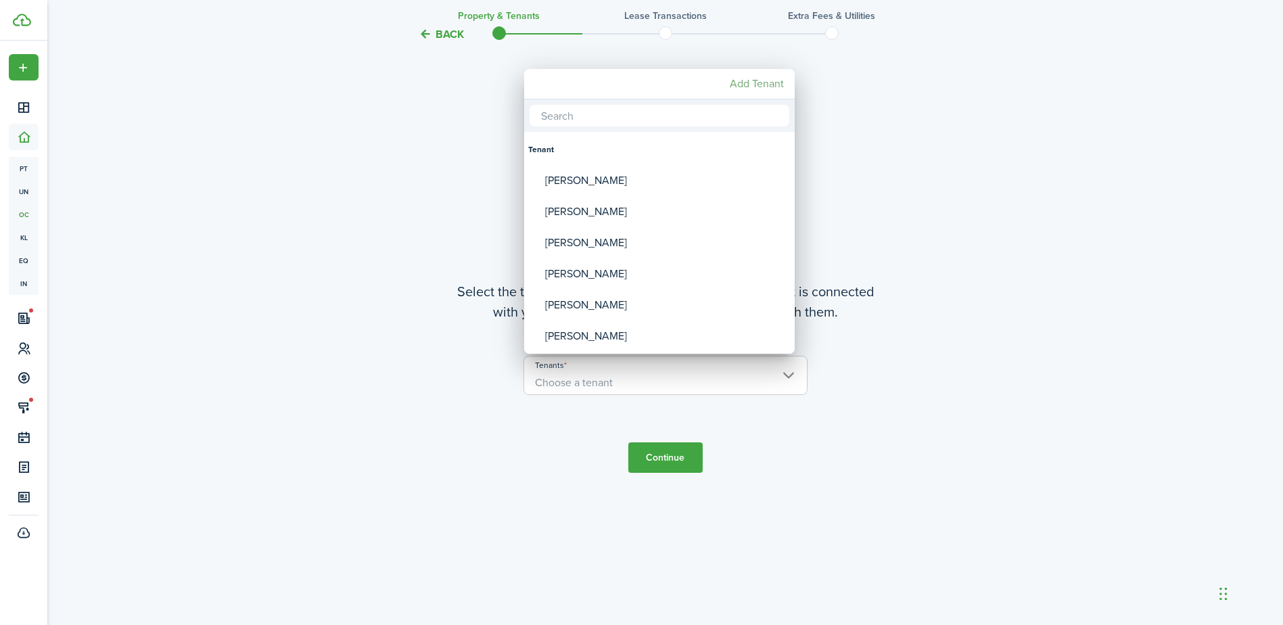
click at [739, 78] on mbsc-button "Add Tenant" at bounding box center [757, 84] width 65 height 24
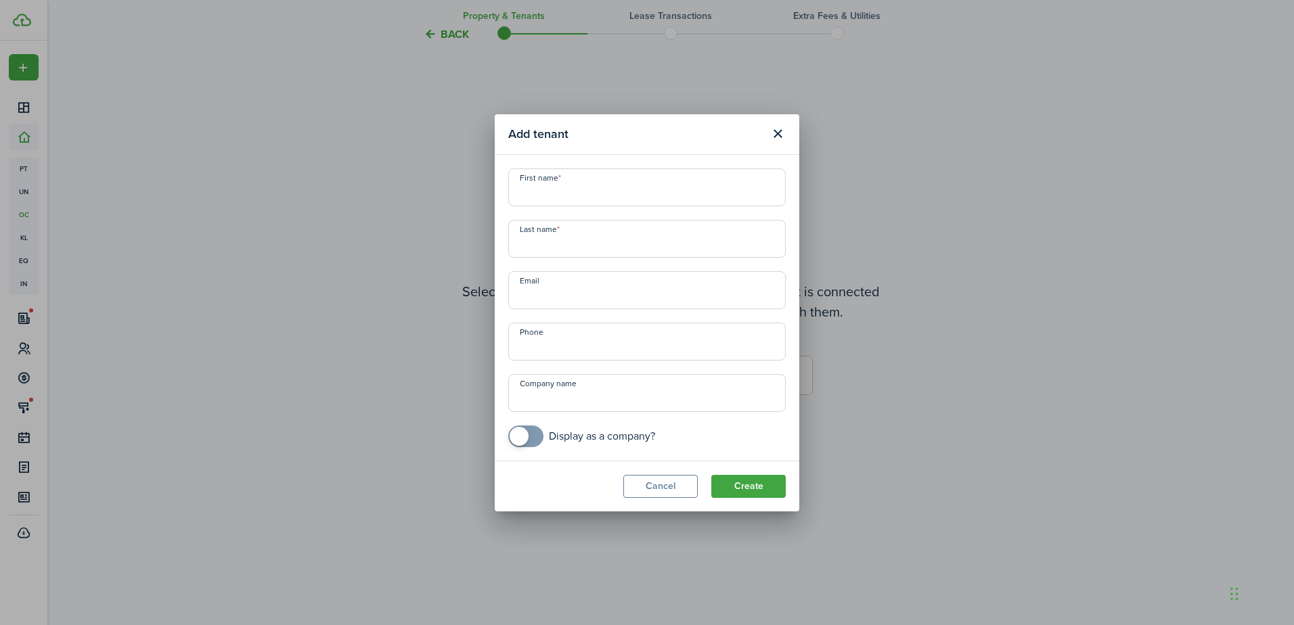
click at [585, 181] on input "First name" at bounding box center [646, 187] width 277 height 38
type input "Kasi"
type input "[PERSON_NAME]"
type input "[EMAIL_ADDRESS][PERSON_NAME][DOMAIN_NAME]"
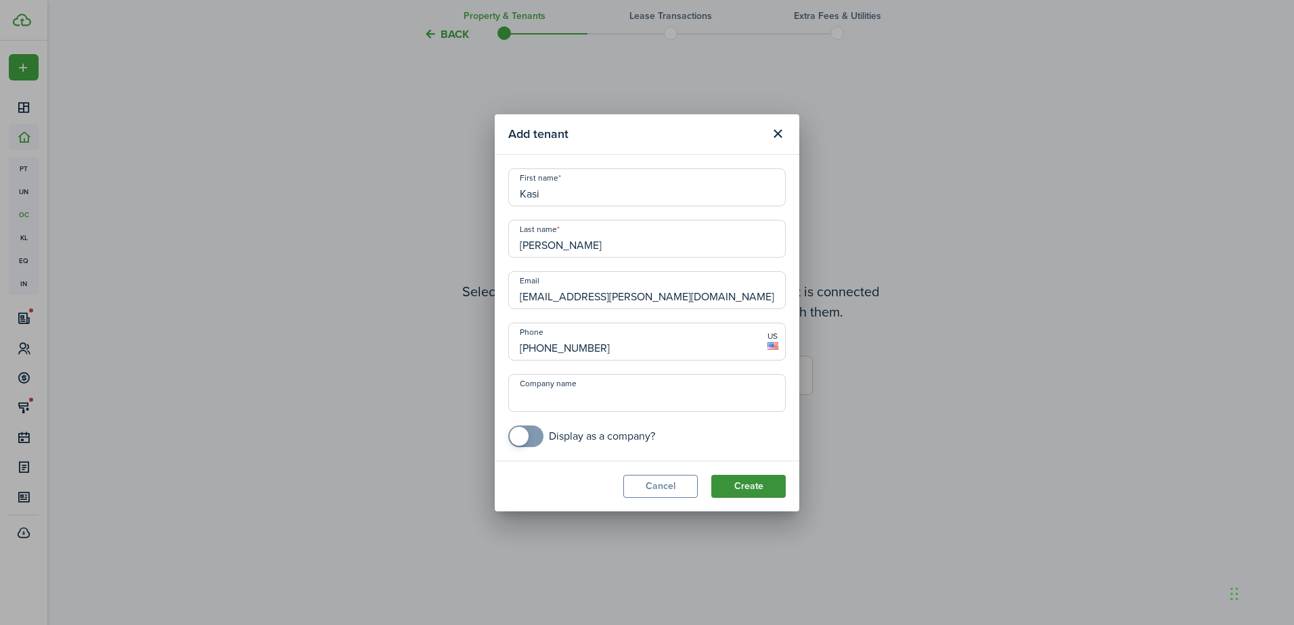
type input "[PHONE_NUMBER]"
click at [728, 481] on button "Create" at bounding box center [748, 486] width 74 height 23
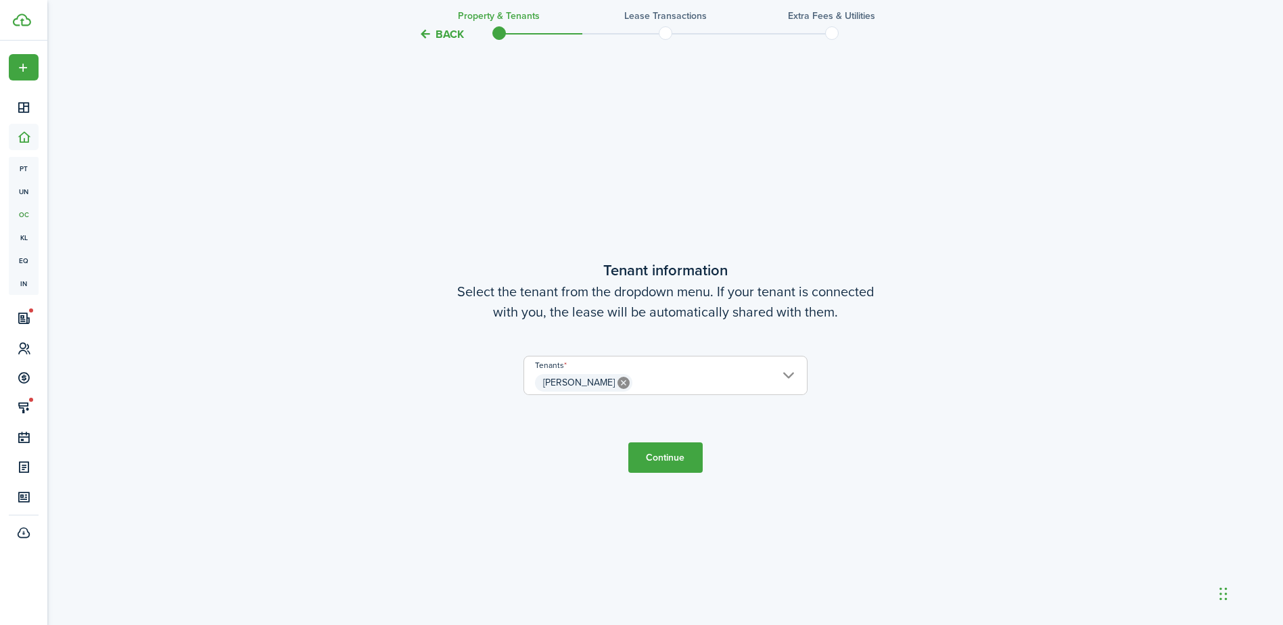
click at [664, 452] on button "Continue" at bounding box center [665, 457] width 74 height 30
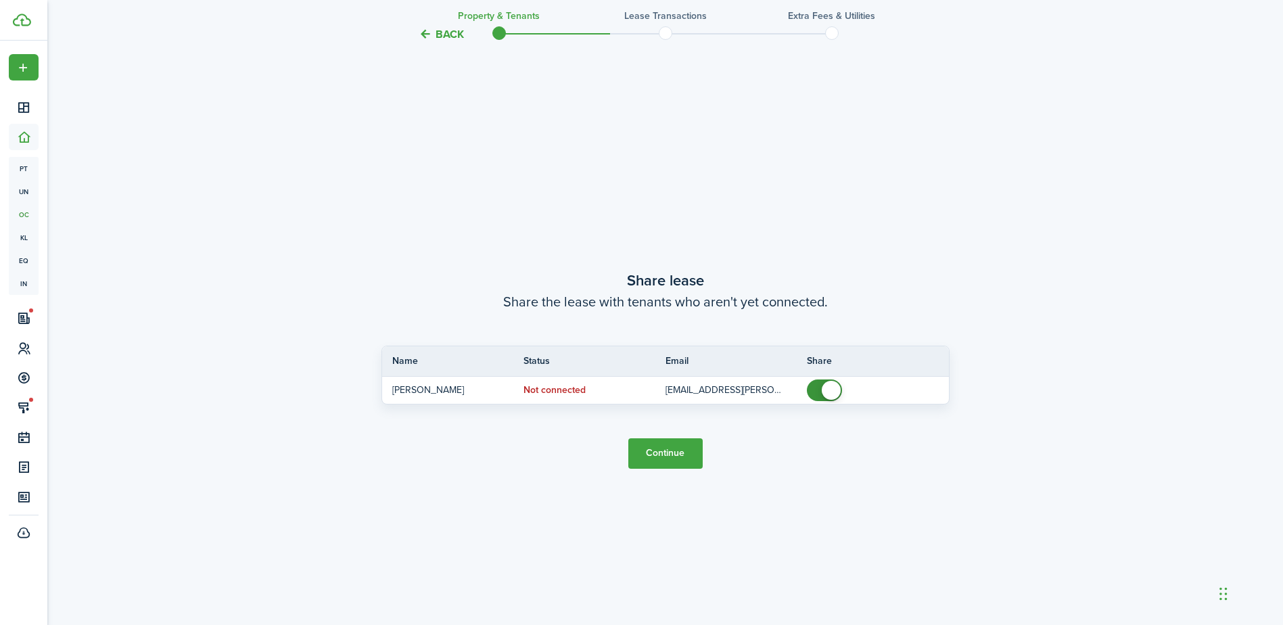
scroll to position [1160, 0]
click at [672, 451] on button "Continue" at bounding box center [665, 451] width 74 height 30
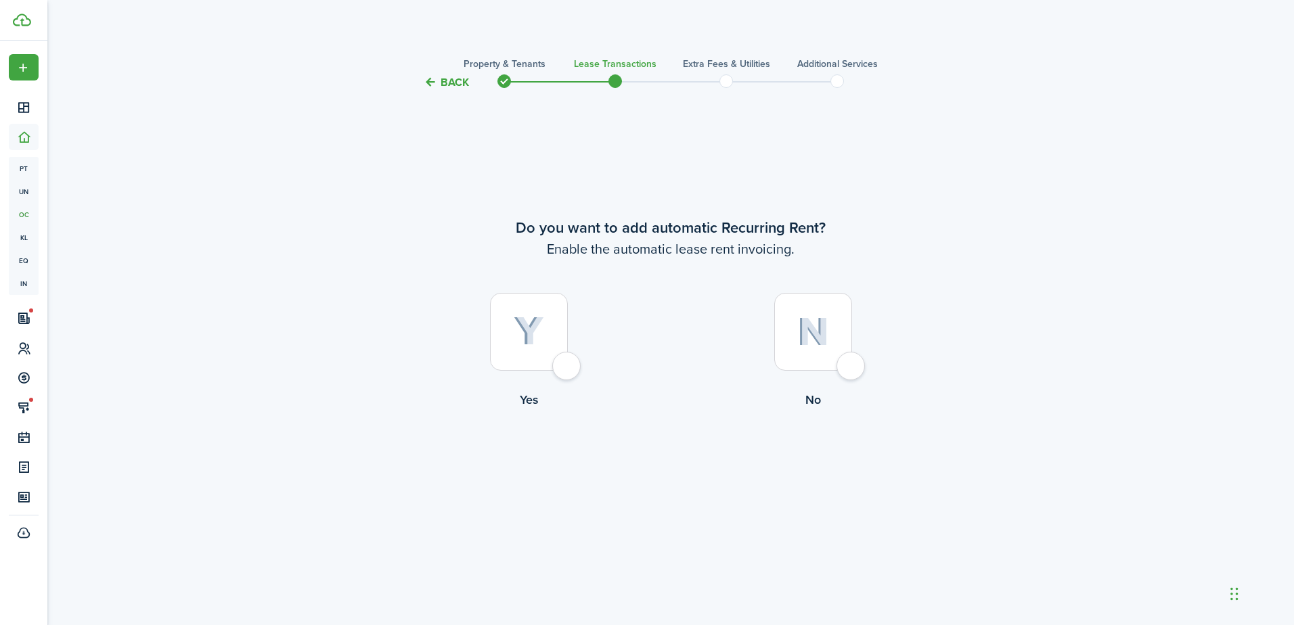
click at [497, 338] on div at bounding box center [529, 332] width 78 height 78
radio input "true"
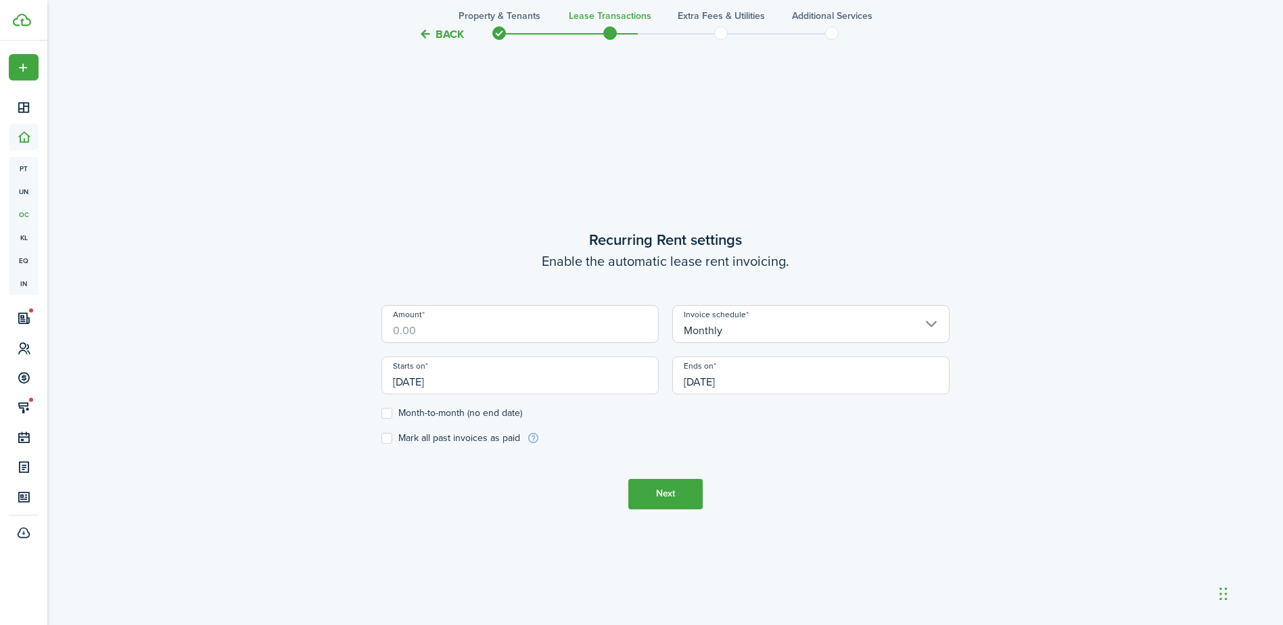
scroll to position [534, 0]
click at [528, 317] on input "Amount" at bounding box center [520, 321] width 277 height 38
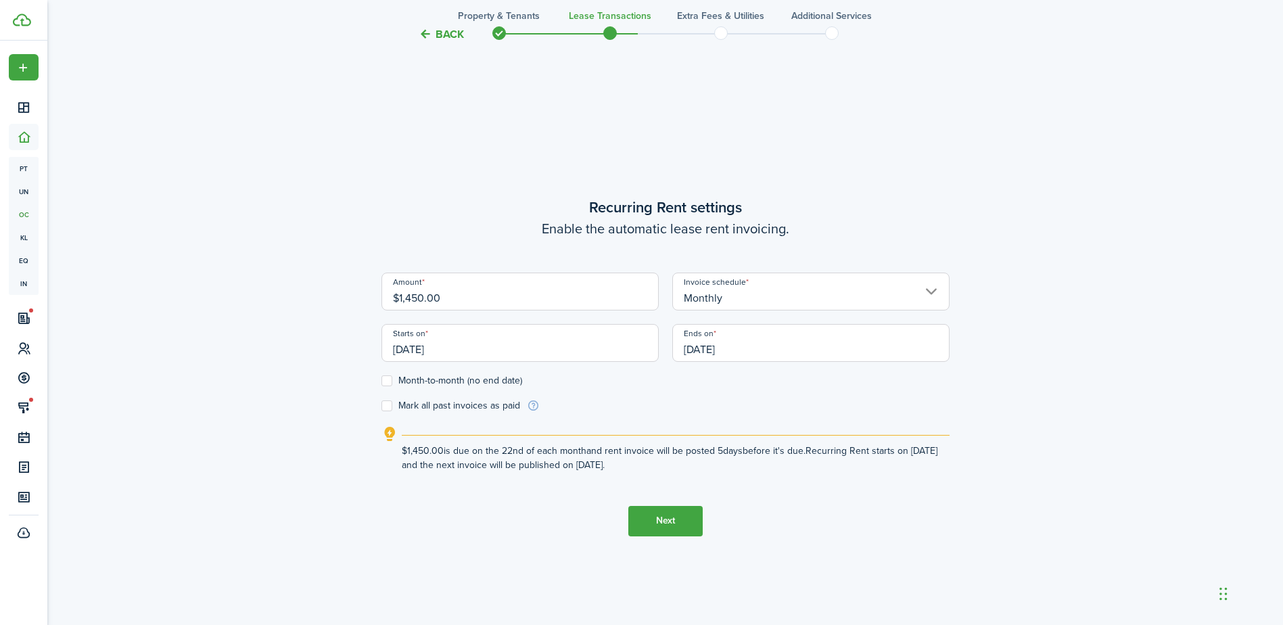
type input "$1,450.00"
click at [504, 346] on input "[DATE]" at bounding box center [520, 343] width 277 height 38
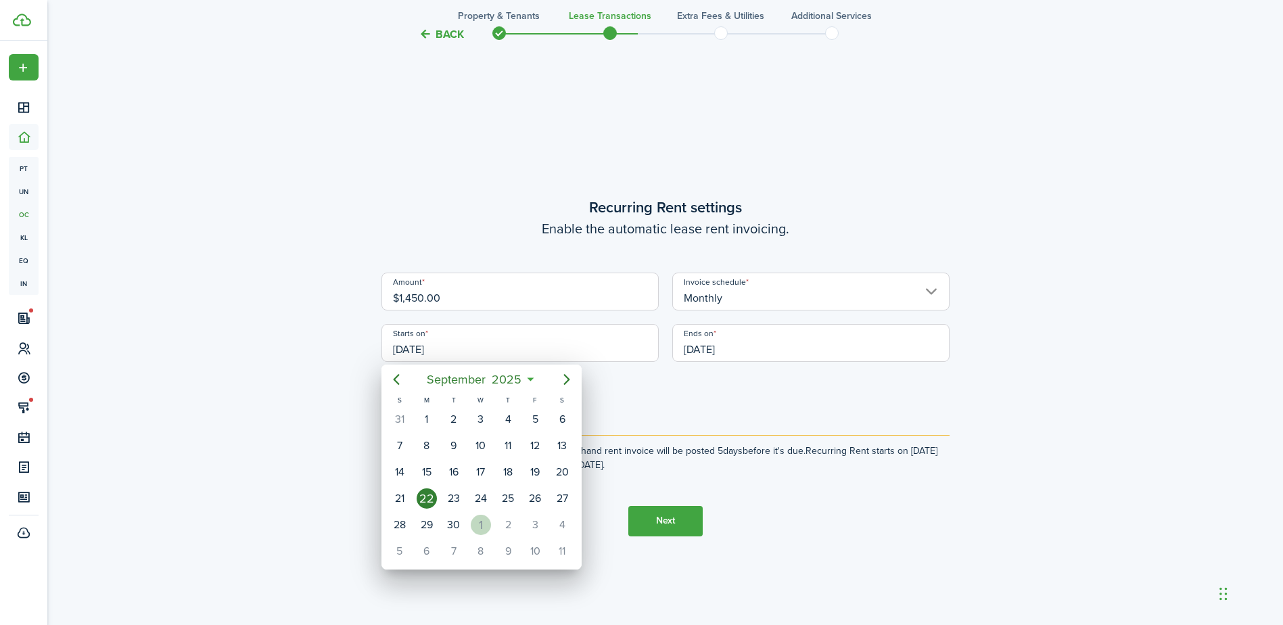
click at [484, 529] on div "1" at bounding box center [481, 525] width 20 height 20
type input "[DATE]"
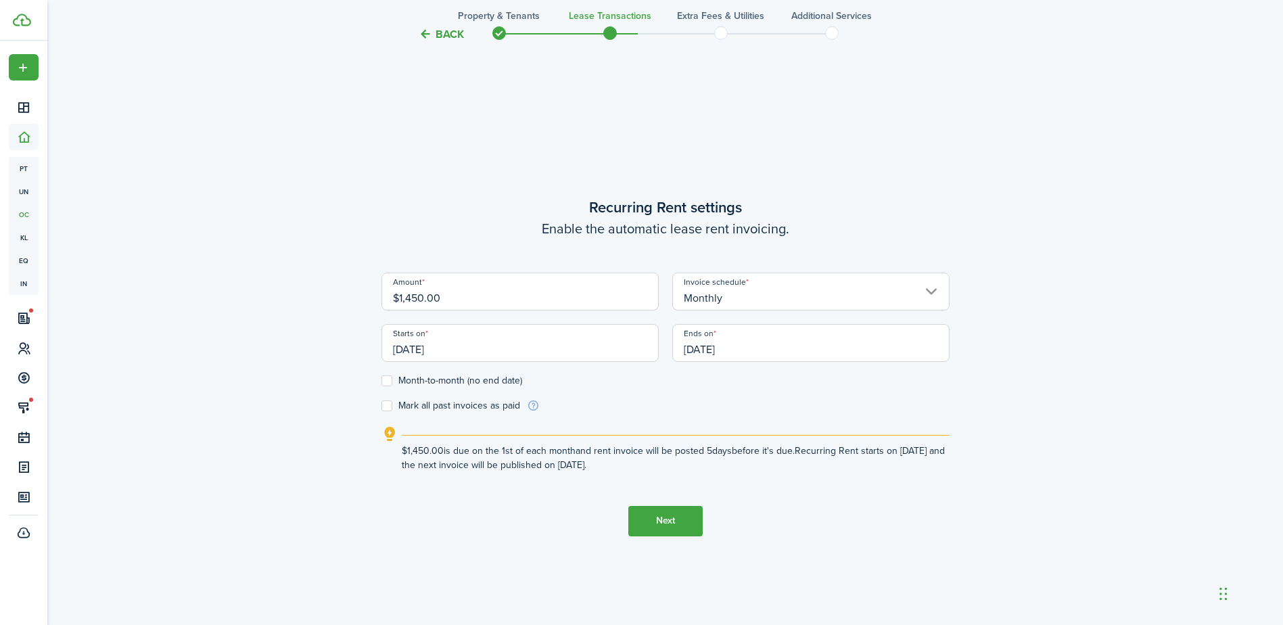
click at [388, 380] on label "Month-to-month (no end date)" at bounding box center [452, 380] width 141 height 11
click at [382, 380] on input "Month-to-month (no end date)" at bounding box center [381, 380] width 1 height 1
checkbox input "true"
click at [674, 528] on button "Next" at bounding box center [665, 521] width 74 height 30
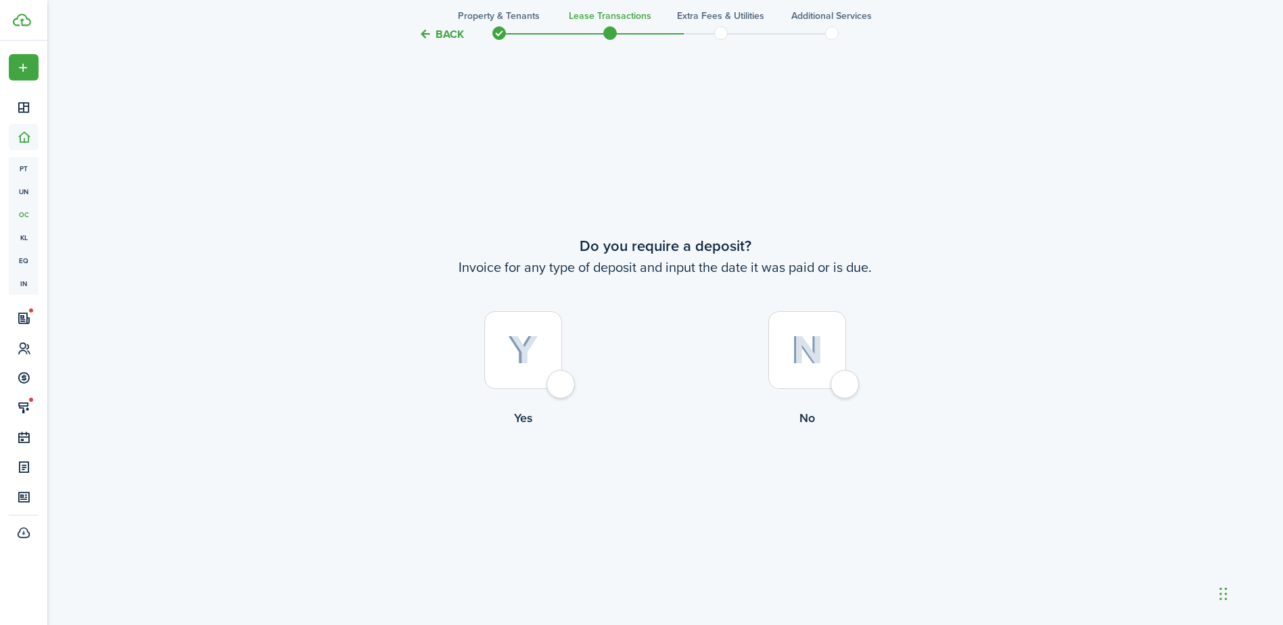
scroll to position [1160, 0]
click at [524, 354] on img at bounding box center [523, 350] width 30 height 30
radio input "true"
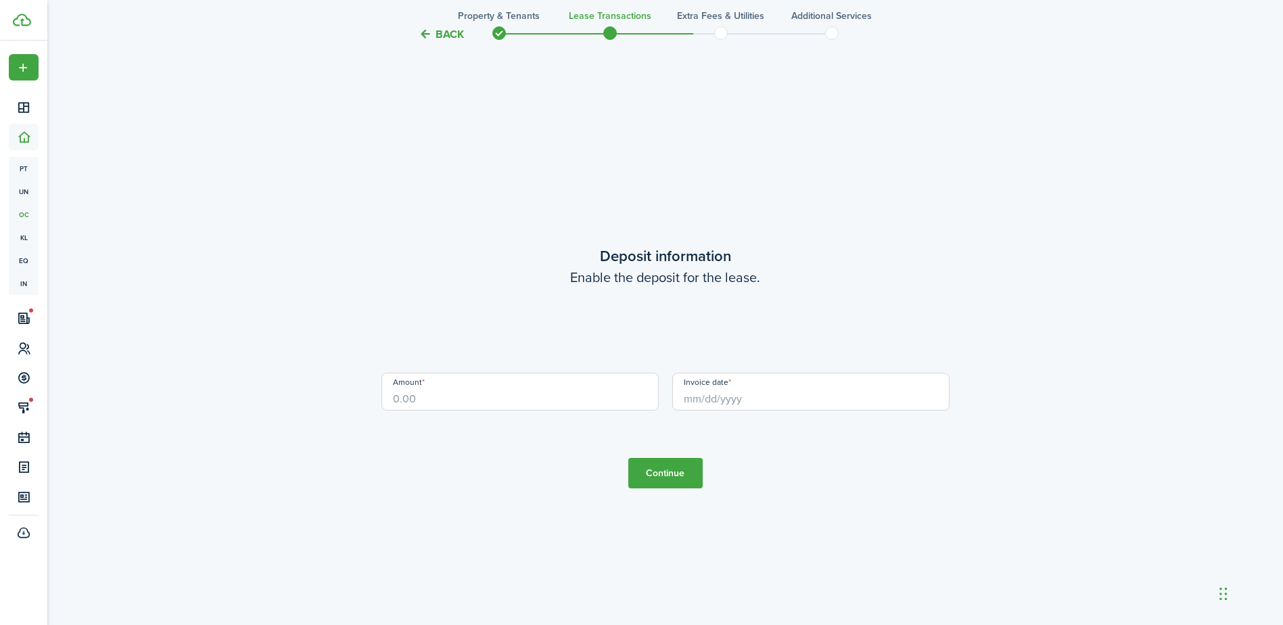
scroll to position [1785, 0]
click at [417, 394] on input "Amount" at bounding box center [520, 391] width 277 height 38
click at [805, 392] on input "Invoice date" at bounding box center [810, 391] width 277 height 38
type input "$200.00"
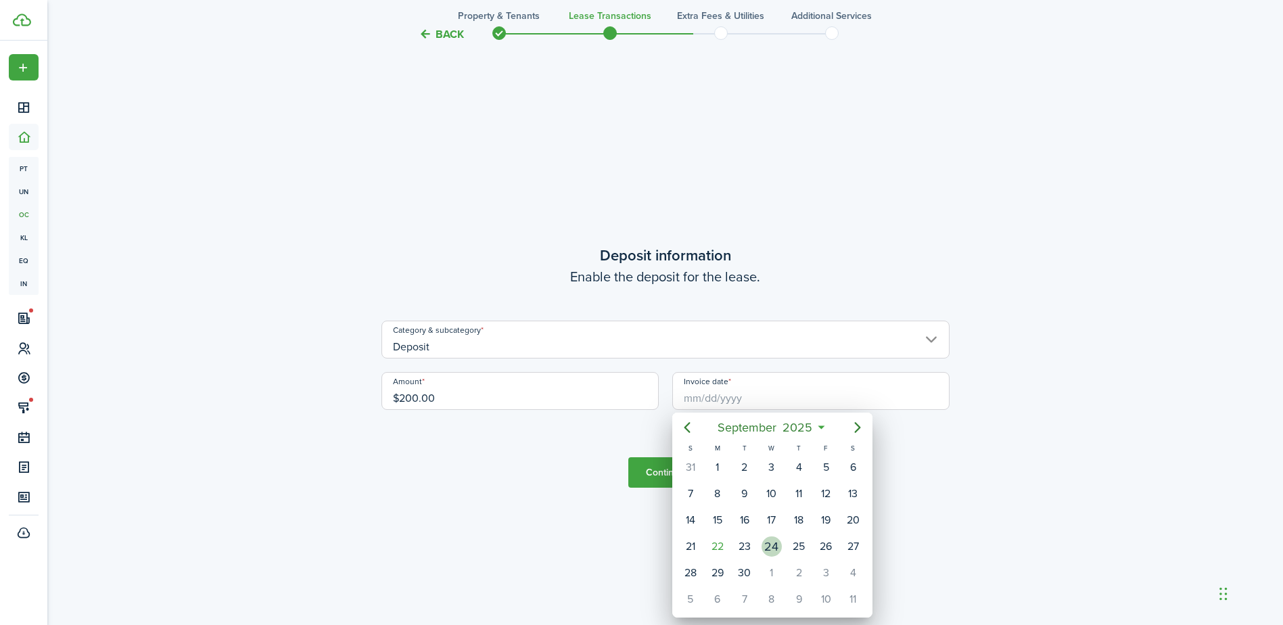
click at [775, 547] on div "24" at bounding box center [772, 546] width 20 height 20
type input "[DATE]"
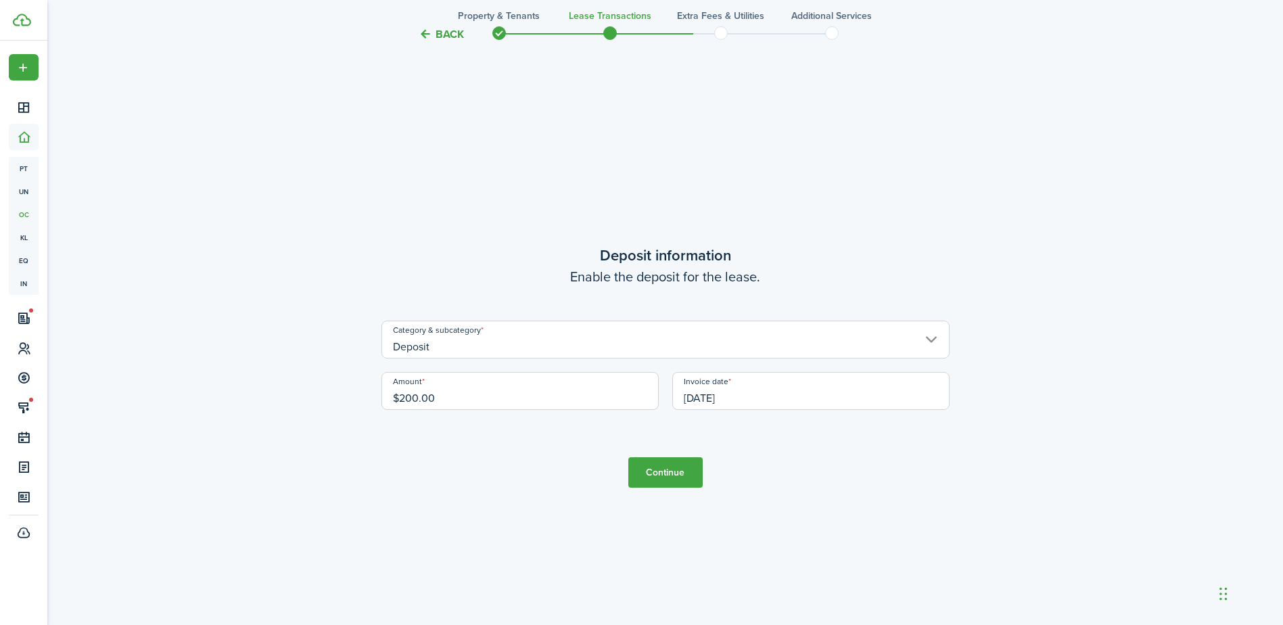
click at [668, 471] on button "Continue" at bounding box center [665, 472] width 74 height 30
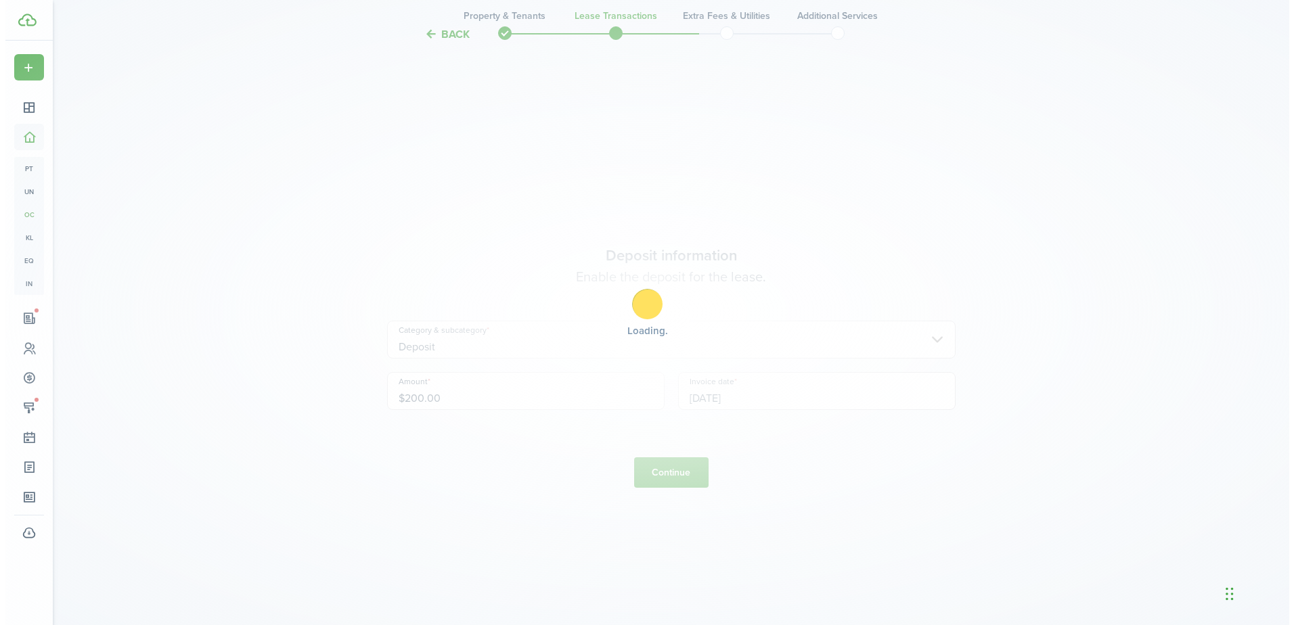
scroll to position [0, 0]
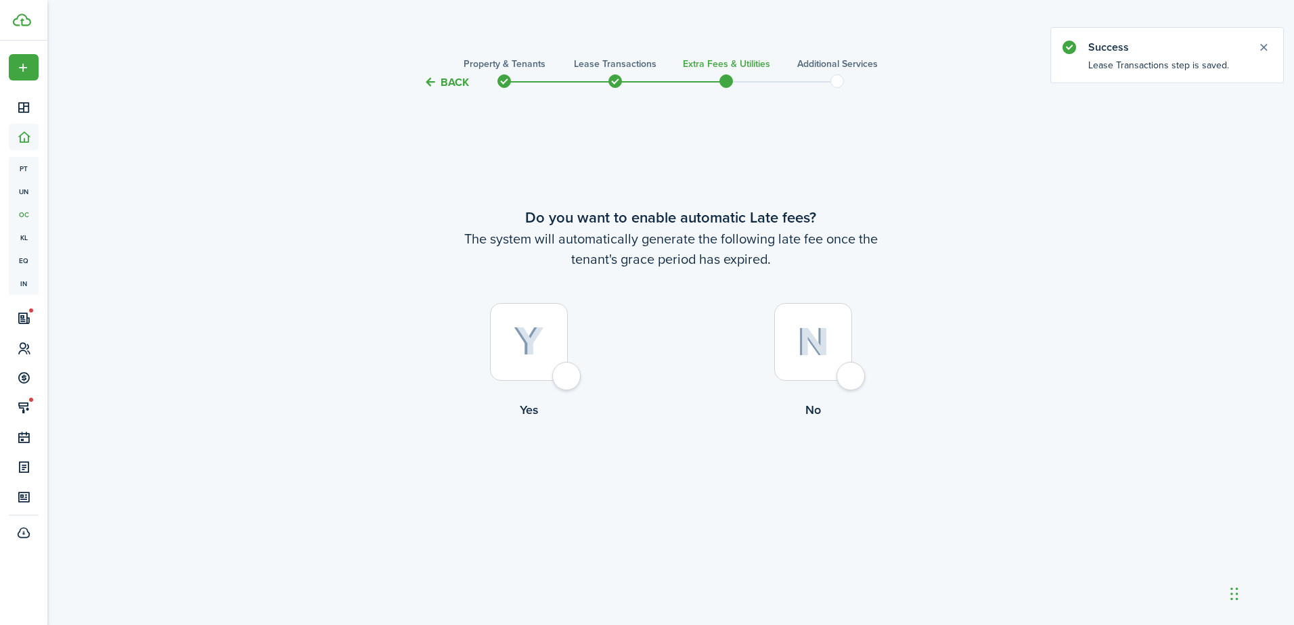
click at [543, 315] on div at bounding box center [529, 342] width 78 height 78
radio input "true"
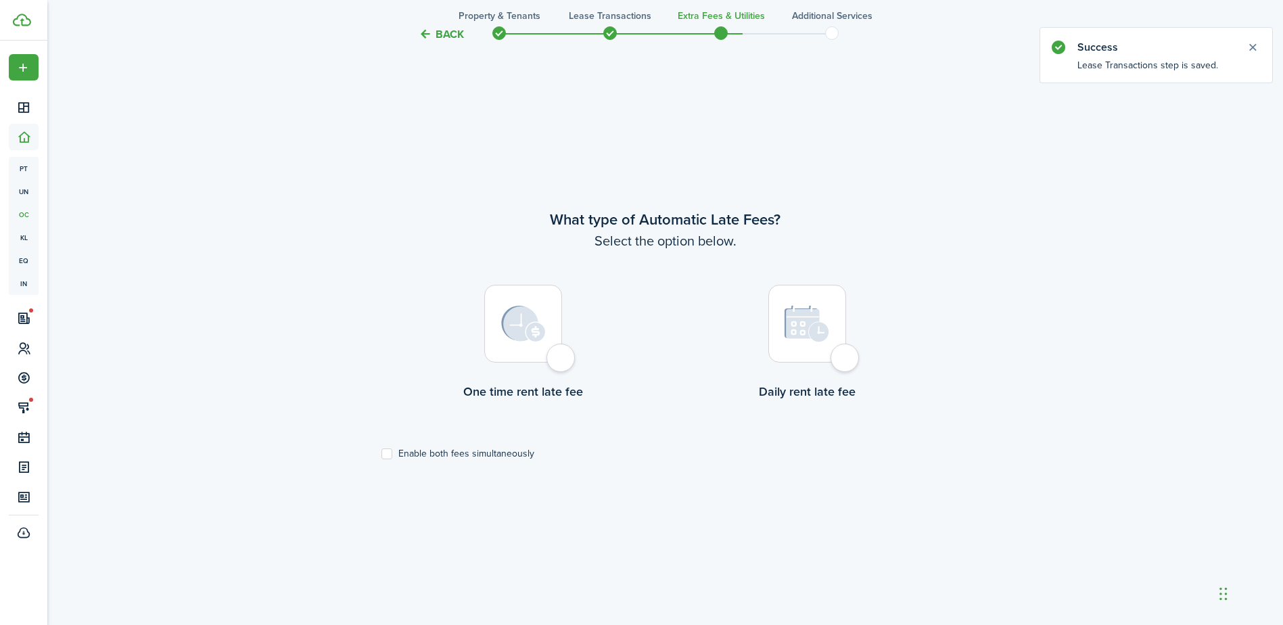
click at [783, 315] on div at bounding box center [808, 324] width 78 height 78
radio input "true"
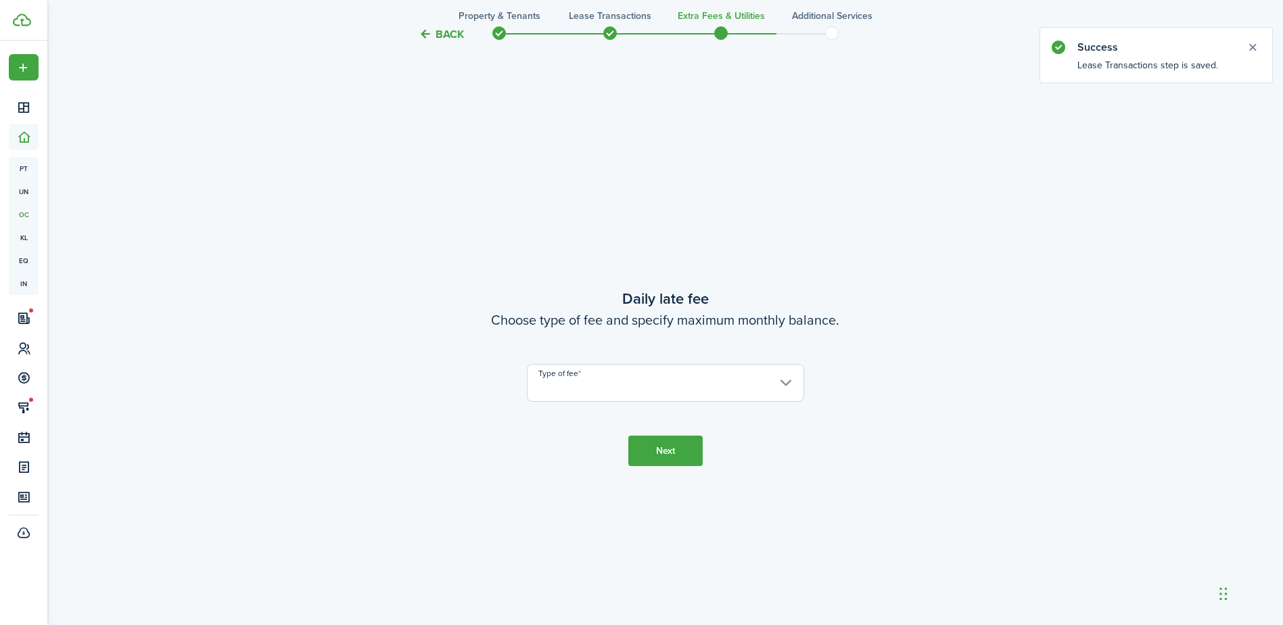
scroll to position [1160, 0]
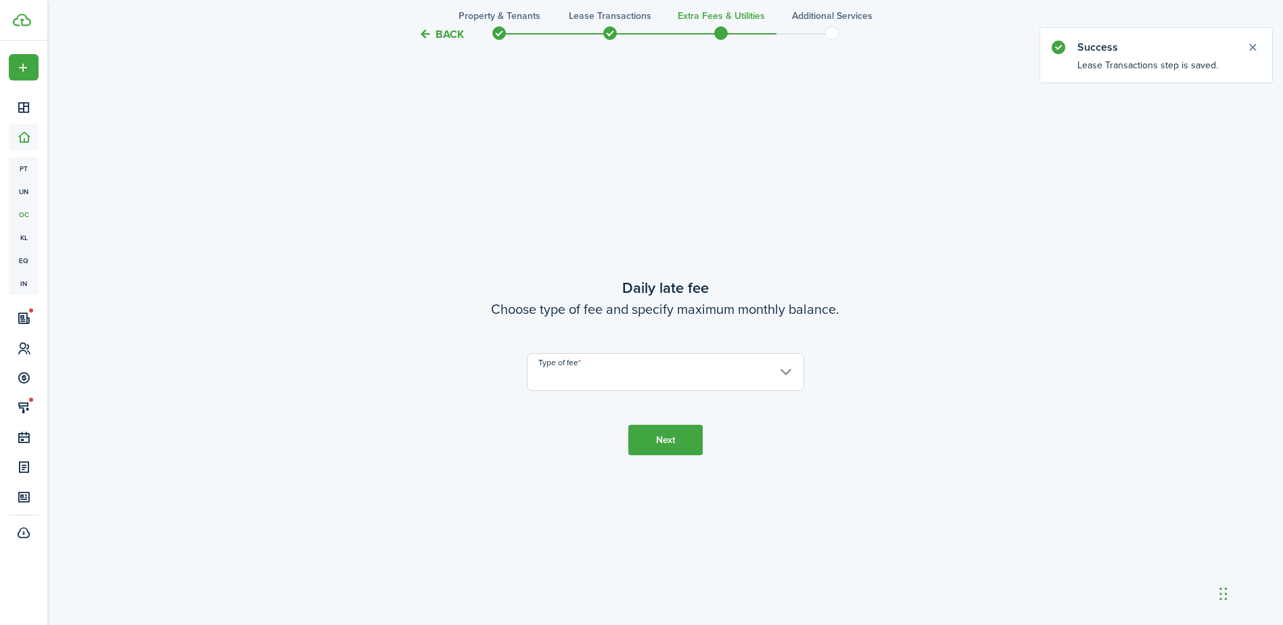
click at [760, 384] on input "Type of fee" at bounding box center [665, 372] width 277 height 38
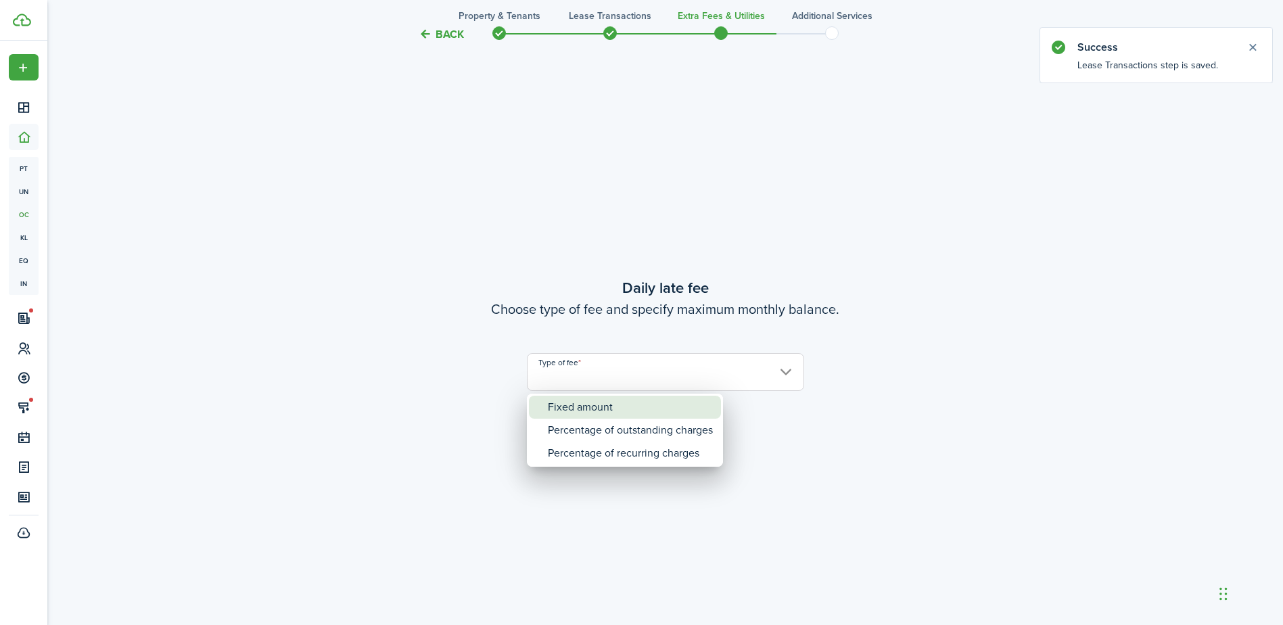
click at [691, 407] on div "Fixed amount" at bounding box center [630, 407] width 165 height 23
type input "Fixed amount"
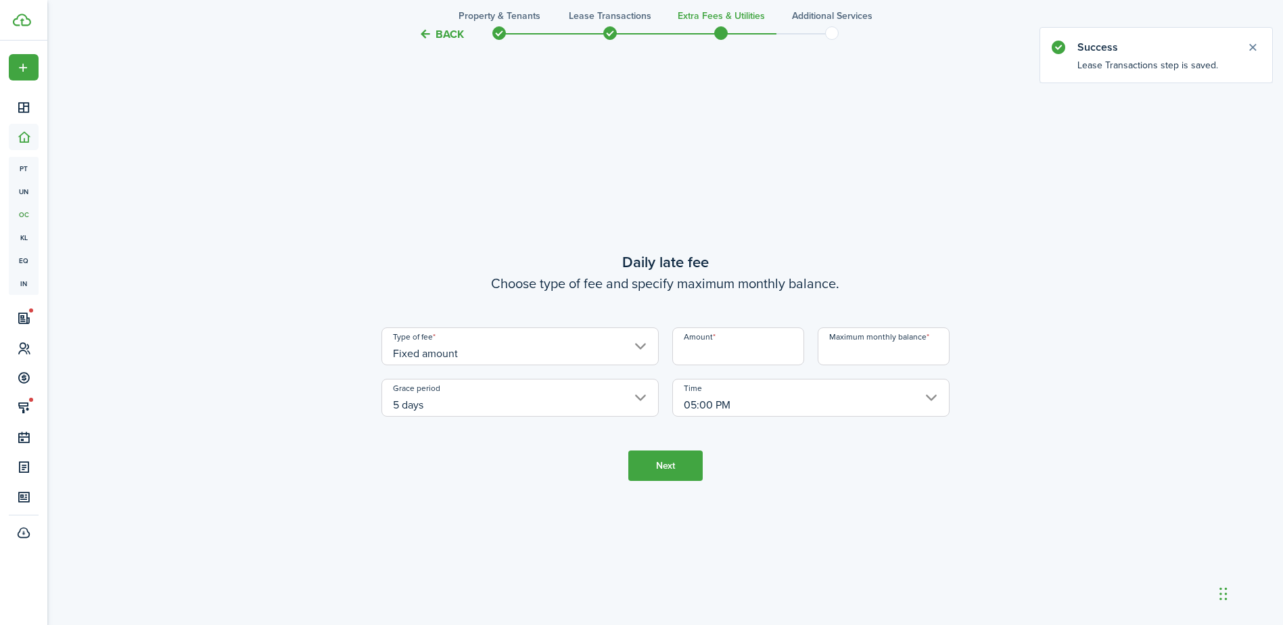
click at [728, 344] on input "Amount" at bounding box center [738, 346] width 132 height 38
type input "$9.00"
click at [843, 352] on input "Maximum monthly balance" at bounding box center [884, 346] width 132 height 38
type input "$125.00"
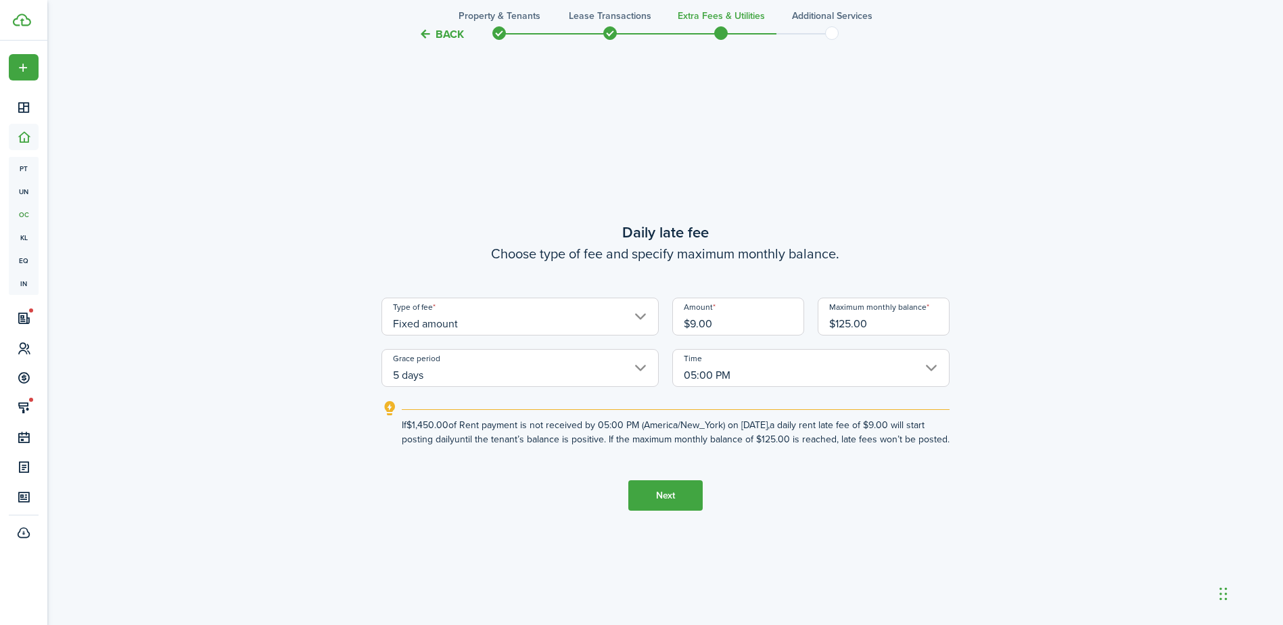
click at [689, 501] on button "Next" at bounding box center [665, 495] width 74 height 30
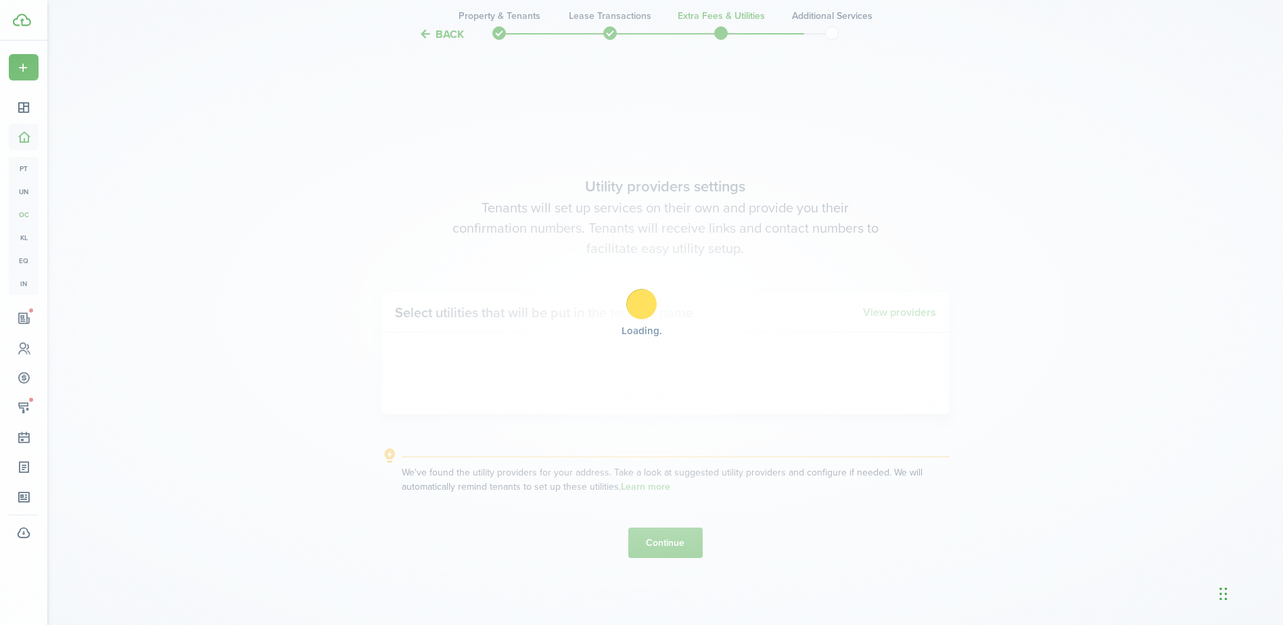
scroll to position [1785, 0]
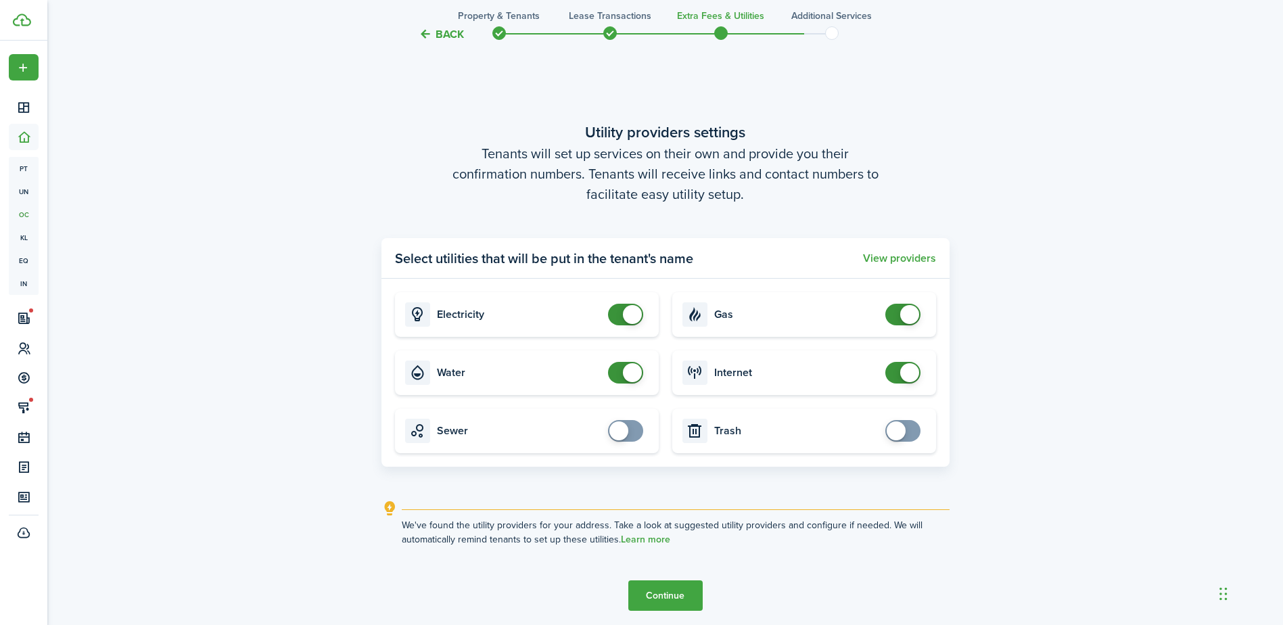
checkbox input "false"
click at [626, 314] on span at bounding box center [632, 314] width 19 height 19
checkbox input "false"
click at [631, 376] on span at bounding box center [632, 372] width 19 height 19
checkbox input "false"
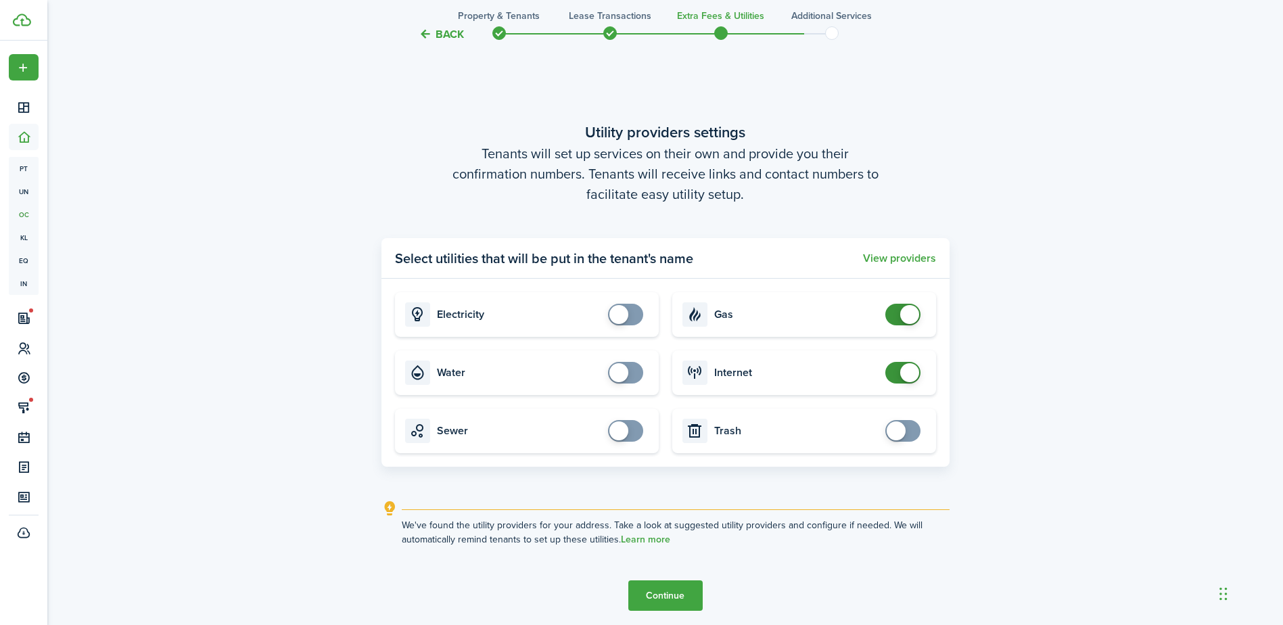
click at [899, 311] on span at bounding box center [903, 315] width 14 height 22
checkbox input "false"
click at [902, 373] on span at bounding box center [909, 372] width 19 height 19
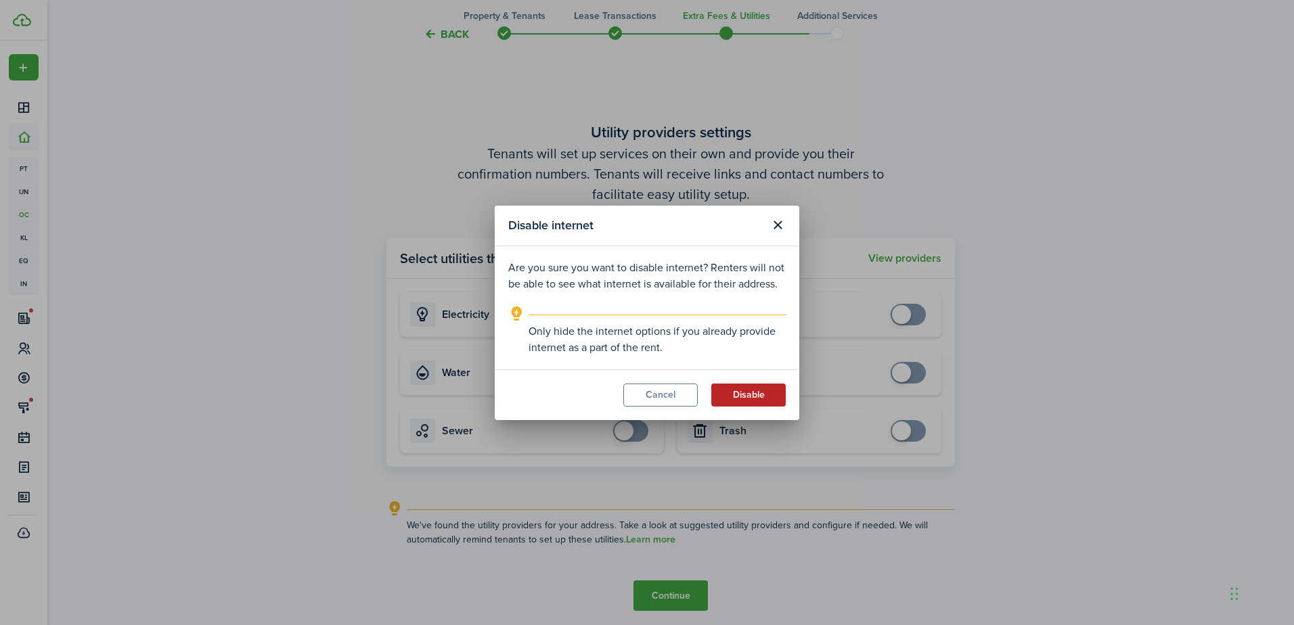
click at [741, 398] on button "Disable" at bounding box center [748, 395] width 74 height 23
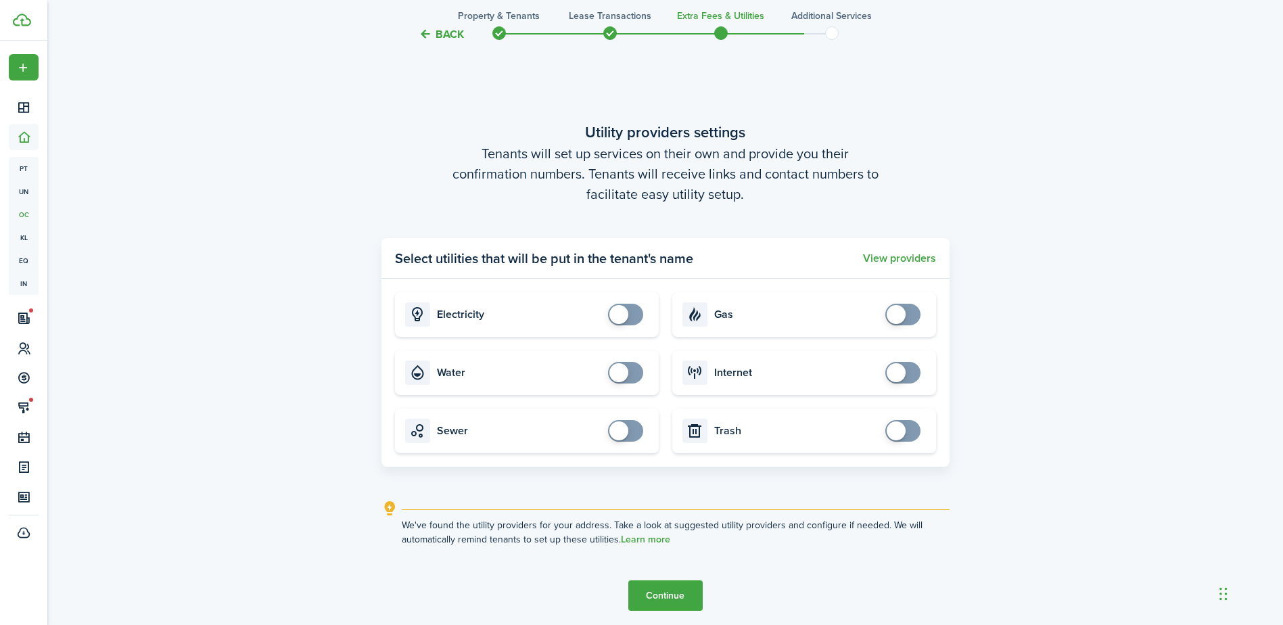
click at [654, 591] on button "Continue" at bounding box center [665, 595] width 74 height 30
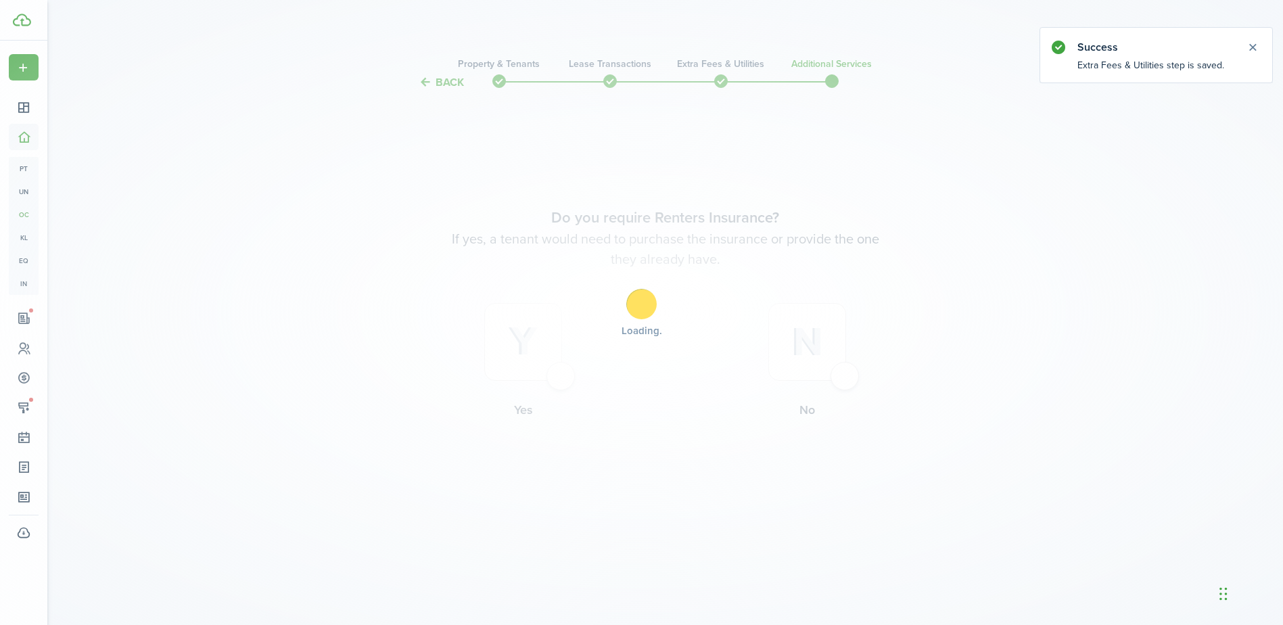
scroll to position [0, 0]
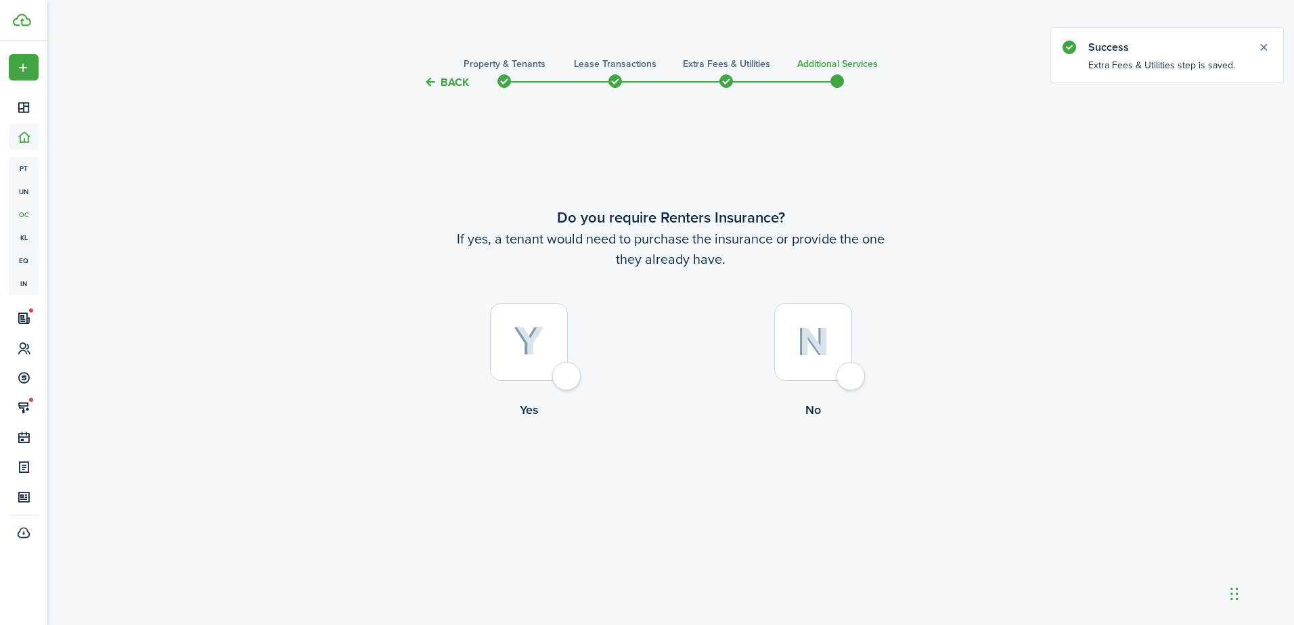
click at [840, 323] on div at bounding box center [813, 342] width 78 height 78
radio input "true"
click at [670, 484] on button "Complete move in" at bounding box center [670, 474] width 99 height 30
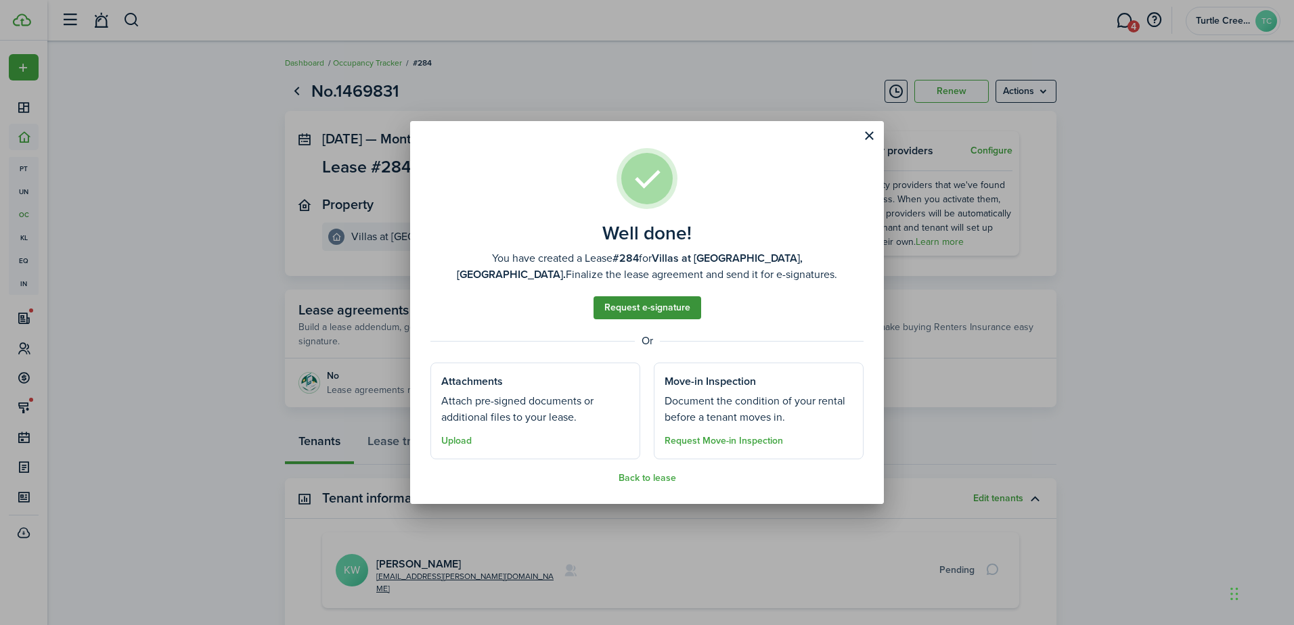
click at [654, 311] on link "Request e-signature" at bounding box center [647, 307] width 108 height 23
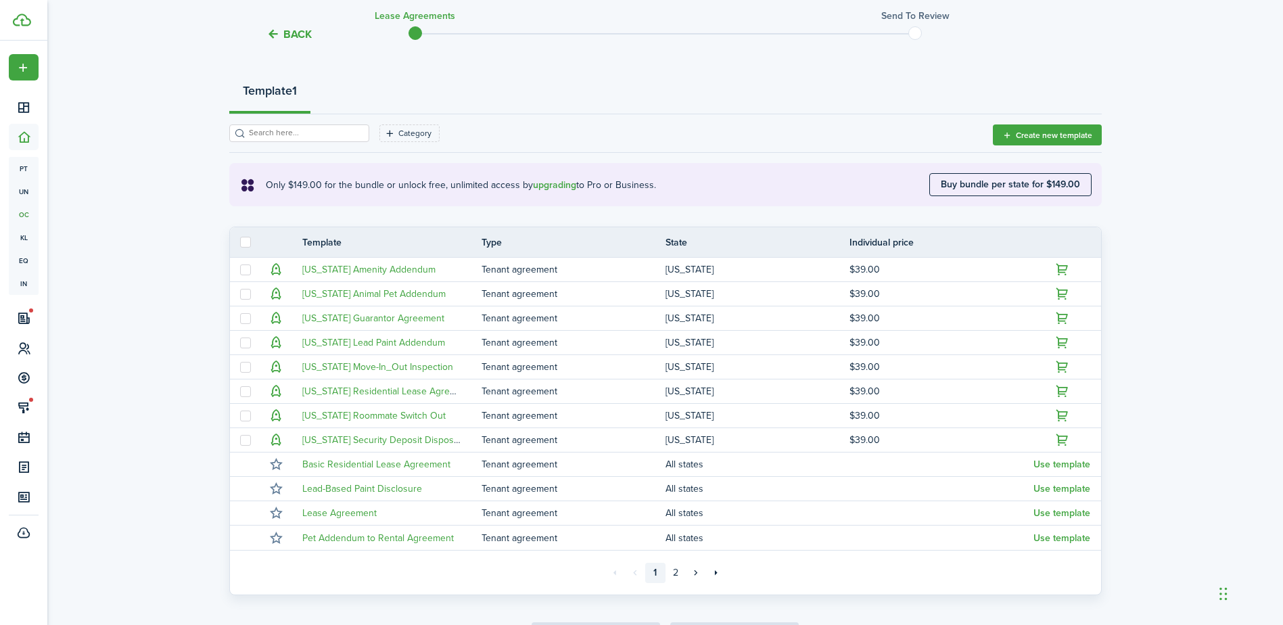
scroll to position [140, 0]
click at [679, 570] on link "2" at bounding box center [676, 571] width 20 height 20
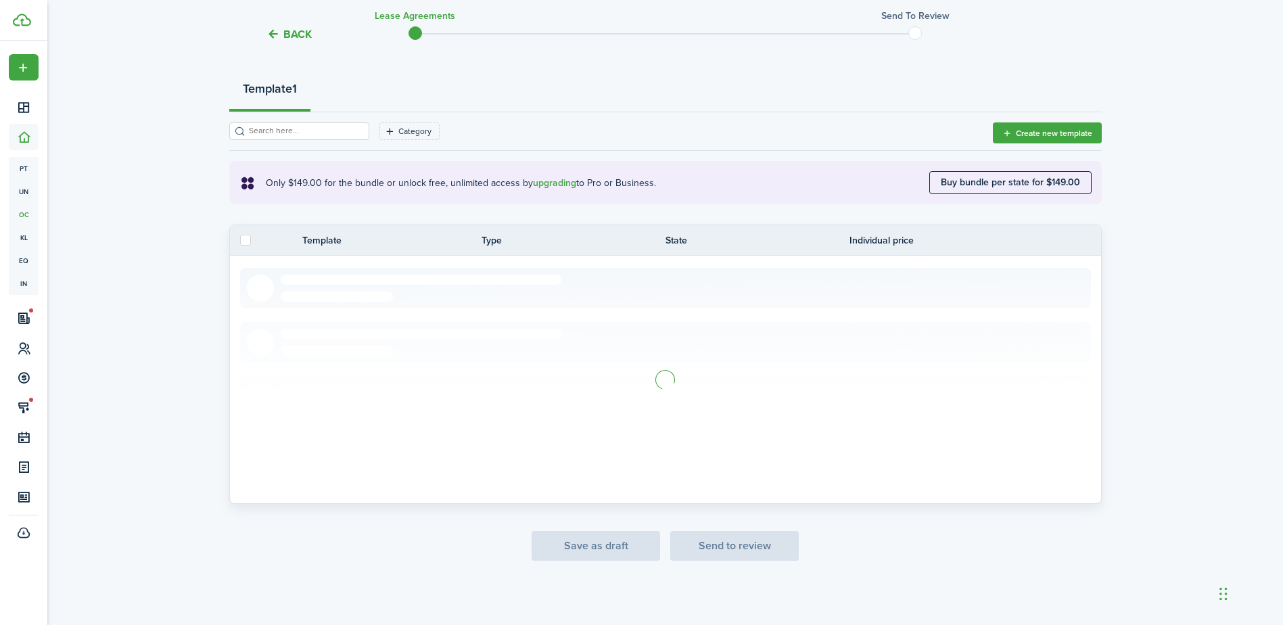
scroll to position [10, 0]
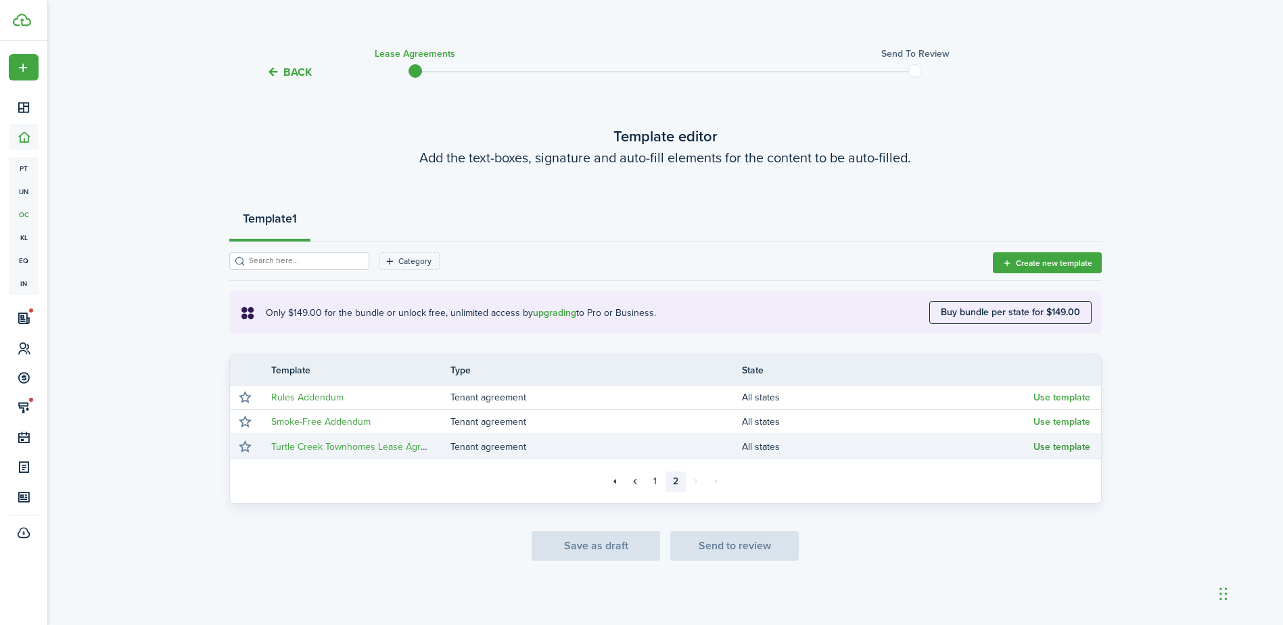
click at [1053, 448] on button "Use template" at bounding box center [1062, 447] width 57 height 11
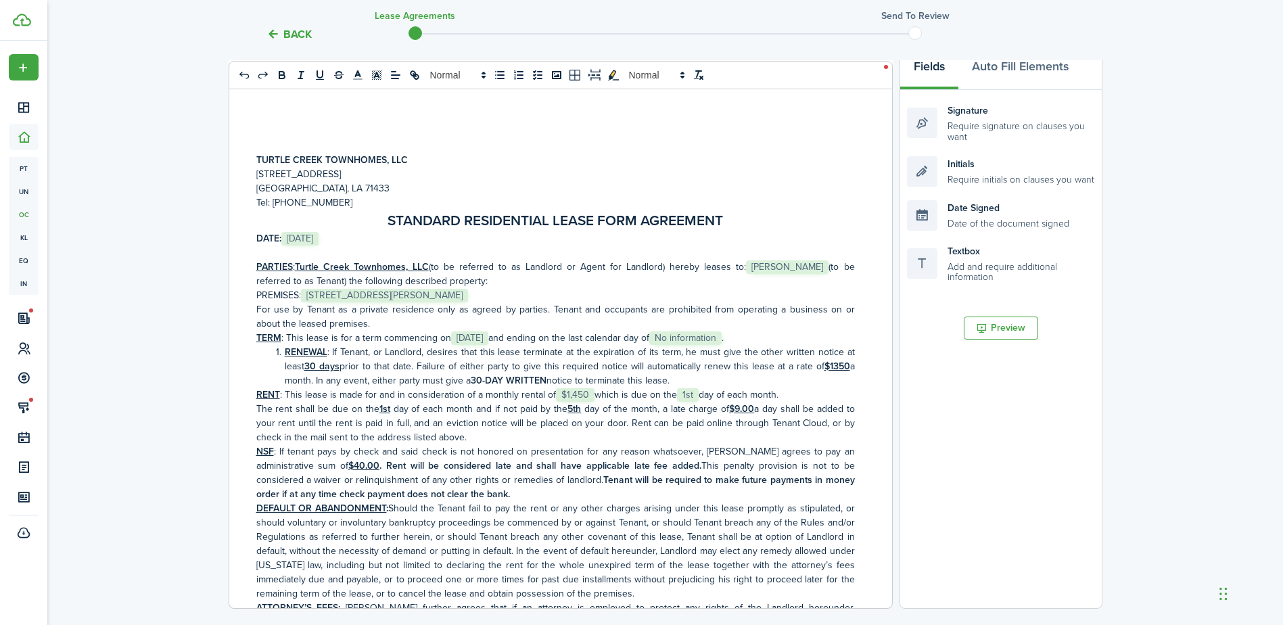
scroll to position [209, 0]
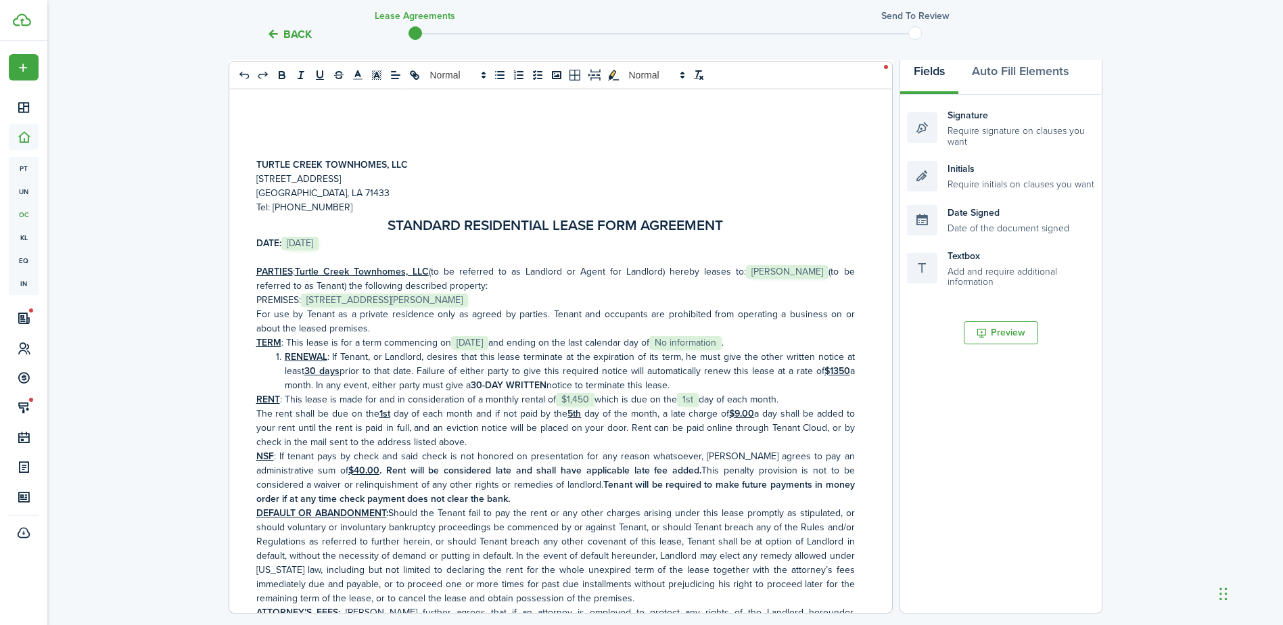
click at [319, 237] on span "[DATE]" at bounding box center [299, 244] width 37 height 14
click at [771, 273] on span "[PERSON_NAME]" at bounding box center [787, 272] width 83 height 14
drag, startPoint x: 722, startPoint y: 276, endPoint x: 780, endPoint y: 273, distance: 58.3
click at [780, 273] on p "PARTIES : Turtle Creek Townhomes, LLC (to be referred to as Landlord or Agent f…" at bounding box center [555, 279] width 599 height 28
click at [284, 77] on icon "bold" at bounding box center [281, 76] width 5 height 3
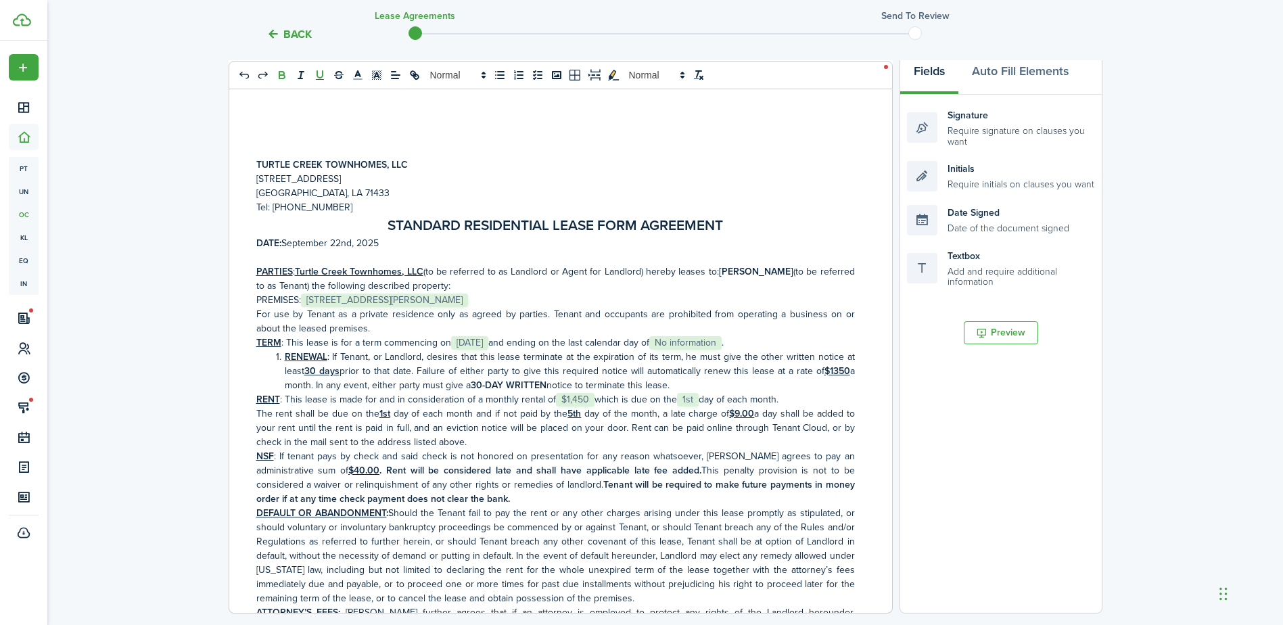
click at [315, 76] on icon "underline" at bounding box center [320, 75] width 12 height 12
click at [1242, 319] on div "Back Lease Agreements Send to review Template editor Add the text-boxes, signat…" at bounding box center [665, 321] width 1236 height 967
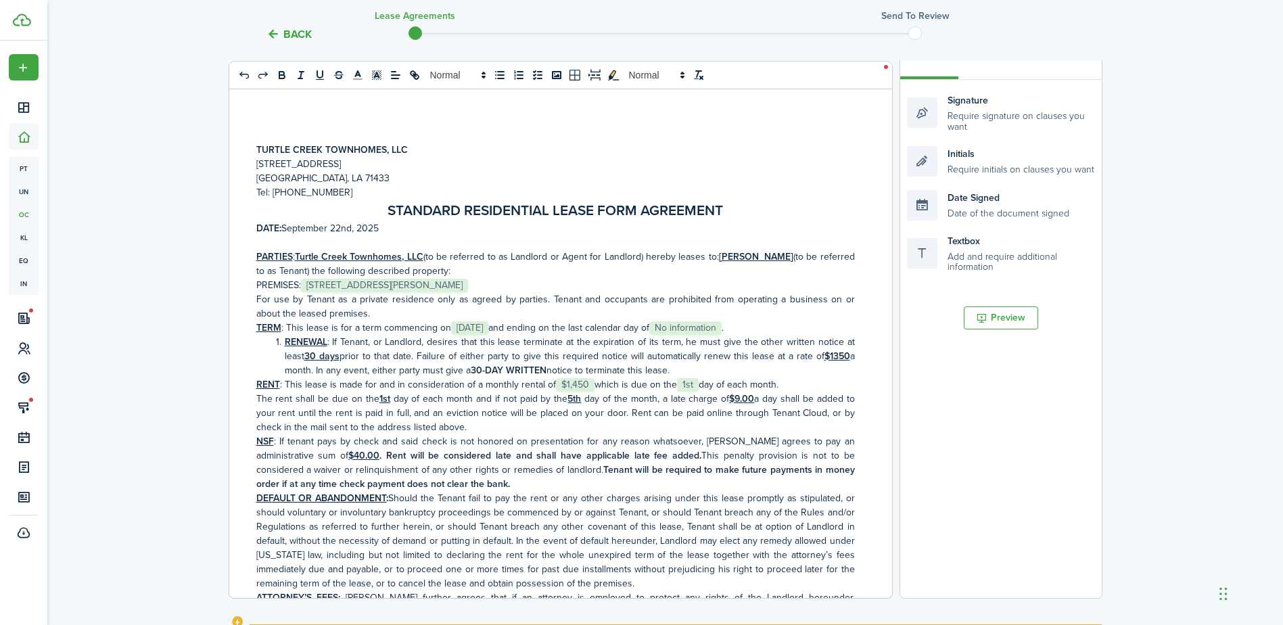
click at [403, 285] on span "[STREET_ADDRESS][PERSON_NAME]" at bounding box center [384, 286] width 167 height 14
drag, startPoint x: 306, startPoint y: 286, endPoint x: 521, endPoint y: 288, distance: 215.1
click at [521, 288] on p "PREMISES: ﻿[STREET_ADDRESS][PERSON_NAME]﻿" at bounding box center [555, 285] width 599 height 14
click at [280, 76] on icon "bold" at bounding box center [282, 75] width 12 height 12
click at [317, 75] on icon "underline" at bounding box center [319, 74] width 5 height 7
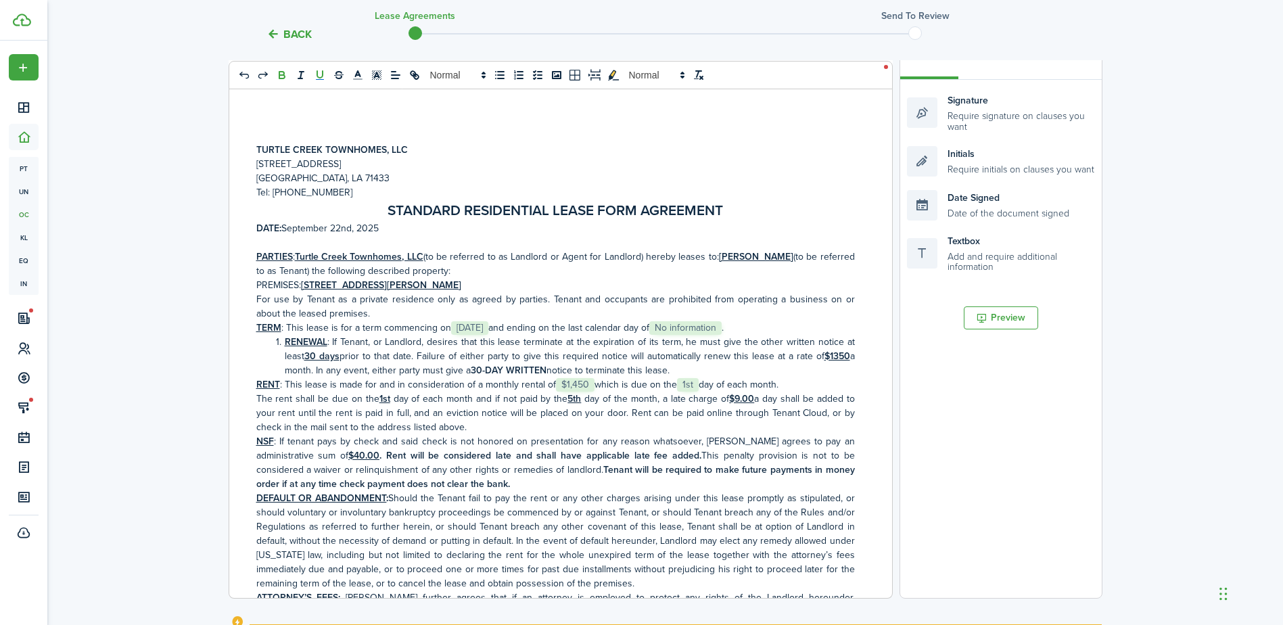
click at [1180, 421] on div "Back Lease Agreements Send to review Template editor Add the text-boxes, signat…" at bounding box center [665, 306] width 1236 height 967
click at [488, 327] on span "[DATE]" at bounding box center [469, 328] width 37 height 14
drag, startPoint x: 452, startPoint y: 327, endPoint x: 524, endPoint y: 330, distance: 71.8
click at [524, 330] on p "TERM : This lease is for a term commencing on ﻿[DATE],﻿ and ending on the last …" at bounding box center [555, 328] width 599 height 14
click at [283, 78] on icon "bold" at bounding box center [281, 76] width 5 height 3
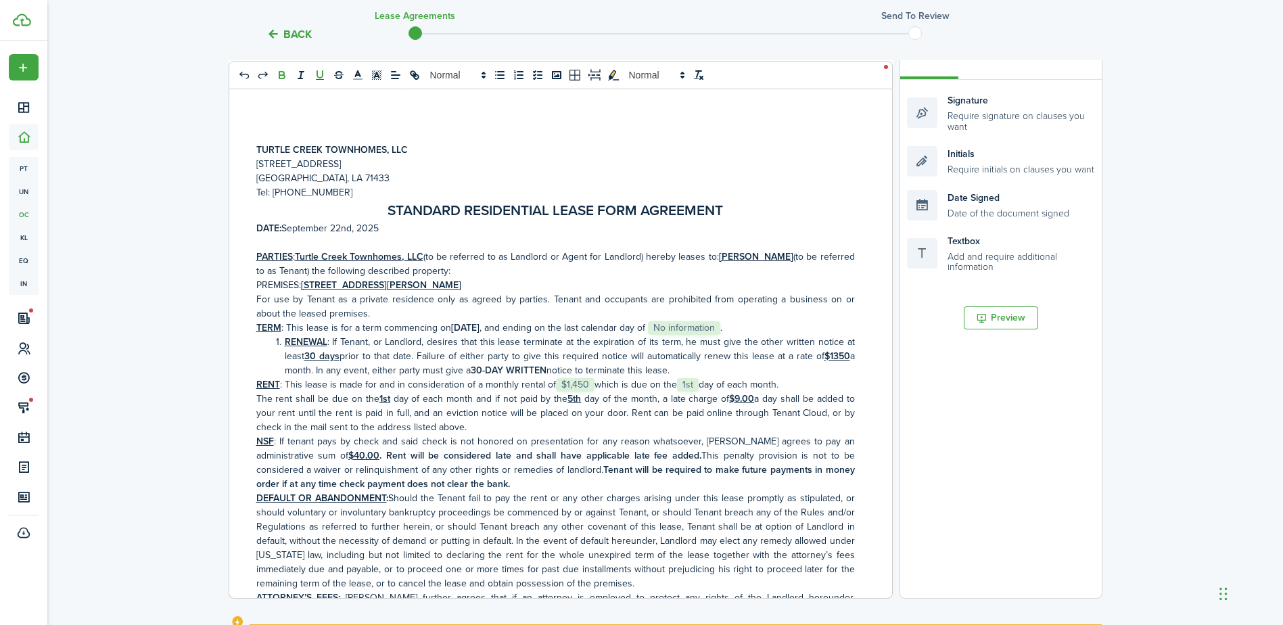
click at [320, 74] on icon "underline" at bounding box center [320, 75] width 12 height 12
click at [720, 331] on span "No information" at bounding box center [684, 328] width 72 height 14
drag, startPoint x: 557, startPoint y: 330, endPoint x: 285, endPoint y: 345, distance: 273.0
click at [285, 335] on p "TERM : This lease is for a term commencing on ﻿ [DATE] ,﻿ and continuing on a m…" at bounding box center [555, 328] width 599 height 14
click at [279, 77] on icon "bold" at bounding box center [281, 76] width 5 height 3
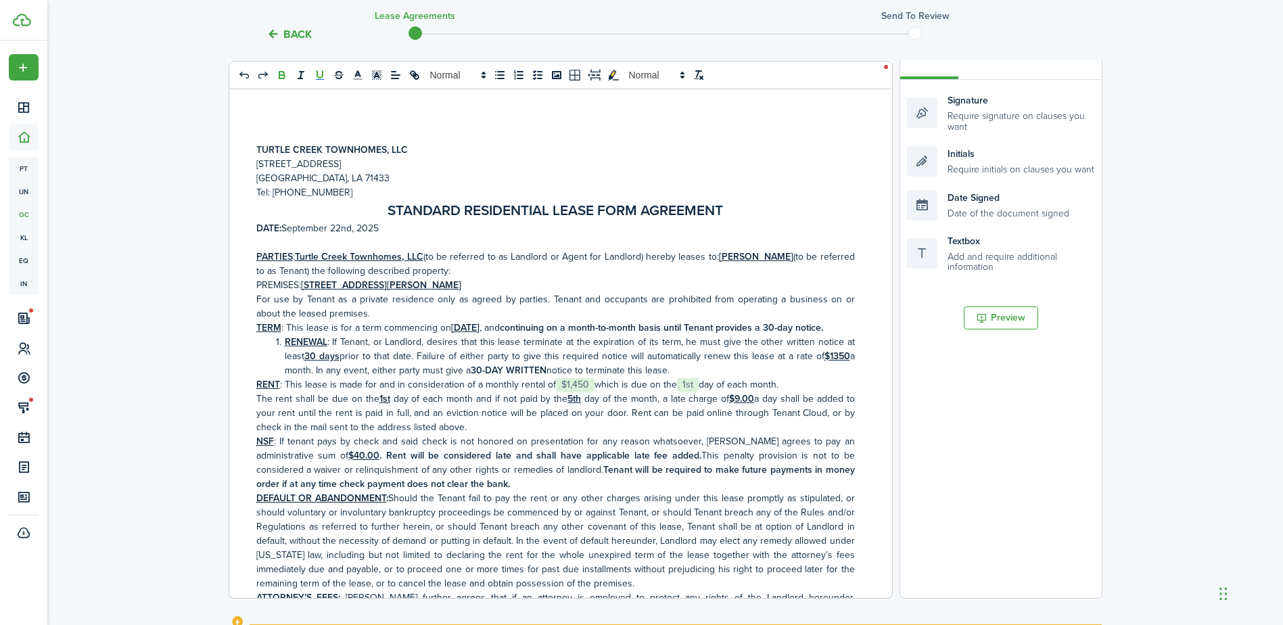
click at [317, 72] on icon "underline" at bounding box center [319, 74] width 5 height 7
click at [1212, 472] on div "Back Lease Agreements Send to review Template editor Add the text-boxes, signat…" at bounding box center [665, 306] width 1236 height 967
click at [1201, 403] on div "Back Lease Agreements Send to review Template editor Add the text-boxes, signat…" at bounding box center [665, 306] width 1236 height 967
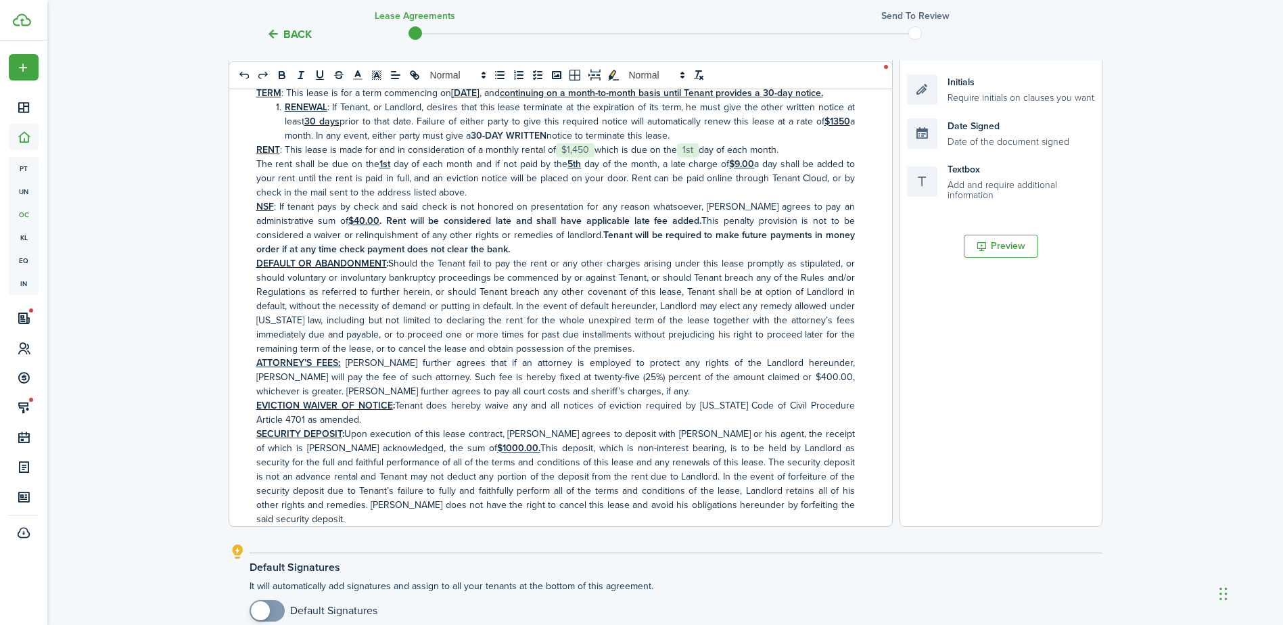
scroll to position [169, 0]
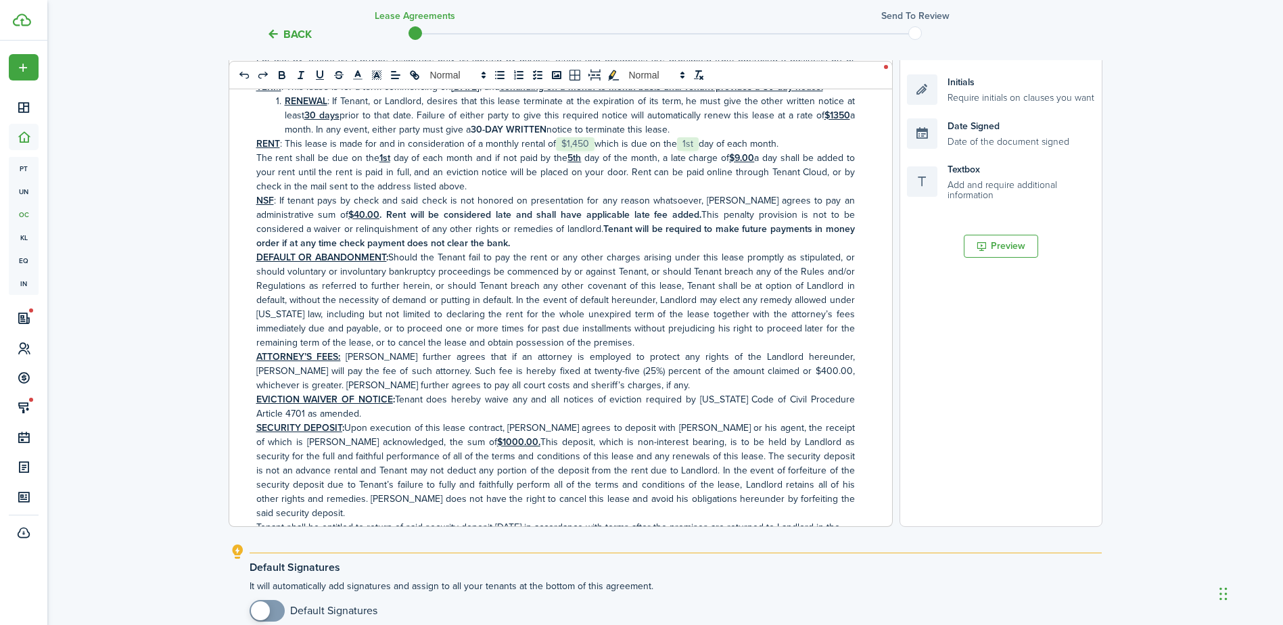
click at [827, 122] on u "$1350" at bounding box center [838, 115] width 26 height 14
click at [581, 151] on span "$1,450" at bounding box center [575, 144] width 39 height 14
drag, startPoint x: 557, startPoint y: 159, endPoint x: 575, endPoint y: 160, distance: 18.3
click at [575, 151] on p "RENT : This lease is made for and in consideration of a monthly rental of ﻿$1,4…" at bounding box center [555, 144] width 599 height 14
drag, startPoint x: 556, startPoint y: 160, endPoint x: 595, endPoint y: 160, distance: 39.2
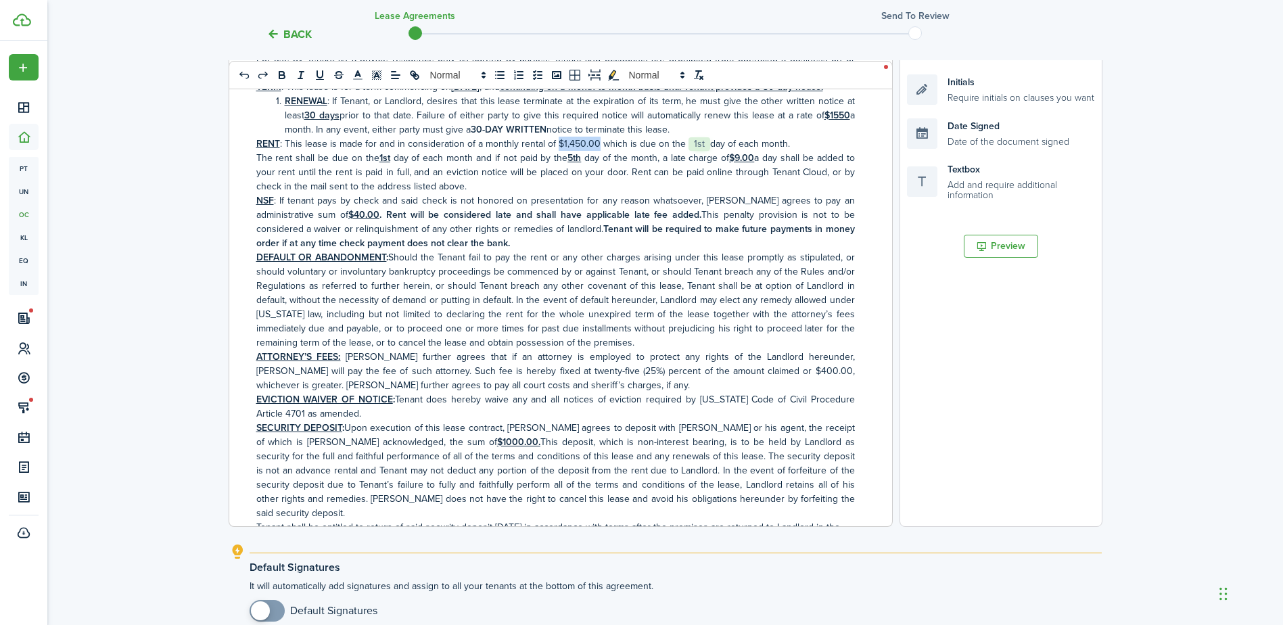
click at [595, 151] on p "RENT : This lease is made for and in consideration of a monthly rental of ﻿$1,4…" at bounding box center [555, 144] width 599 height 14
click at [283, 72] on icon "bold" at bounding box center [281, 73] width 5 height 3
click at [315, 72] on icon "underline" at bounding box center [320, 75] width 12 height 12
click at [1113, 438] on div "Back Lease Agreements Send to review Template editor Add the text-boxes, signat…" at bounding box center [665, 235] width 1236 height 967
click at [691, 151] on span "1st" at bounding box center [692, 144] width 22 height 14
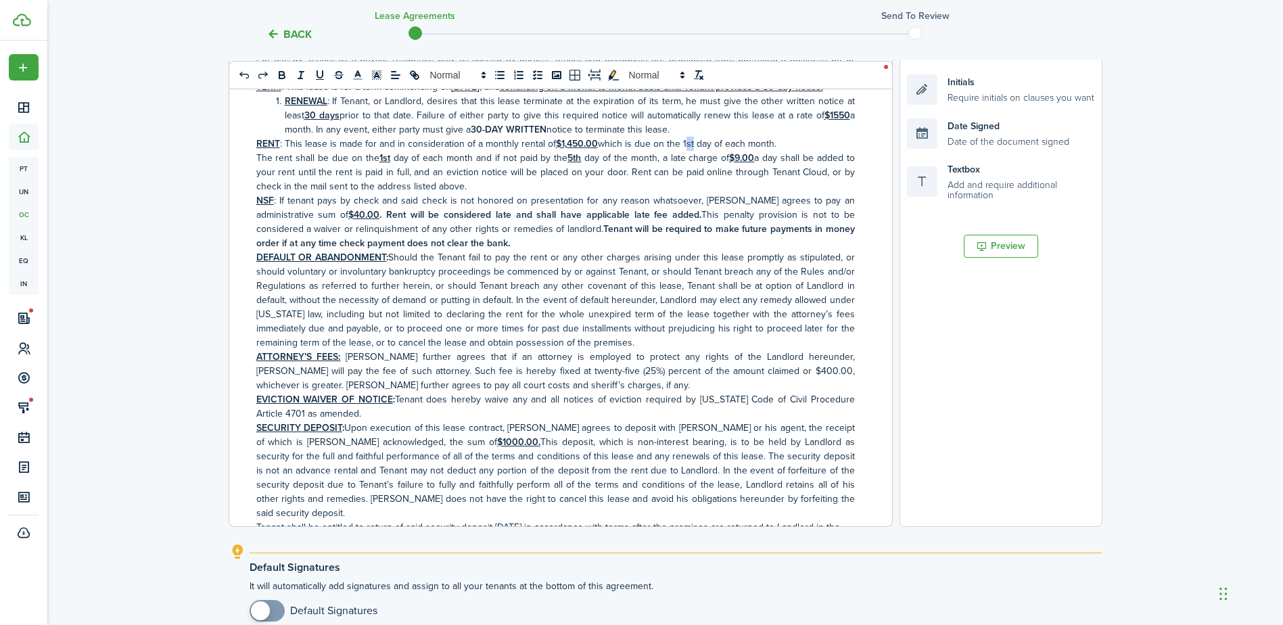
drag, startPoint x: 682, startPoint y: 157, endPoint x: 690, endPoint y: 160, distance: 8.8
click at [690, 151] on p "RENT : This lease is made for and in consideration of a monthly rental of ﻿ $1,…" at bounding box center [555, 144] width 599 height 14
drag, startPoint x: 691, startPoint y: 160, endPoint x: 681, endPoint y: 158, distance: 9.6
click at [681, 151] on p "RENT : This lease is made for and in consideration of a monthly rental of ﻿ $1,…" at bounding box center [555, 144] width 599 height 14
click at [281, 78] on icon "bold" at bounding box center [281, 76] width 5 height 3
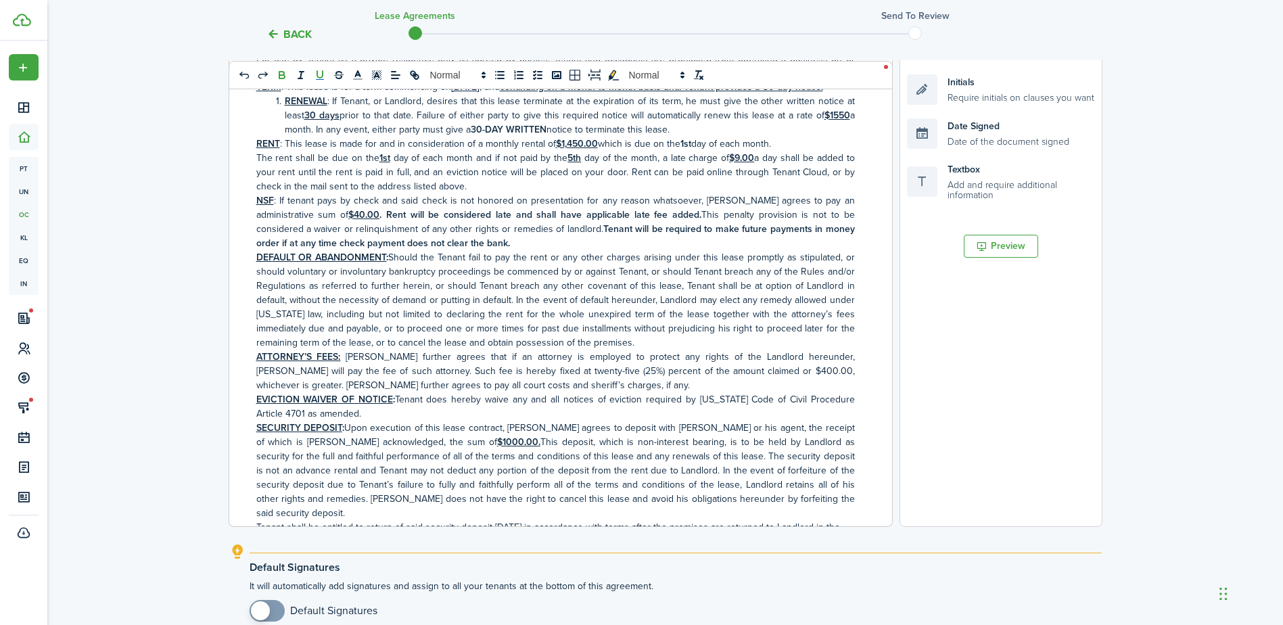
click at [322, 75] on icon "underline" at bounding box center [319, 74] width 5 height 7
click at [1210, 366] on div "Back Lease Agreements Send to review Template editor Add the text-boxes, signat…" at bounding box center [665, 235] width 1236 height 967
click at [466, 177] on p "The rent shall be due on the 1st day of each month and if not paid by the 5th d…" at bounding box center [555, 172] width 599 height 43
click at [1134, 441] on div "Back Lease Agreements Send to review Template editor Add the text-boxes, signat…" at bounding box center [665, 235] width 1236 height 967
click at [591, 193] on p "The rent shall be due on the 1st day of each month, and if not paid by the 5th …" at bounding box center [555, 172] width 599 height 43
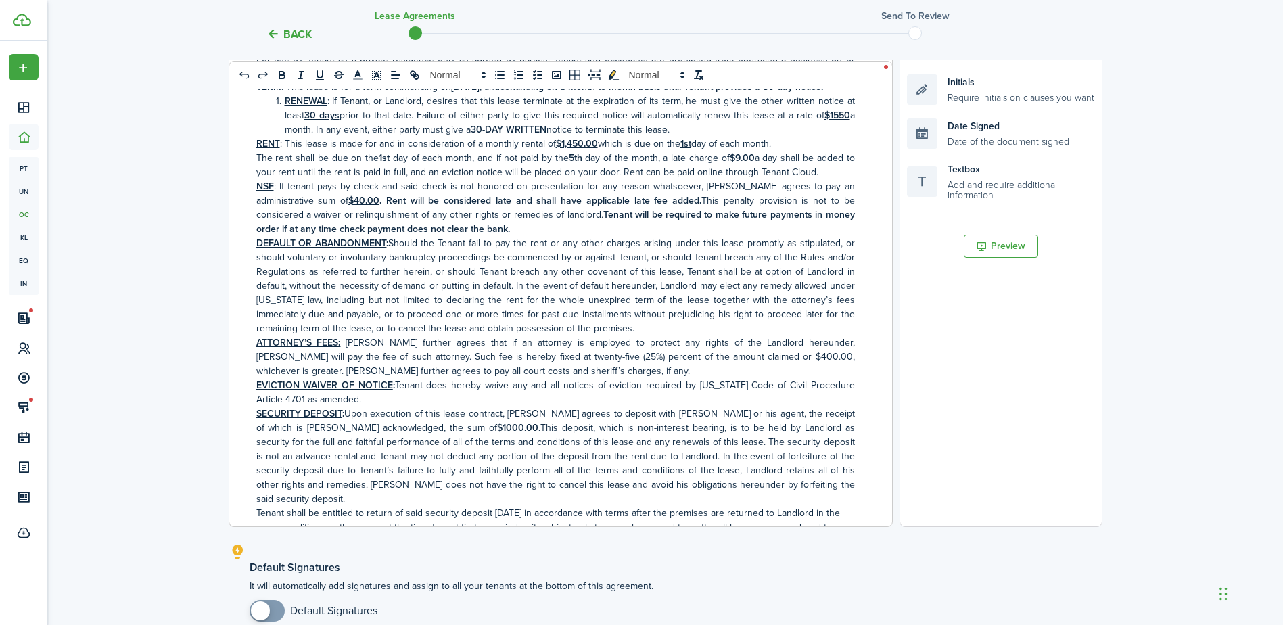
click at [1097, 432] on document-aside-settings "Fields Auto Fill Elements Signature Require signature on clauses you want Initi…" at bounding box center [1001, 247] width 203 height 560
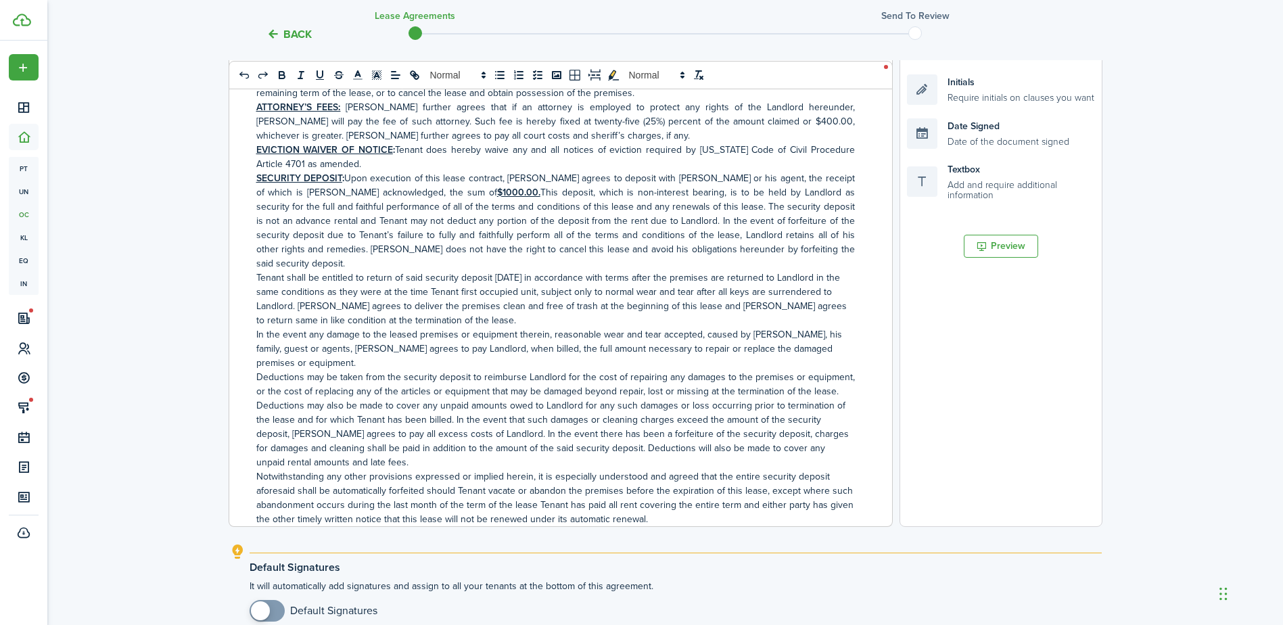
scroll to position [428, 0]
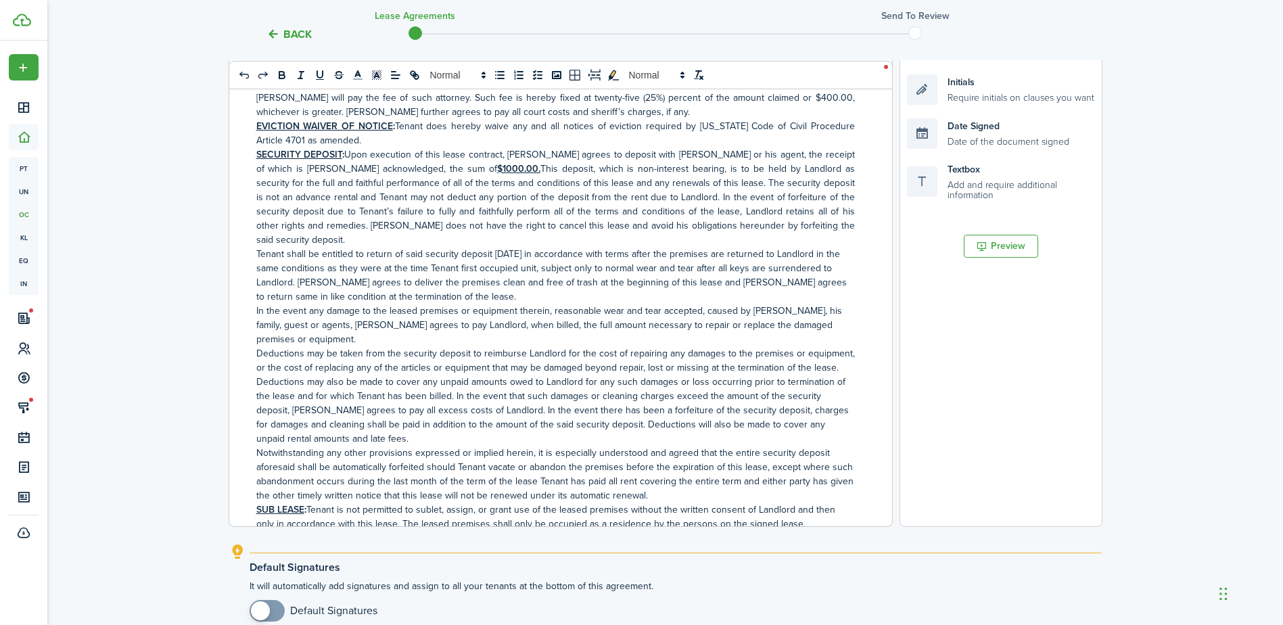
click at [497, 176] on u "$1000.00." at bounding box center [518, 169] width 43 height 14
click at [1210, 454] on div "Back Lease Agreements Send to review Template editor Add the text-boxes, signat…" at bounding box center [665, 235] width 1236 height 967
click at [883, 217] on div "[GEOGRAPHIC_DATA], LLC [STREET_ADDRESS] Tel: [PHONE_NUMBER] STANDARD RESIDENTIA…" at bounding box center [561, 261] width 664 height 532
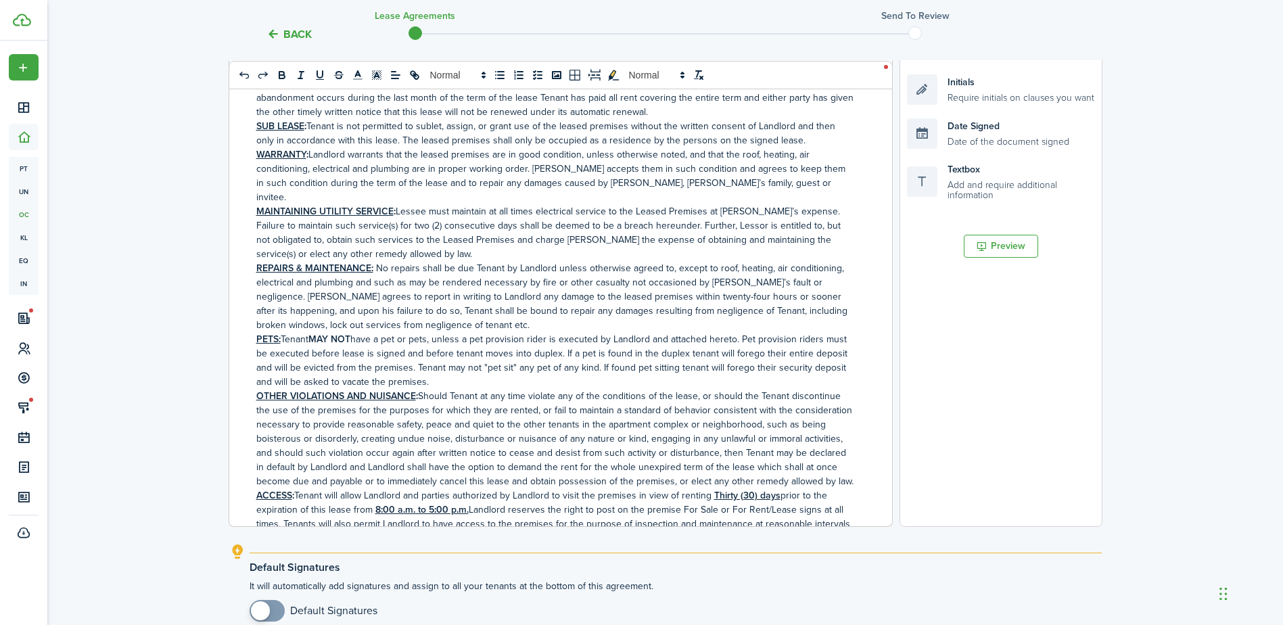
scroll to position [823, 0]
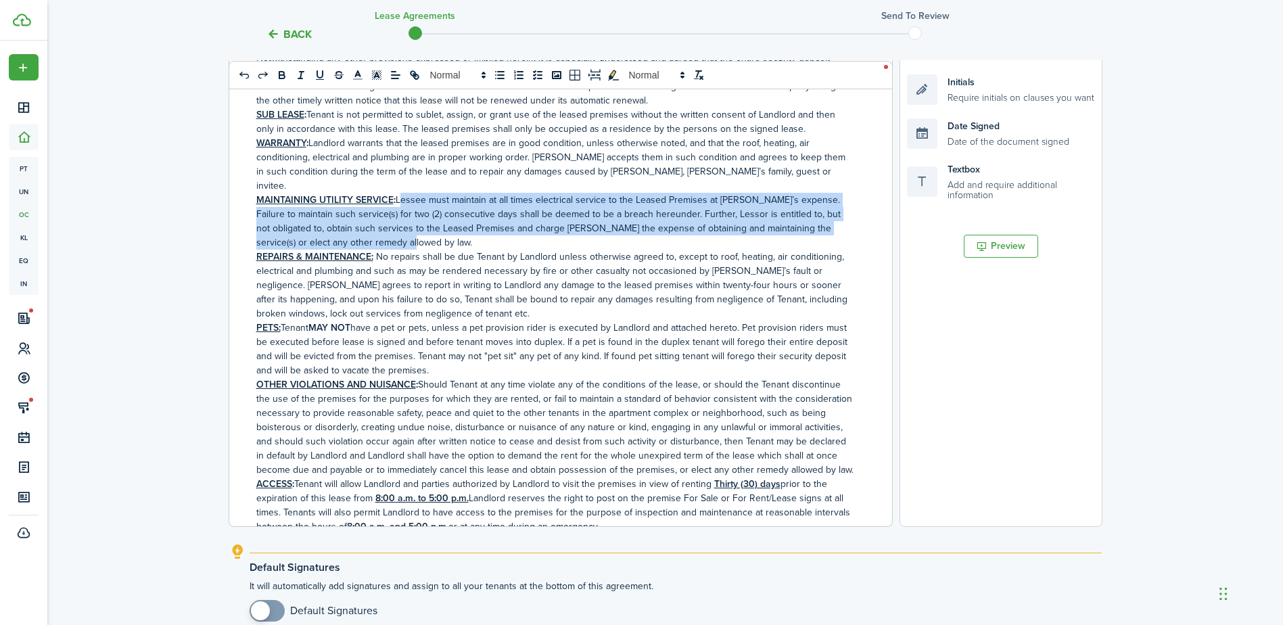
drag, startPoint x: 400, startPoint y: 173, endPoint x: 430, endPoint y: 212, distance: 48.7
click at [430, 212] on p "MAINTAINING UTILITY SERVICE : Lessee must maintain at all times electrical serv…" at bounding box center [555, 221] width 599 height 57
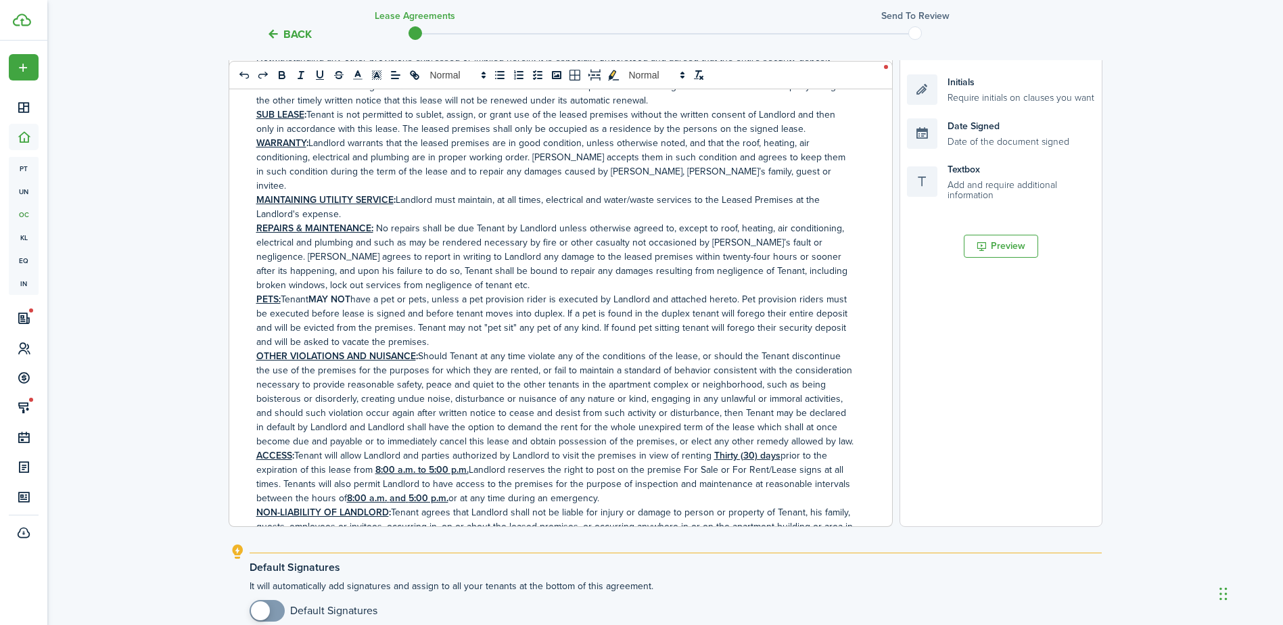
click at [1177, 361] on div "Back Lease Agreements Send to review Template editor Add the text-boxes, signat…" at bounding box center [665, 235] width 1236 height 967
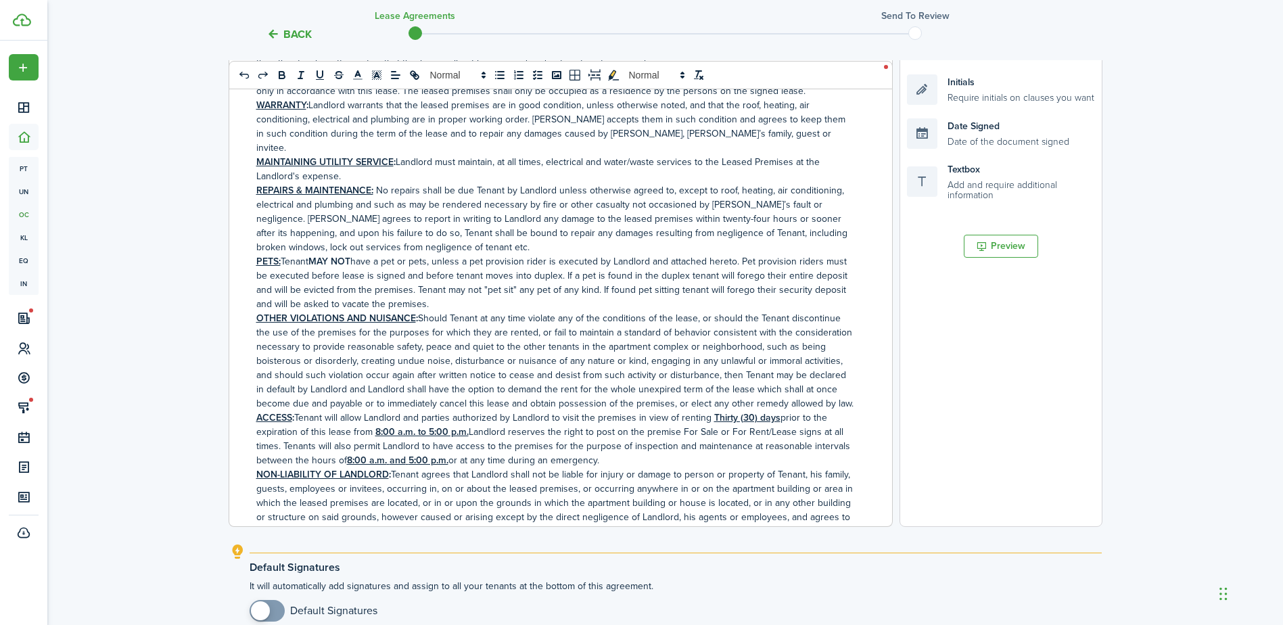
scroll to position [870, 0]
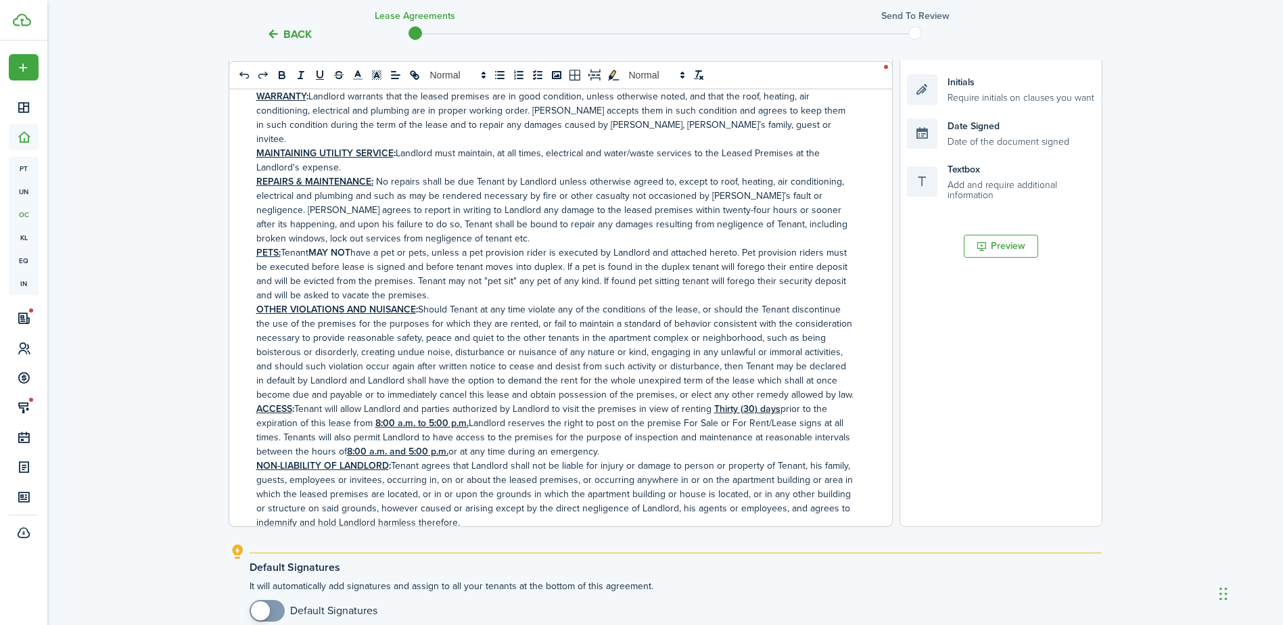
click at [556, 246] on p "PETS: Tenant MAY NOT have a pet or pets, unless a pet provision rider is execut…" at bounding box center [555, 274] width 599 height 57
click at [1081, 394] on document-aside-settings "Fields Auto Fill Elements Signature Require signature on clauses you want Initi…" at bounding box center [1001, 247] width 203 height 560
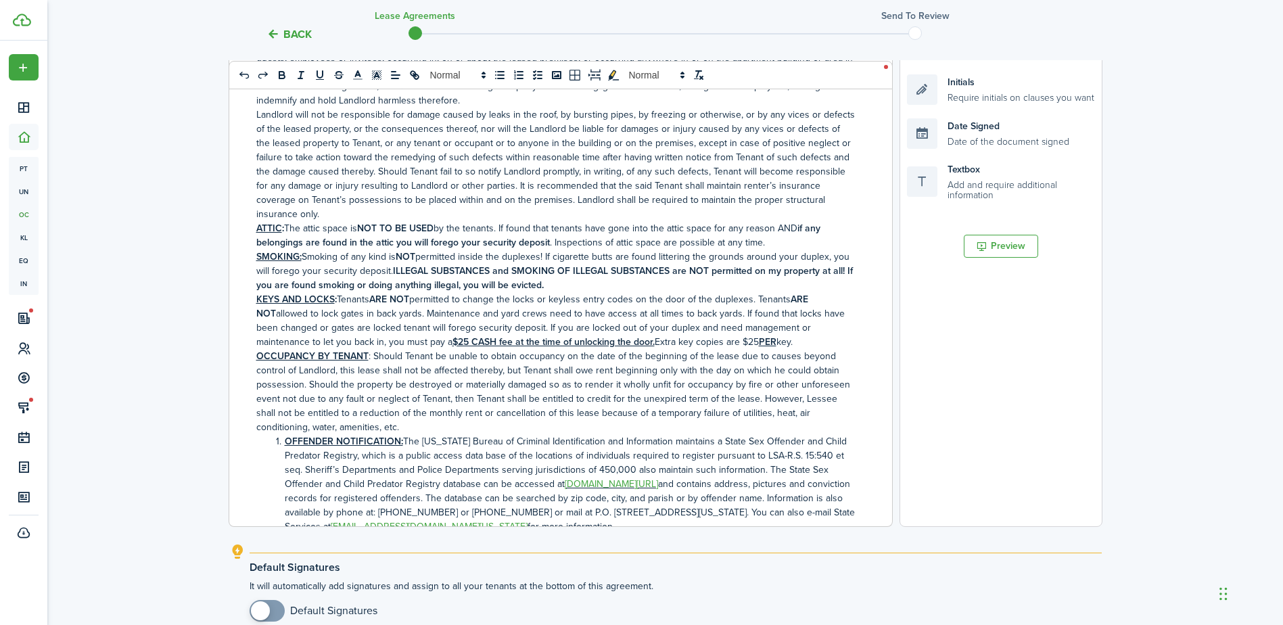
scroll to position [1304, 0]
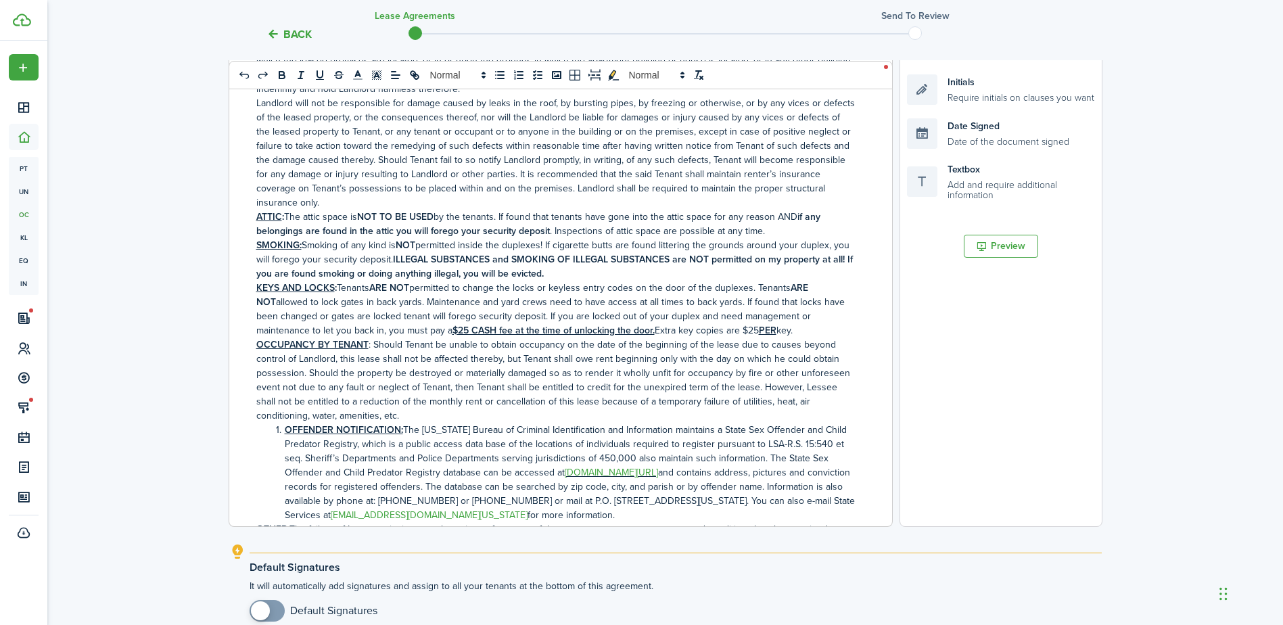
click at [543, 238] on p "SMOKING: Smoking of any kind is NOT permitted inside the duplexes! If cigarette…" at bounding box center [555, 259] width 599 height 43
click at [802, 238] on p "SMOKING: Smoking of any kind is NOT permitted inside the unit! If cigarette but…" at bounding box center [555, 259] width 599 height 43
click at [1161, 434] on div "Back Lease Agreements Send to review Template editor Add the text-boxes, signat…" at bounding box center [665, 235] width 1236 height 967
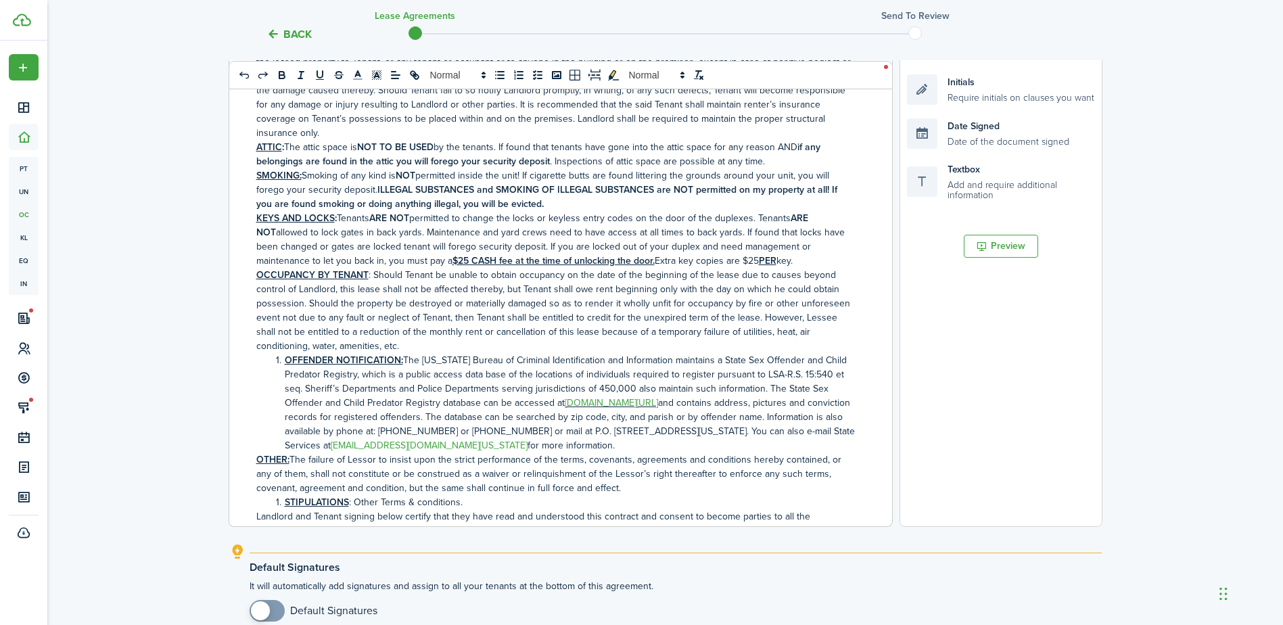
scroll to position [1377, 0]
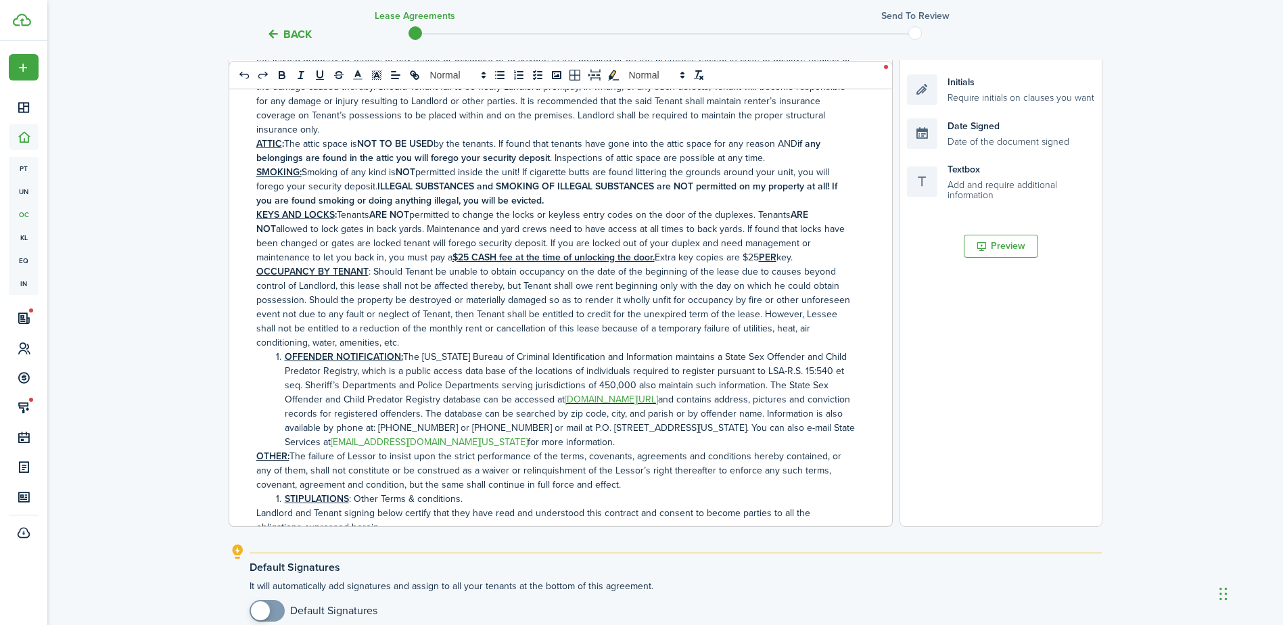
click at [750, 208] on p "KEYS AND LOCKS : Tenants ARE NOT permitted to change the locks or keyless entry…" at bounding box center [555, 236] width 599 height 57
click at [1092, 445] on document-aside-settings "Fields Auto Fill Elements Signature Require signature on clauses you want Initi…" at bounding box center [1001, 247] width 203 height 560
click at [666, 229] on p "KEYS AND LOCKS : Tenants ARE NOT permitted to change the locks or keyless entry…" at bounding box center [555, 236] width 599 height 57
click at [1016, 437] on document-aside-settings "Fields Auto Fill Elements Signature Require signature on clauses you want Initi…" at bounding box center [1001, 247] width 203 height 560
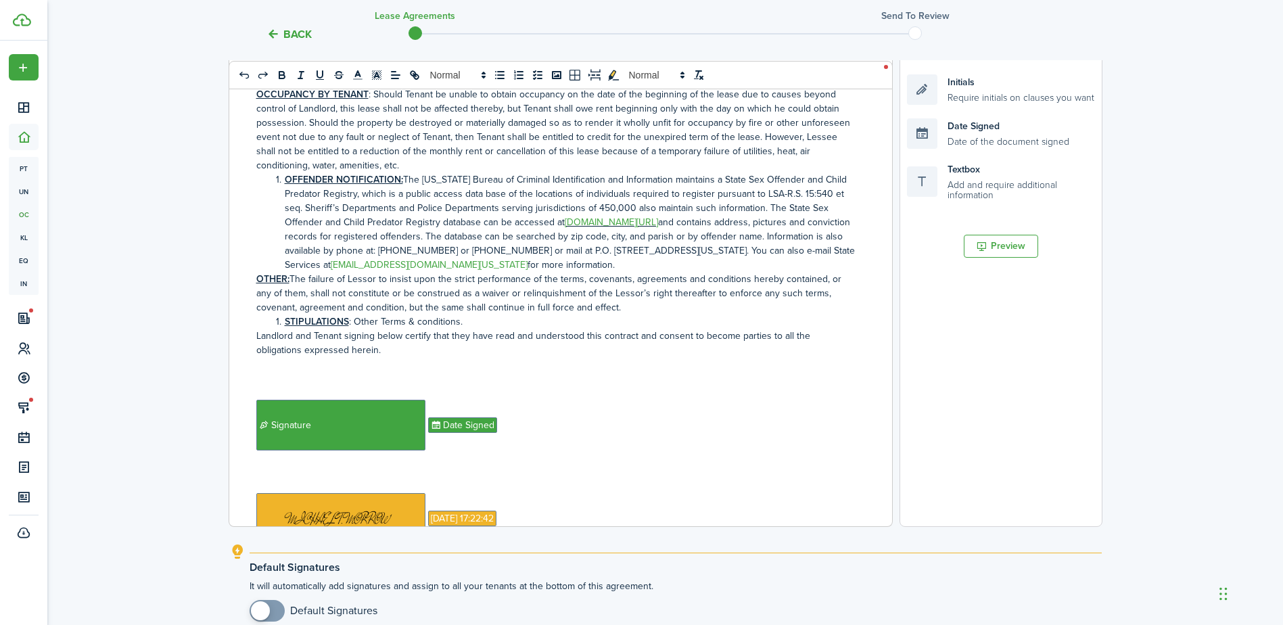
scroll to position [1589, 0]
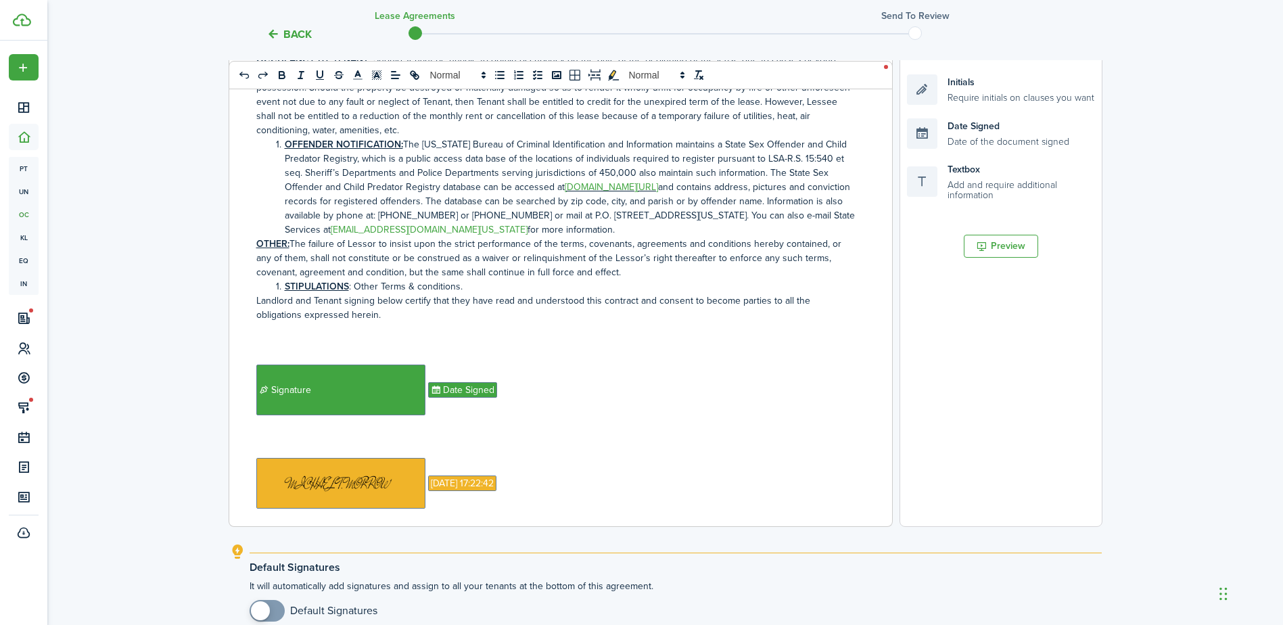
click at [679, 258] on p "OTHER: The failure of Lessor to insist upon the strict performance of the terms…" at bounding box center [555, 258] width 599 height 43
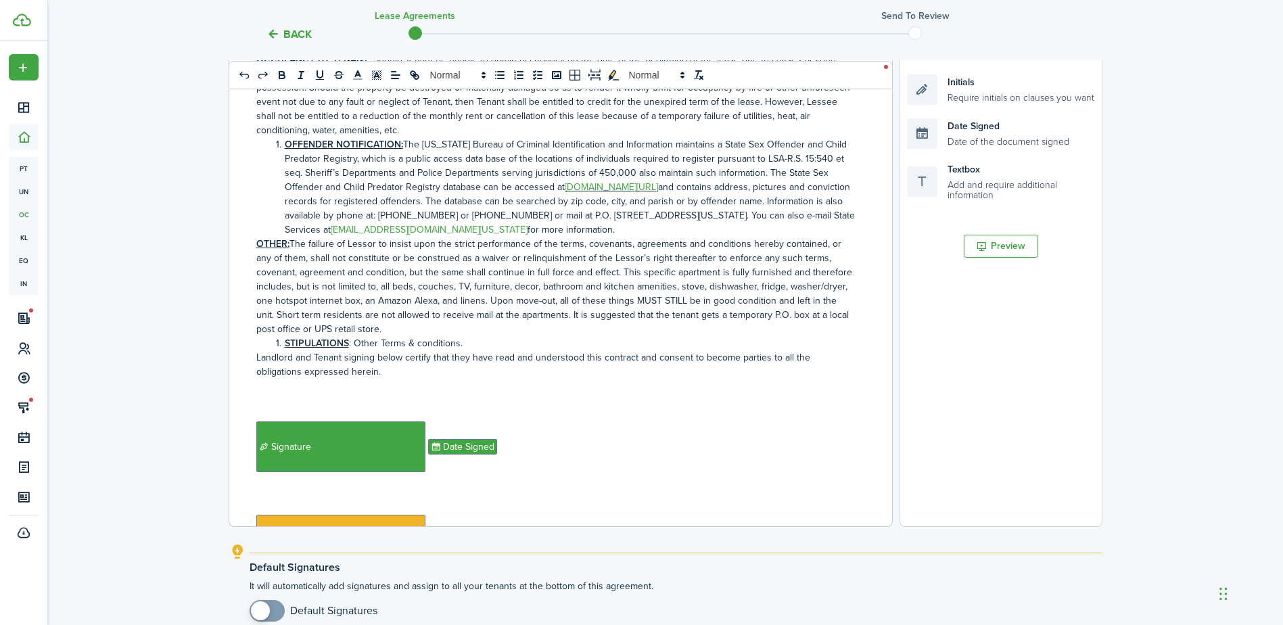
drag, startPoint x: 620, startPoint y: 257, endPoint x: 558, endPoint y: 311, distance: 81.5
click at [558, 311] on p "OTHER: The failure of Lessor to insist upon the strict performance of the terms…" at bounding box center [555, 286] width 599 height 99
click at [285, 72] on icon "bold" at bounding box center [282, 75] width 12 height 12
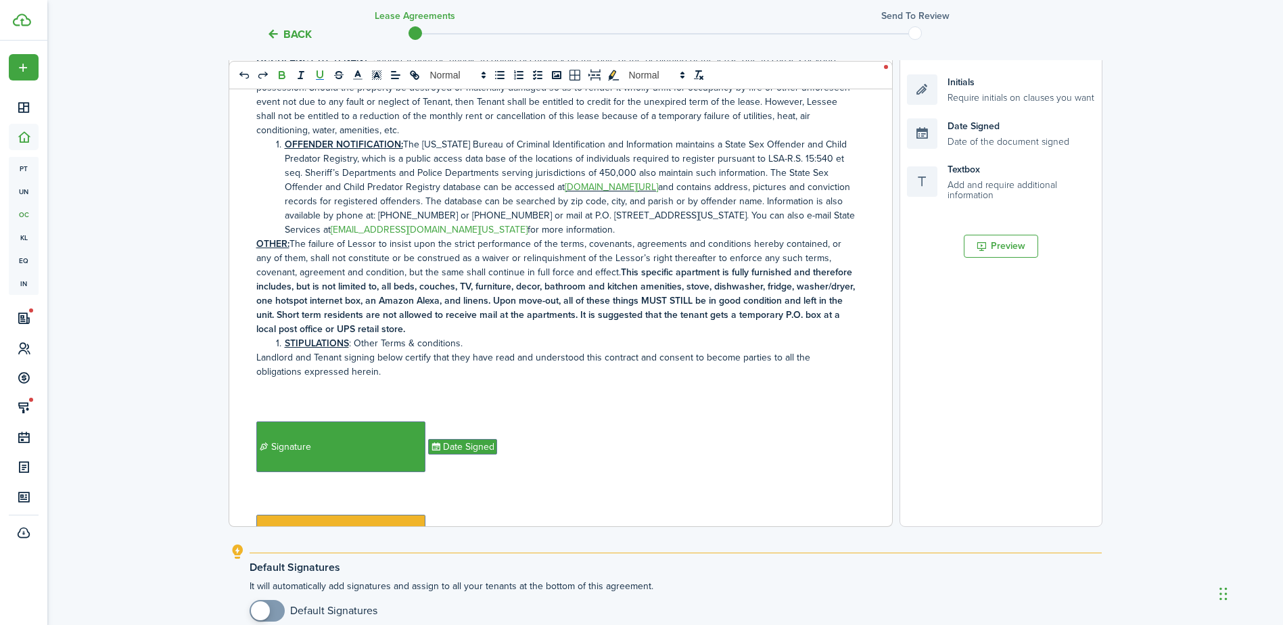
click at [321, 78] on icon "underline" at bounding box center [320, 75] width 12 height 12
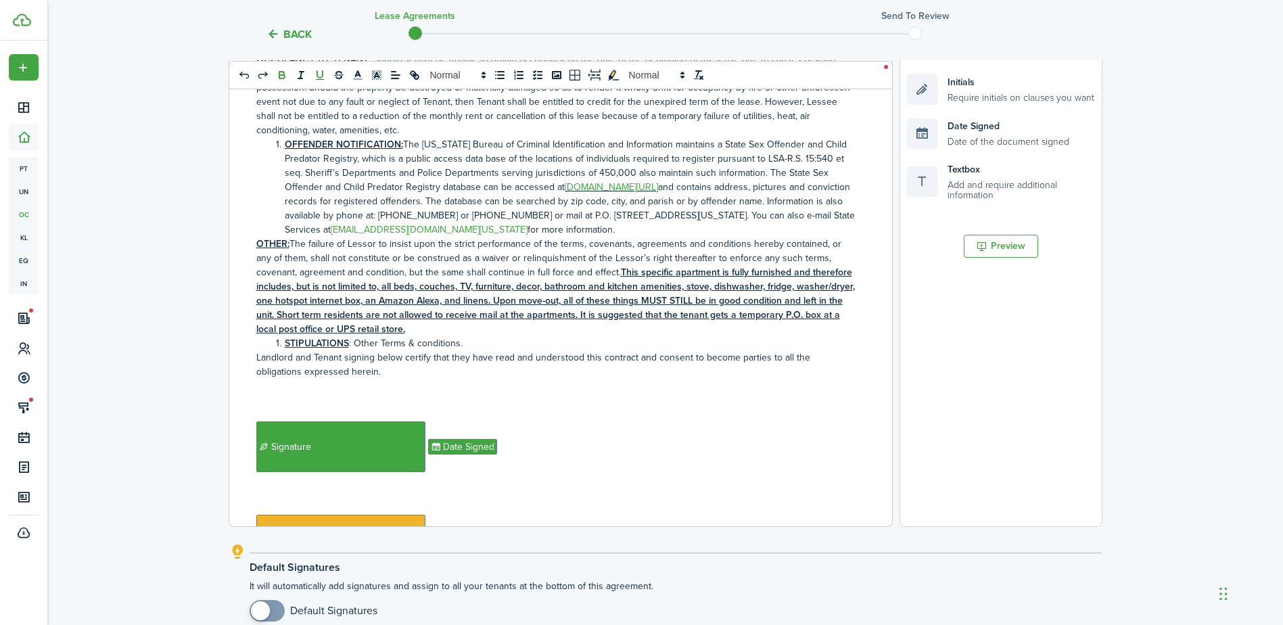
click at [1104, 452] on div "Back Lease Agreements Send to review Template editor Add the text-boxes, signat…" at bounding box center [665, 235] width 1236 height 967
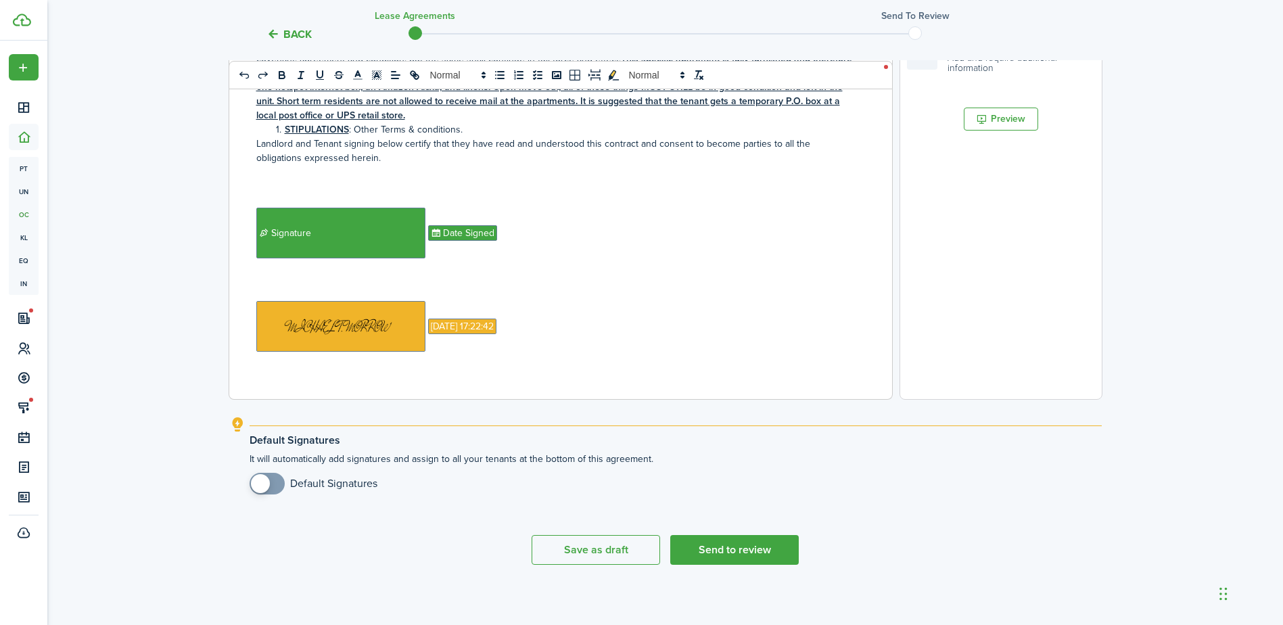
scroll to position [427, 0]
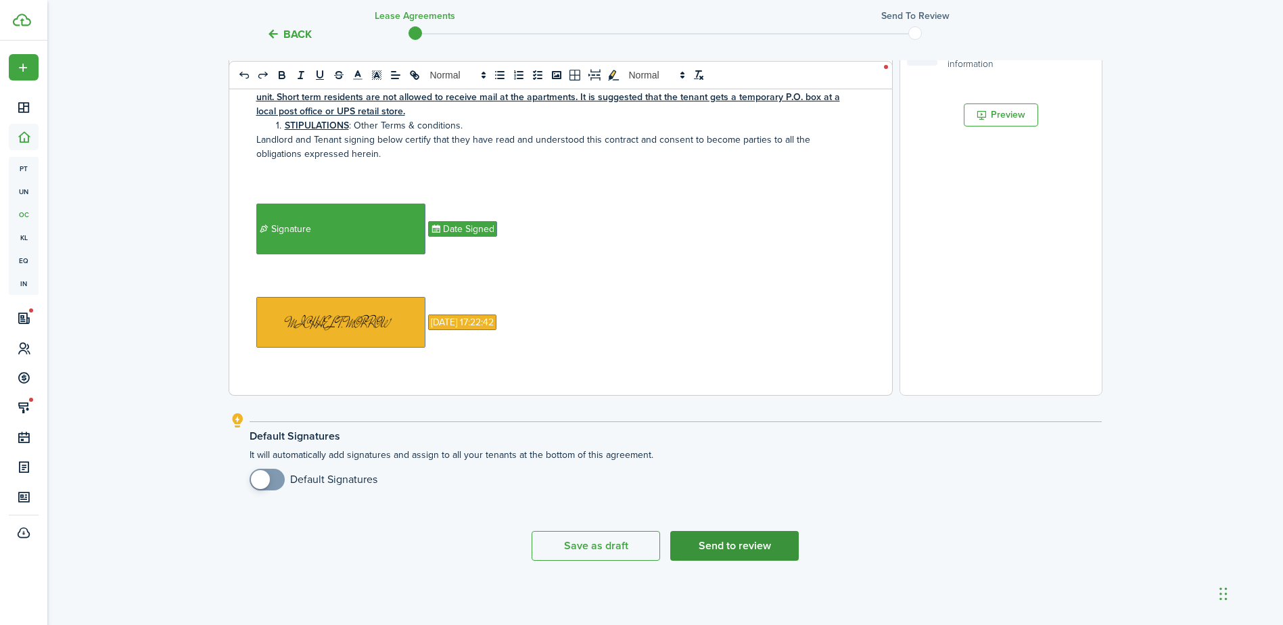
click at [721, 547] on button "Send to review" at bounding box center [734, 546] width 129 height 30
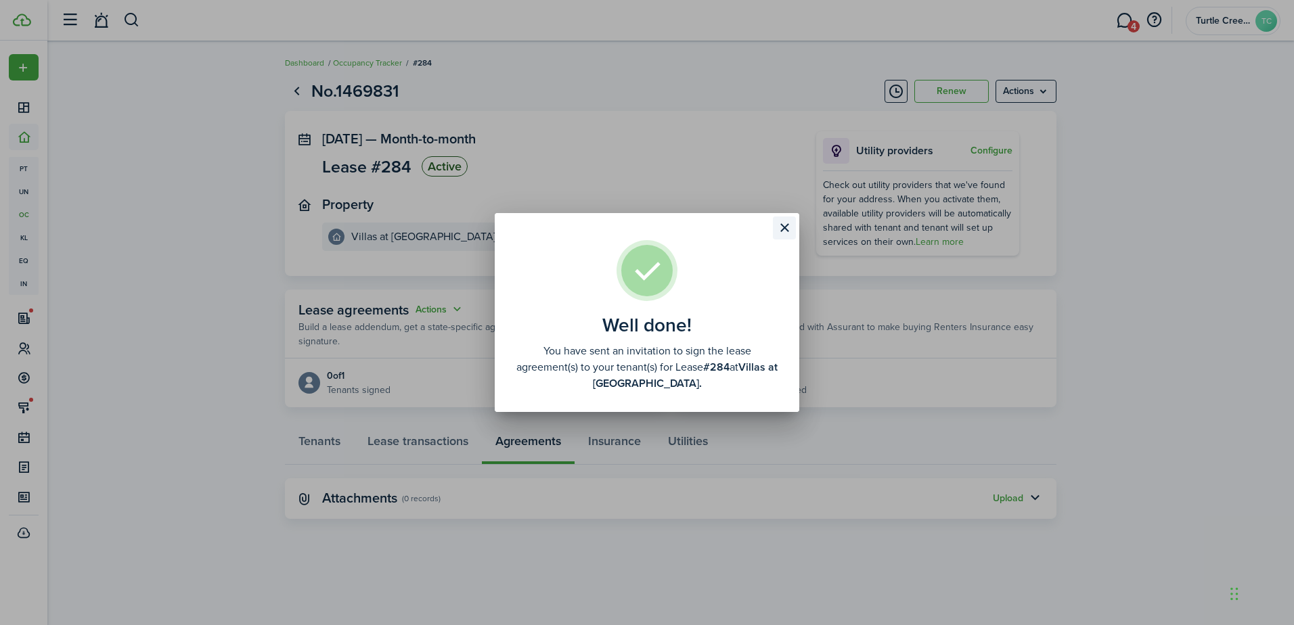
click at [784, 227] on button "Close modal" at bounding box center [784, 227] width 23 height 23
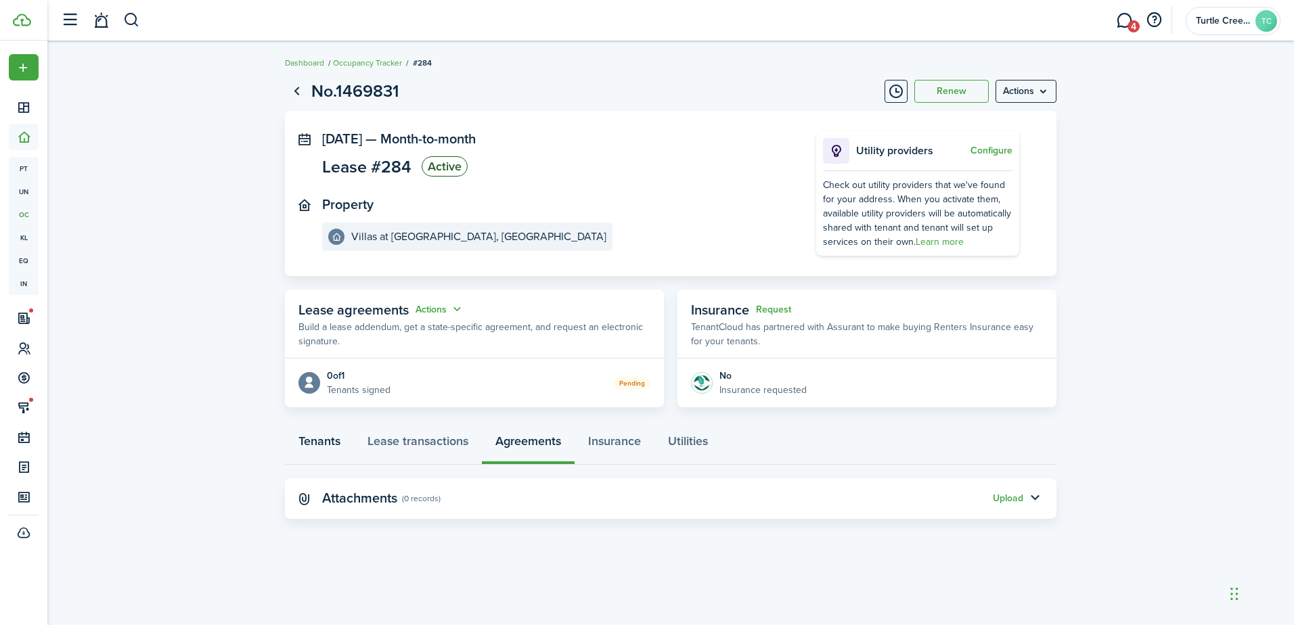
click at [315, 443] on link "Tenants" at bounding box center [319, 444] width 69 height 41
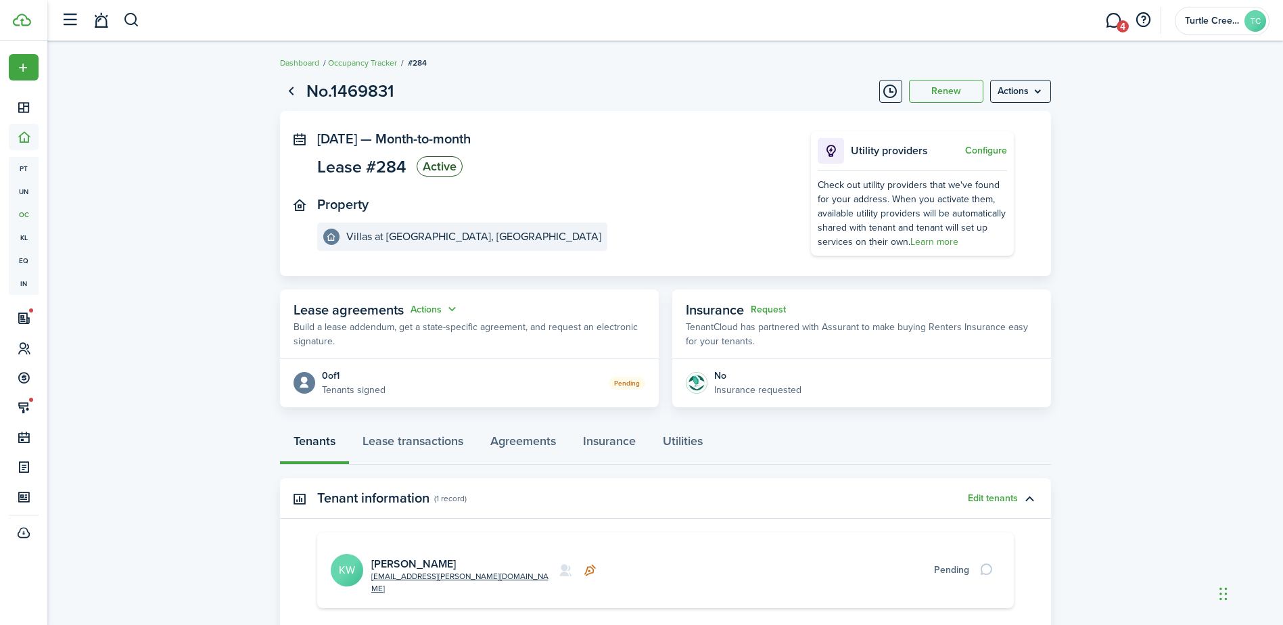
click at [349, 559] on avatar-text "KW" at bounding box center [347, 570] width 32 height 32
click at [381, 556] on link "[PERSON_NAME]" at bounding box center [413, 564] width 85 height 16
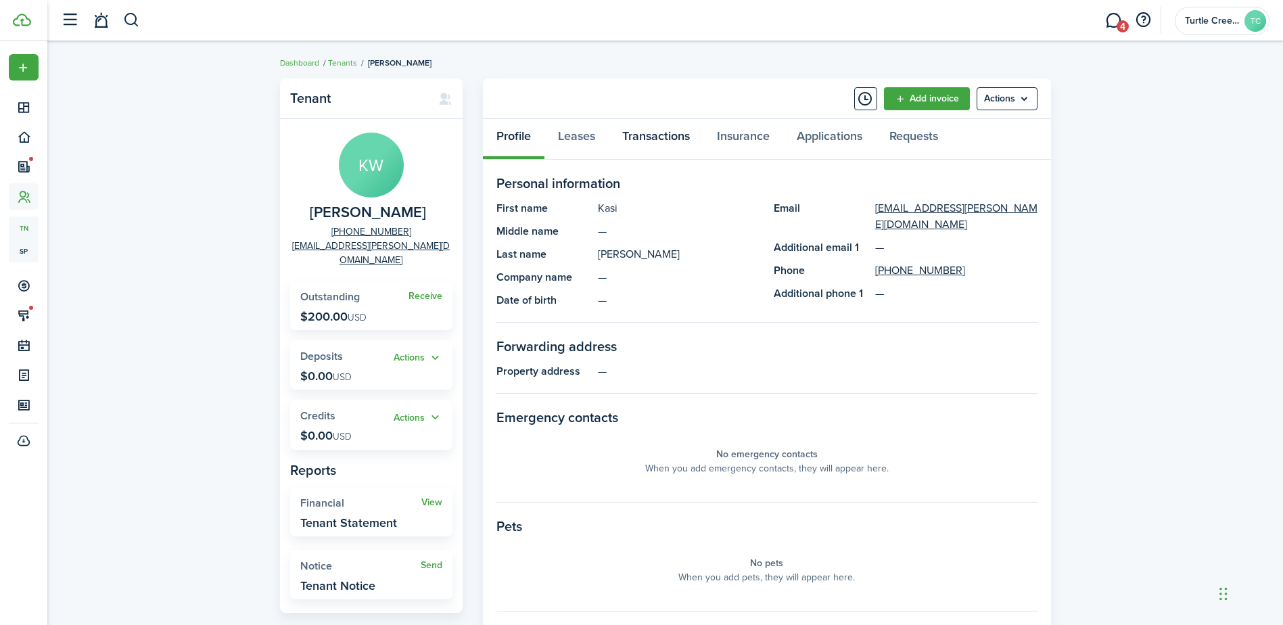
click at [685, 124] on link "Transactions" at bounding box center [656, 139] width 95 height 41
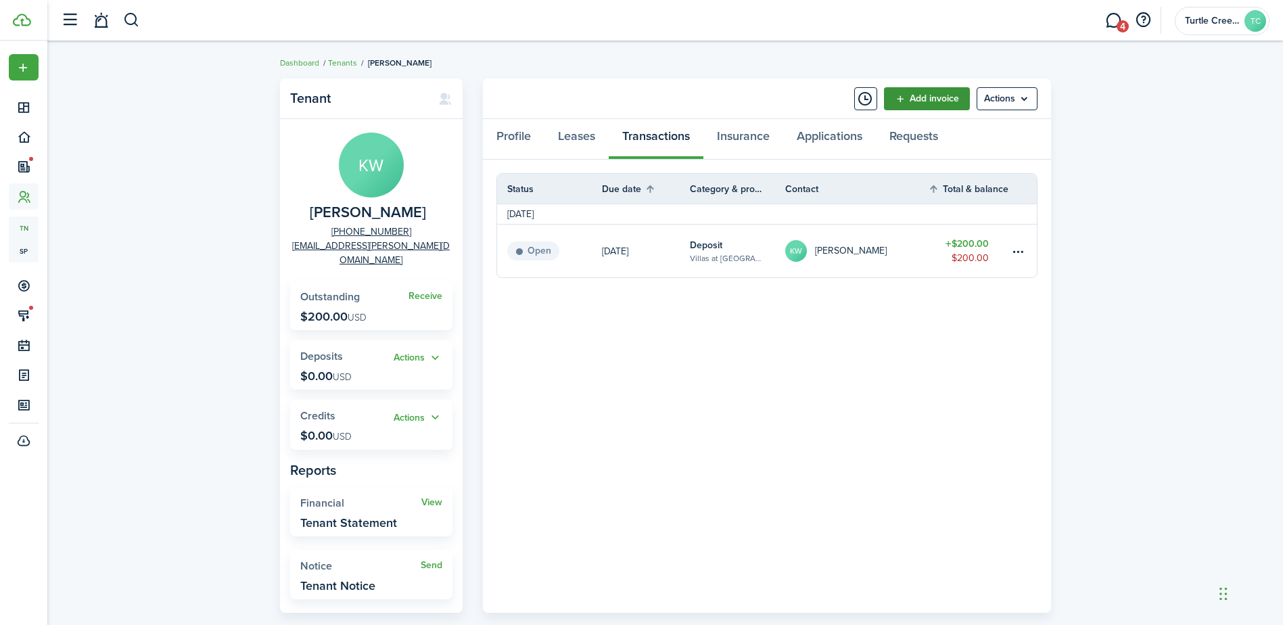
click at [891, 96] on link "Add invoice" at bounding box center [927, 98] width 86 height 23
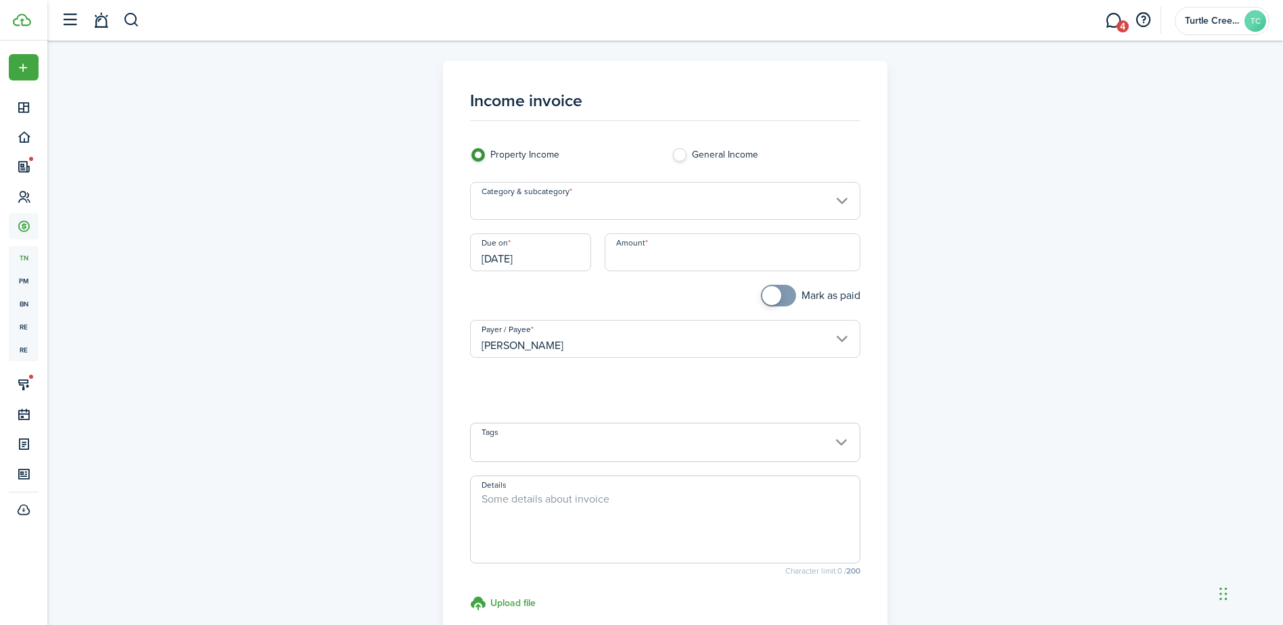
click at [611, 210] on input "Category & subcategory" at bounding box center [665, 201] width 390 height 38
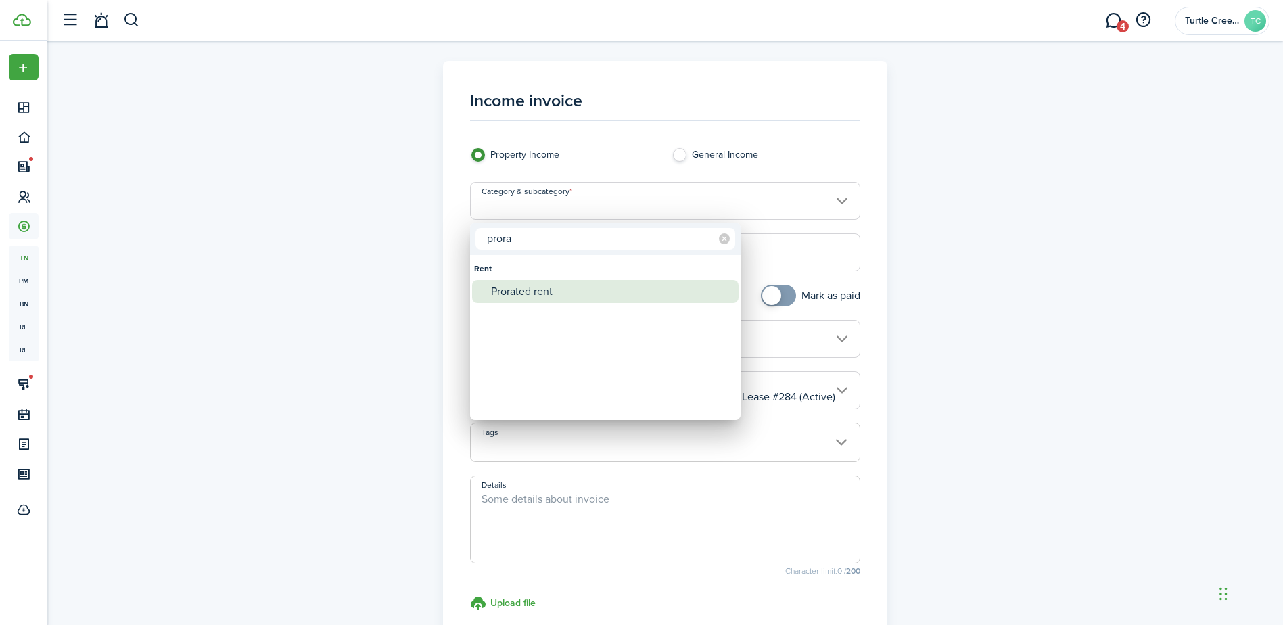
type input "prora"
click at [576, 292] on div "Prorated rent" at bounding box center [610, 291] width 239 height 23
type input "Rent / Prorated rent"
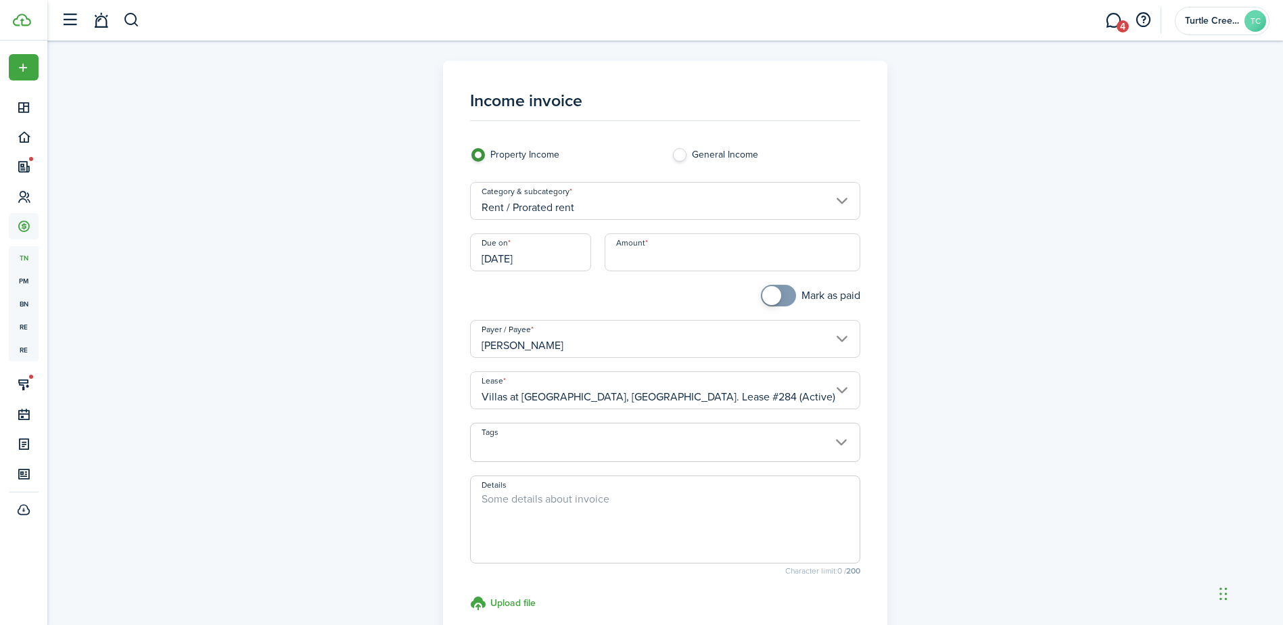
click at [585, 257] on input "[DATE]" at bounding box center [530, 252] width 121 height 38
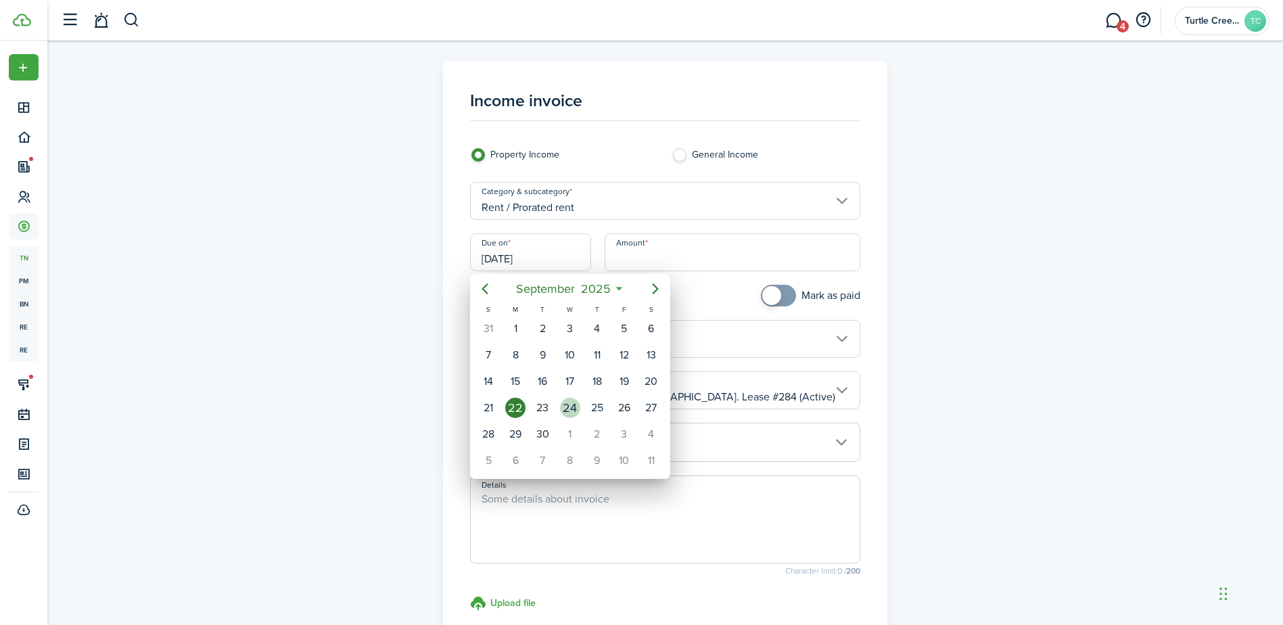
click at [565, 407] on div "24" at bounding box center [570, 408] width 20 height 20
type input "[DATE]"
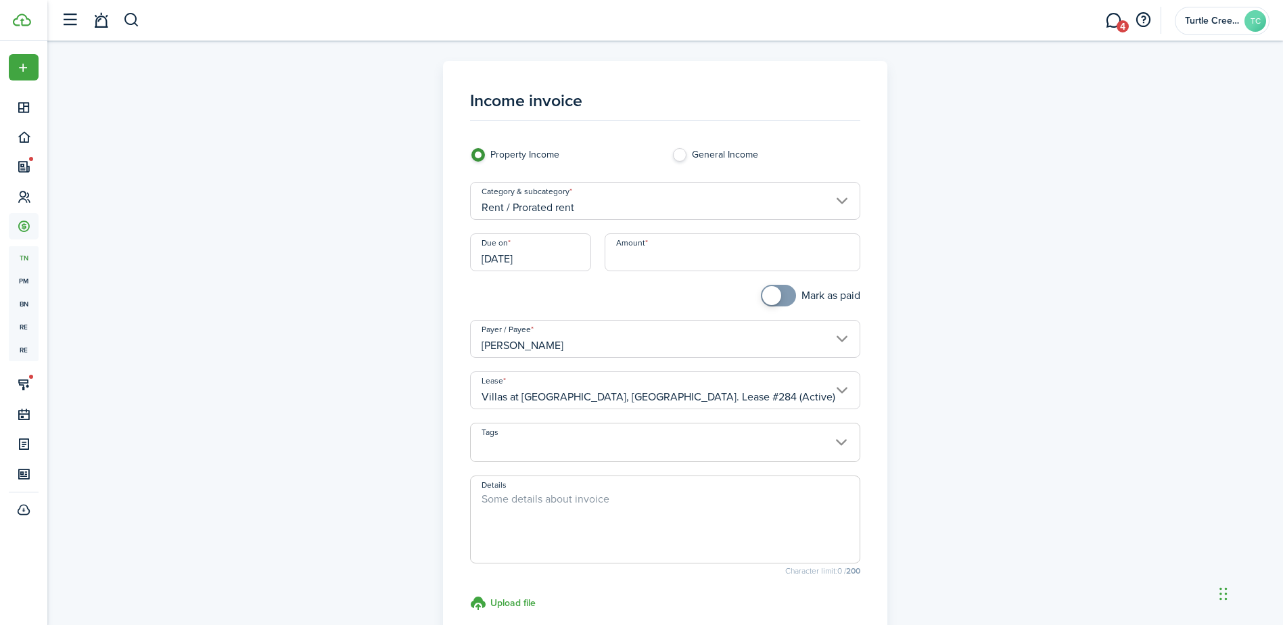
click at [688, 258] on input "Amount" at bounding box center [733, 252] width 256 height 38
type input "$338.00"
click at [594, 452] on span at bounding box center [665, 449] width 389 height 23
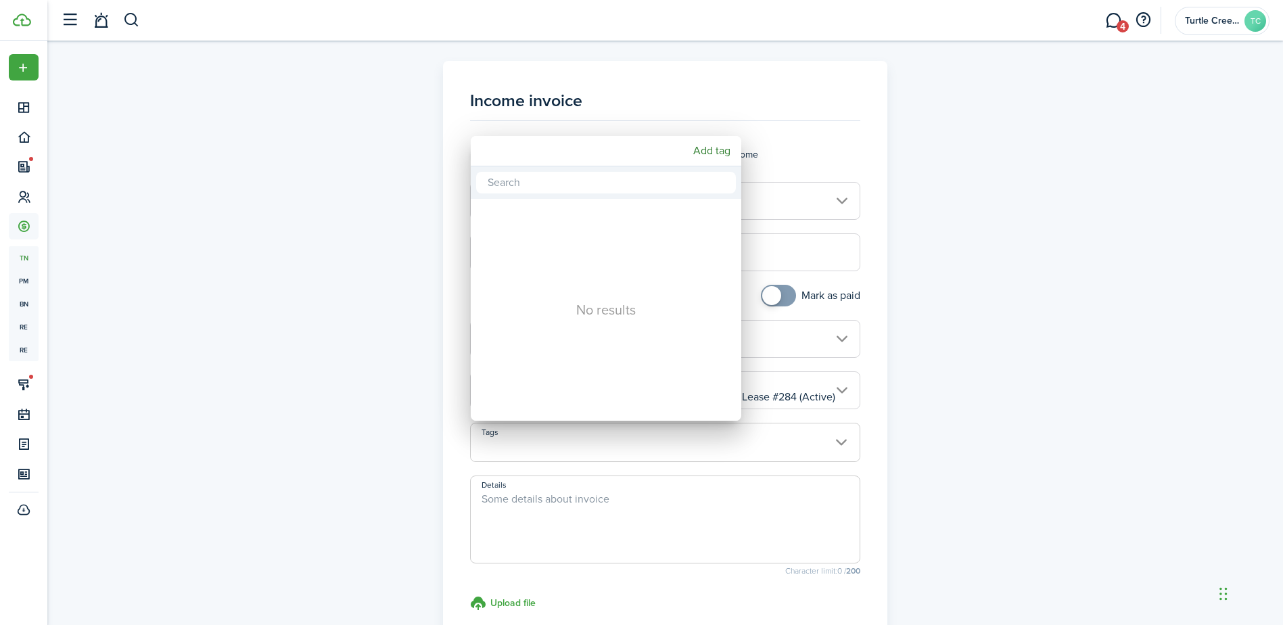
click at [1051, 407] on div at bounding box center [642, 313] width 1500 height 842
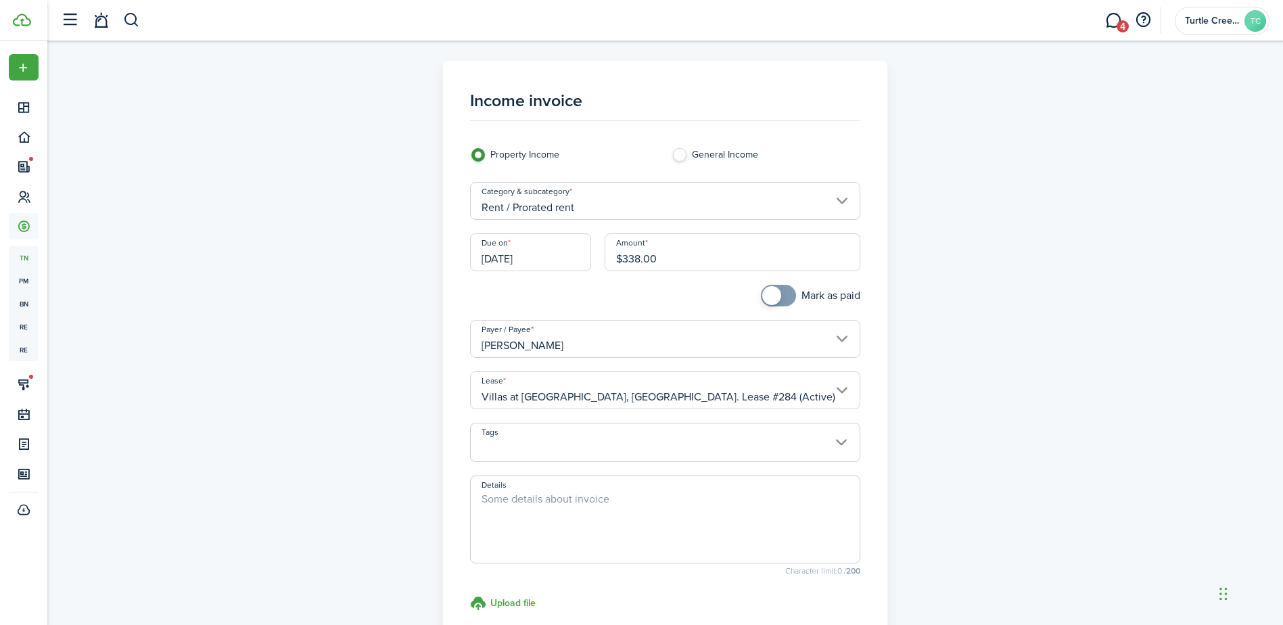
click at [685, 484] on span at bounding box center [665, 520] width 390 height 88
click at [673, 500] on textarea "Details" at bounding box center [665, 523] width 389 height 65
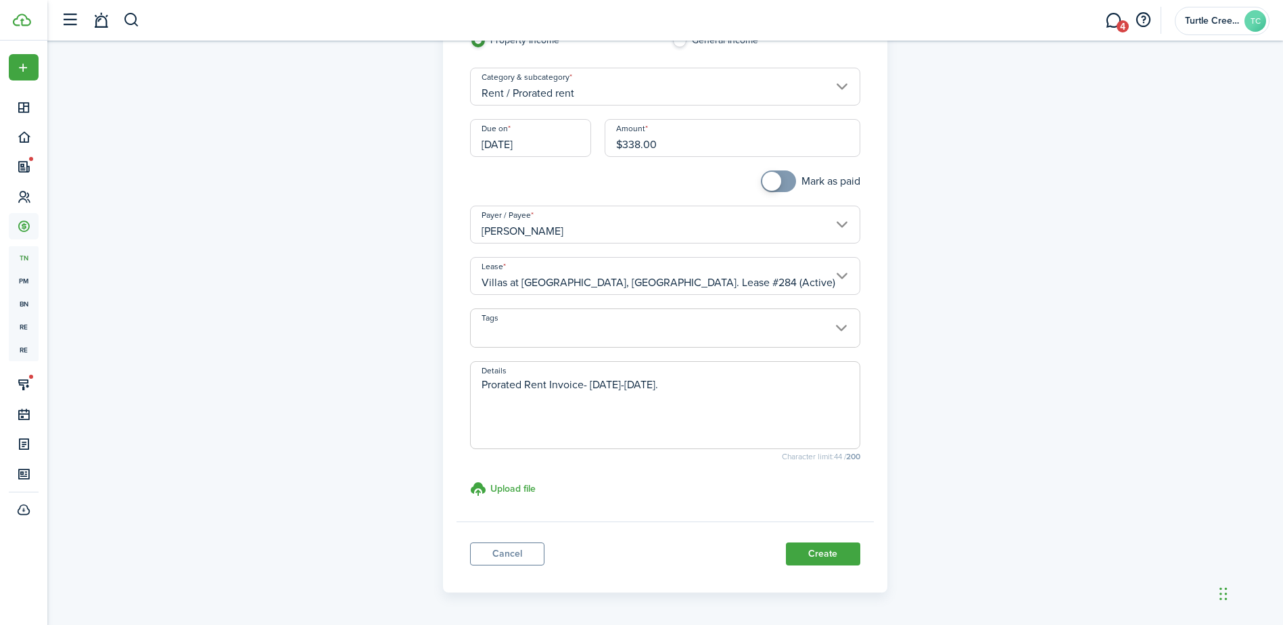
scroll to position [115, 0]
type textarea "Prorated Rent Invoice- [DATE]-[DATE]."
click at [833, 555] on button "Create" at bounding box center [823, 553] width 74 height 23
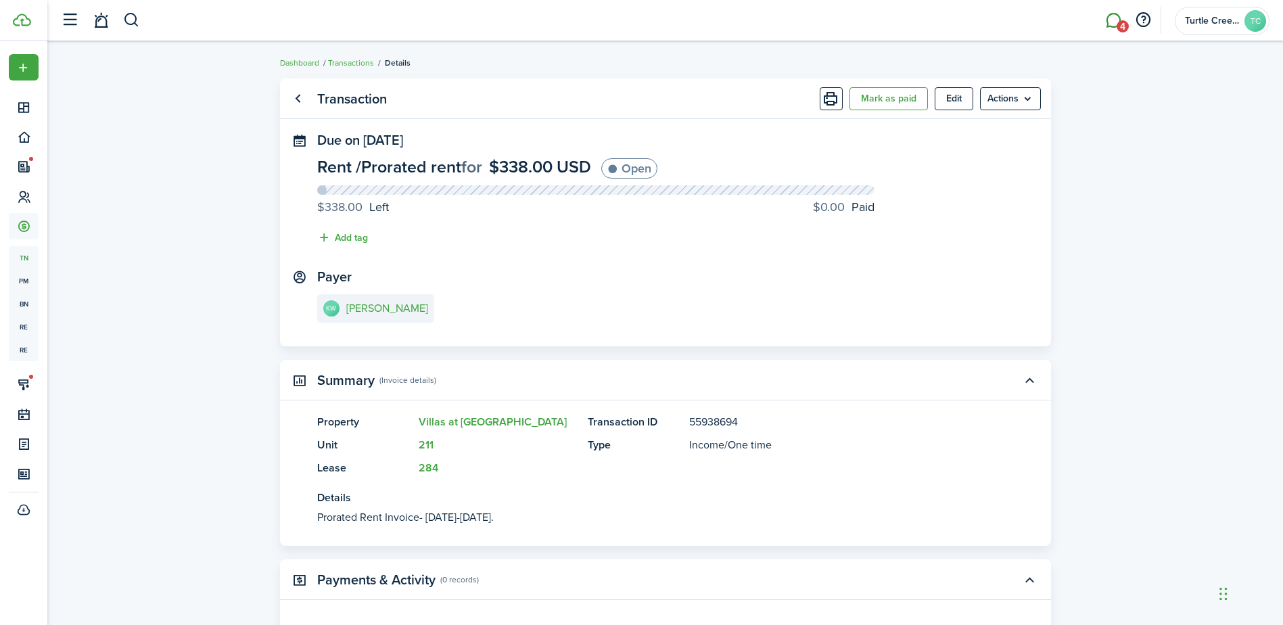
click at [1112, 24] on link "4" at bounding box center [1114, 20] width 26 height 35
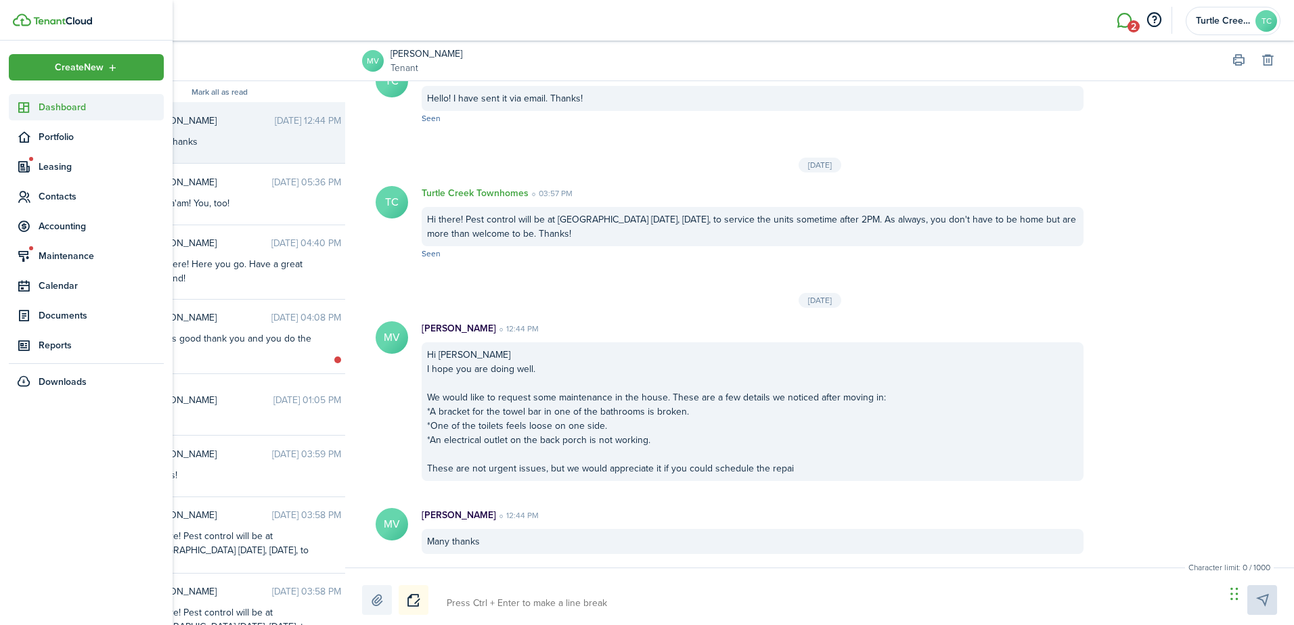
click at [74, 111] on span "Dashboard" at bounding box center [101, 107] width 125 height 14
